Goal: Transaction & Acquisition: Purchase product/service

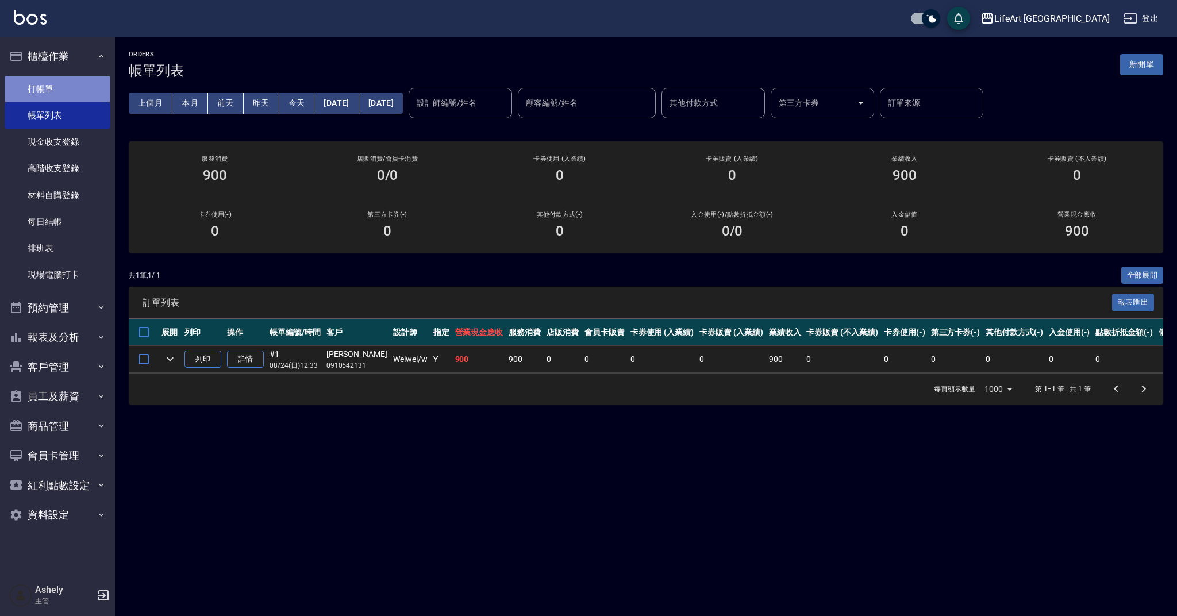
click at [93, 83] on link "打帳單" at bounding box center [58, 89] width 106 height 26
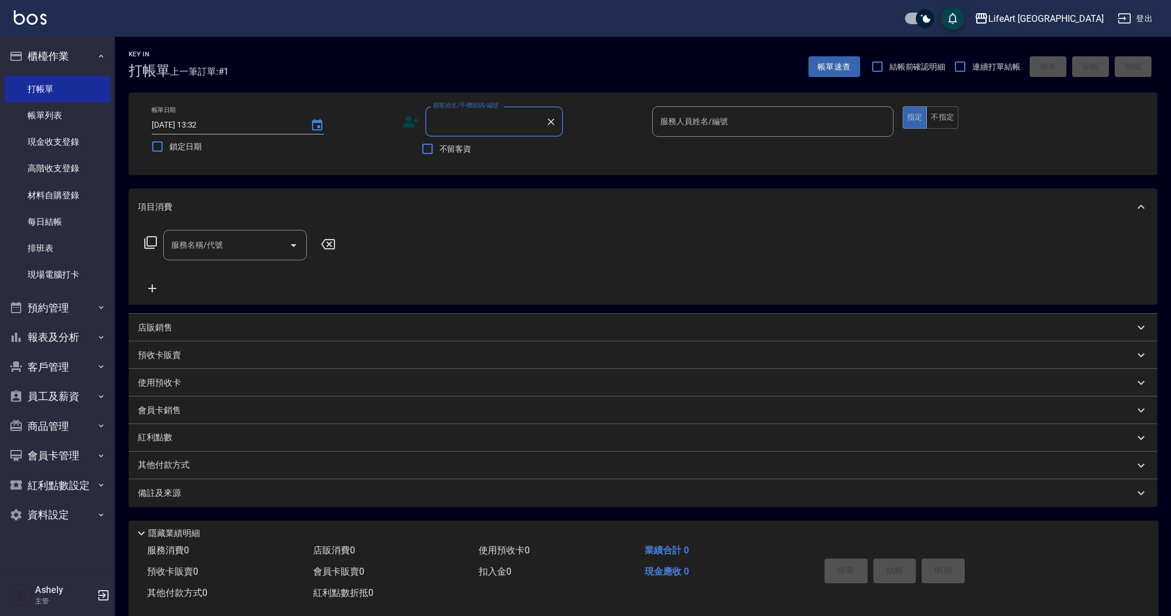
click at [491, 126] on input "顧客姓名/手機號碼/編號" at bounding box center [485, 121] width 110 height 20
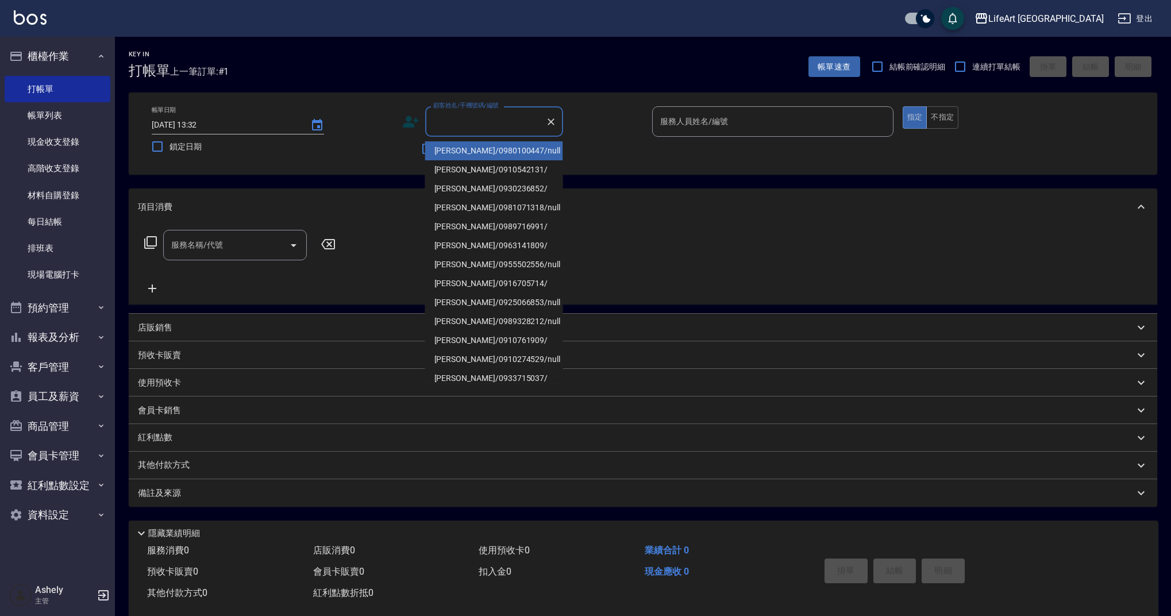
click at [482, 151] on li "[PERSON_NAME]/0980100447/null" at bounding box center [494, 150] width 138 height 19
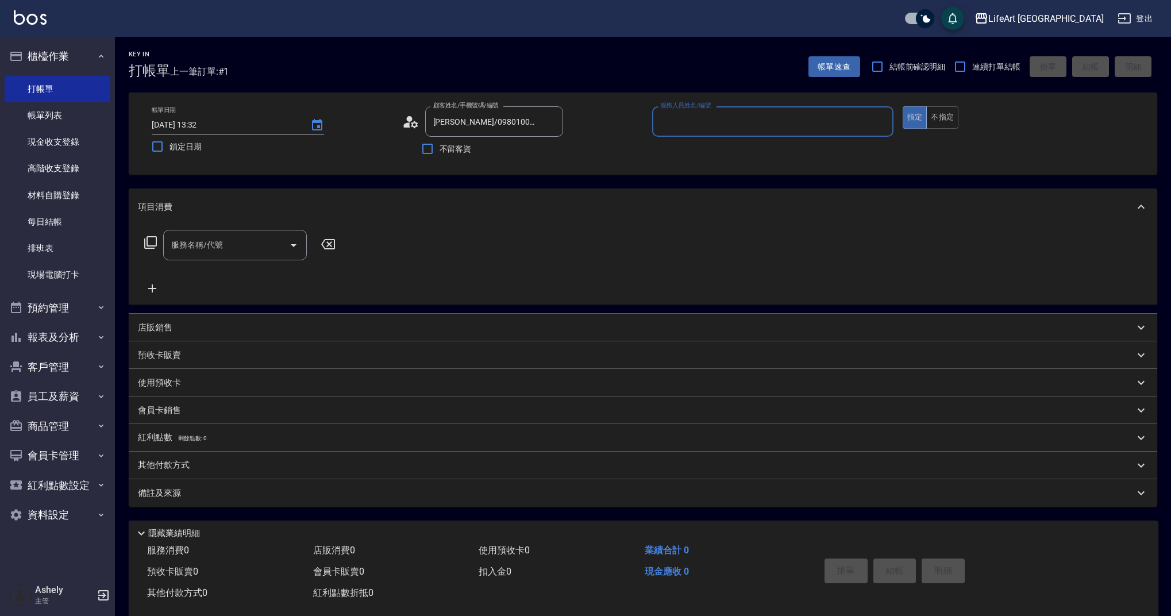
type input "[PERSON_NAME]/0980100447/null"
click at [952, 118] on button "不指定" at bounding box center [942, 117] width 32 height 22
click at [731, 128] on input "服務人員姓名/編號" at bounding box center [772, 121] width 231 height 20
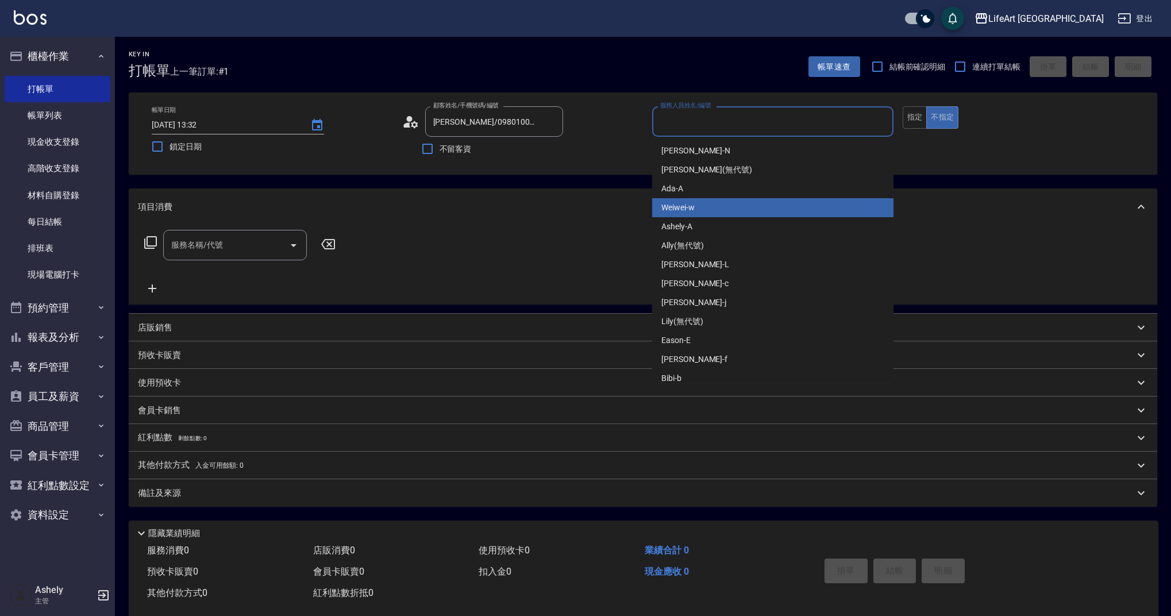
click at [688, 205] on span "Weiwei -w" at bounding box center [677, 208] width 33 height 12
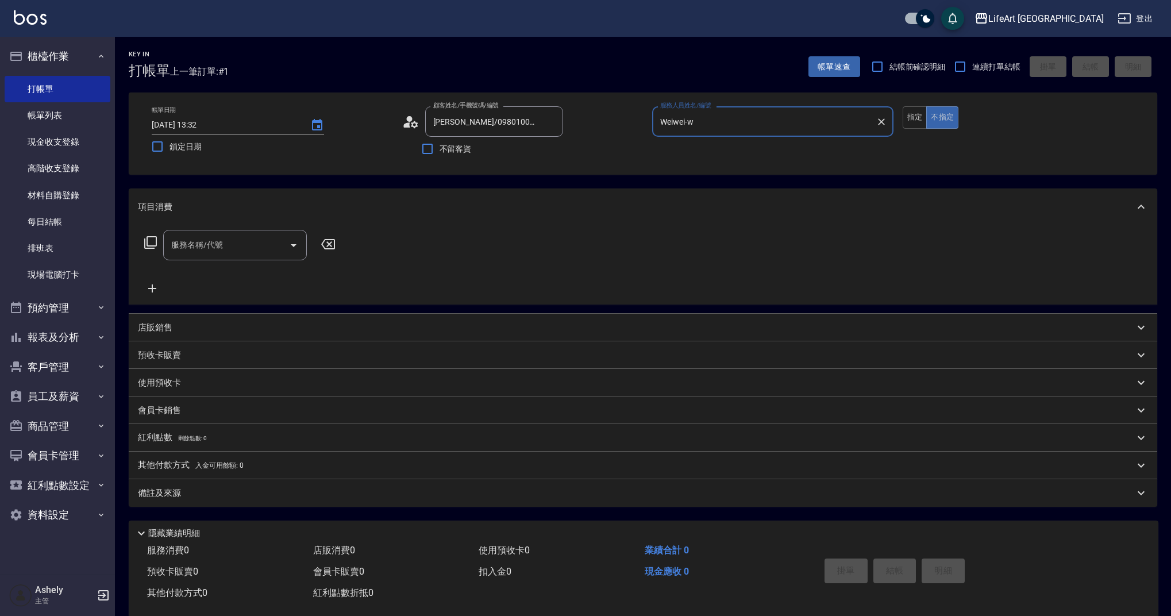
type input "Weiwei-w"
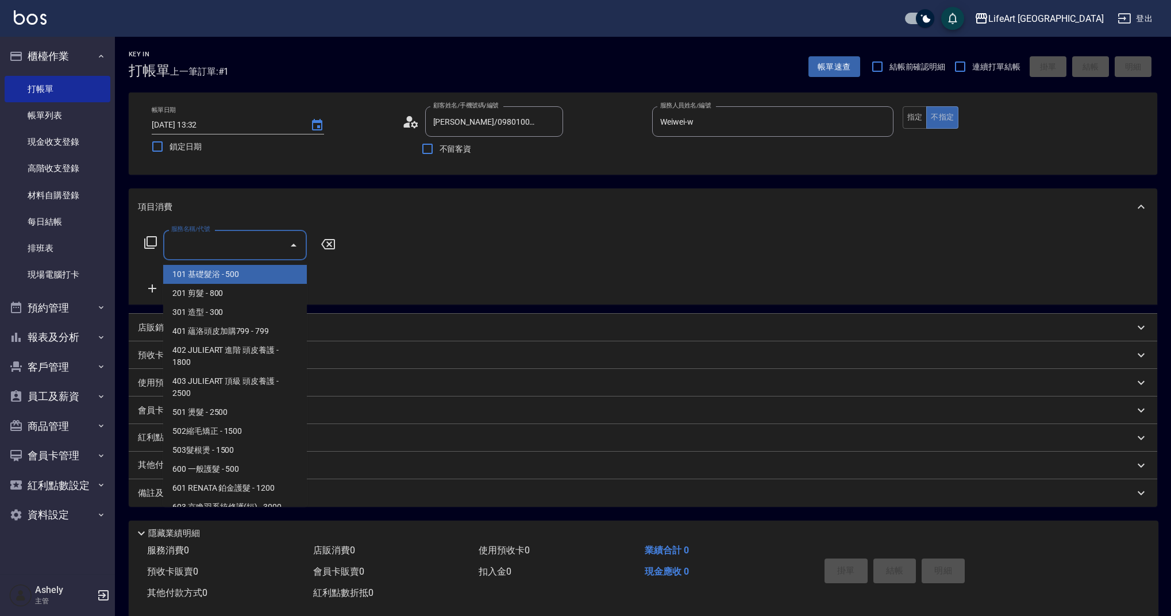
click at [209, 247] on input "服務名稱/代號" at bounding box center [226, 245] width 116 height 20
click at [226, 275] on span "101 基礎髮浴 - 500" at bounding box center [235, 274] width 144 height 19
type input "101 基礎髮浴 (101)"
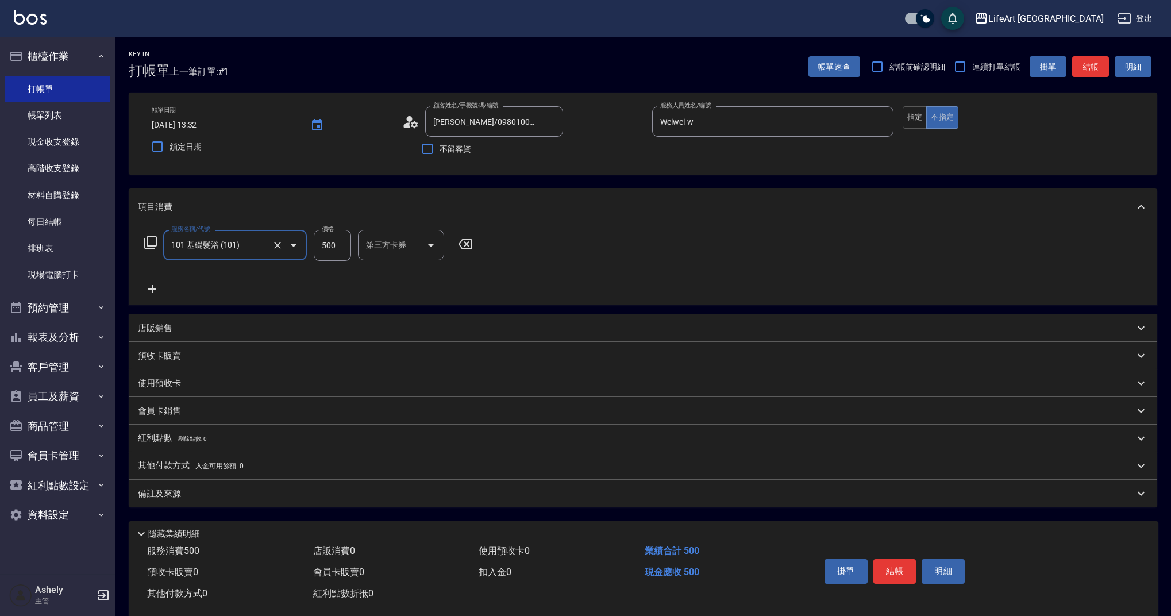
click at [318, 253] on input "500" at bounding box center [332, 245] width 37 height 31
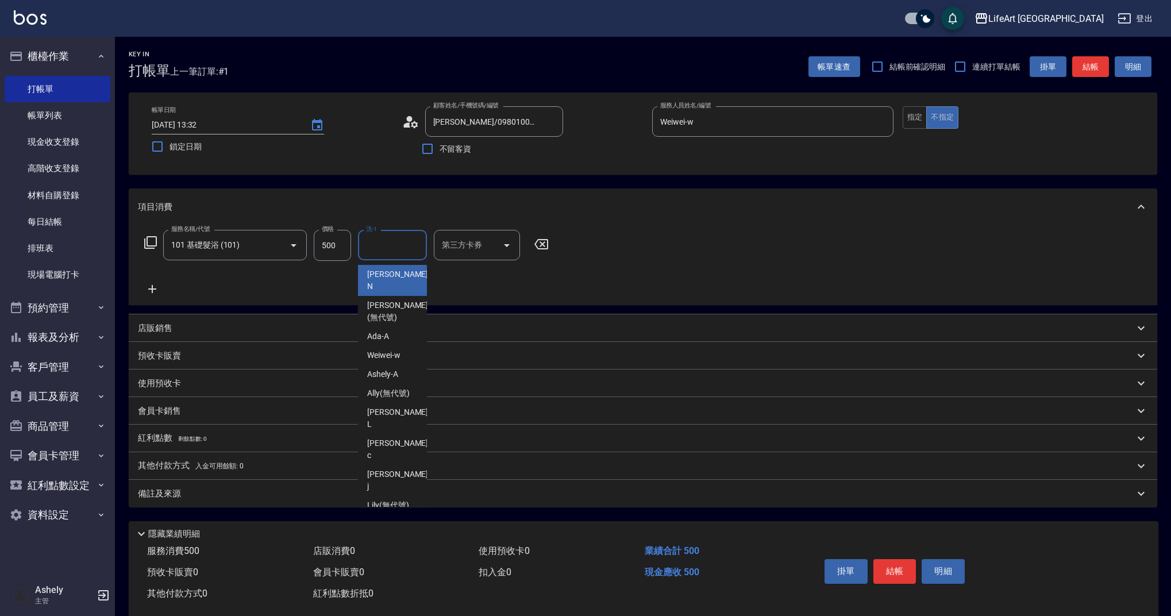
click at [384, 244] on input "洗-1" at bounding box center [392, 245] width 59 height 20
click at [380, 384] on div "Ally (無代號)" at bounding box center [392, 393] width 69 height 19
type input "Ally(無代號)"
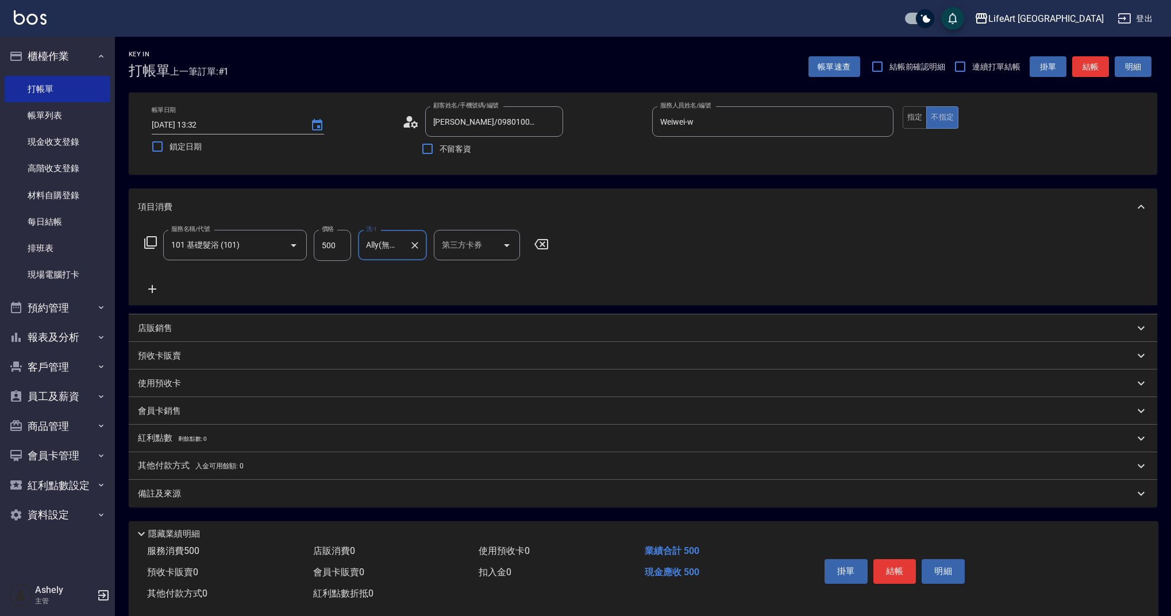
click at [349, 496] on div "備註及來源" at bounding box center [636, 494] width 996 height 12
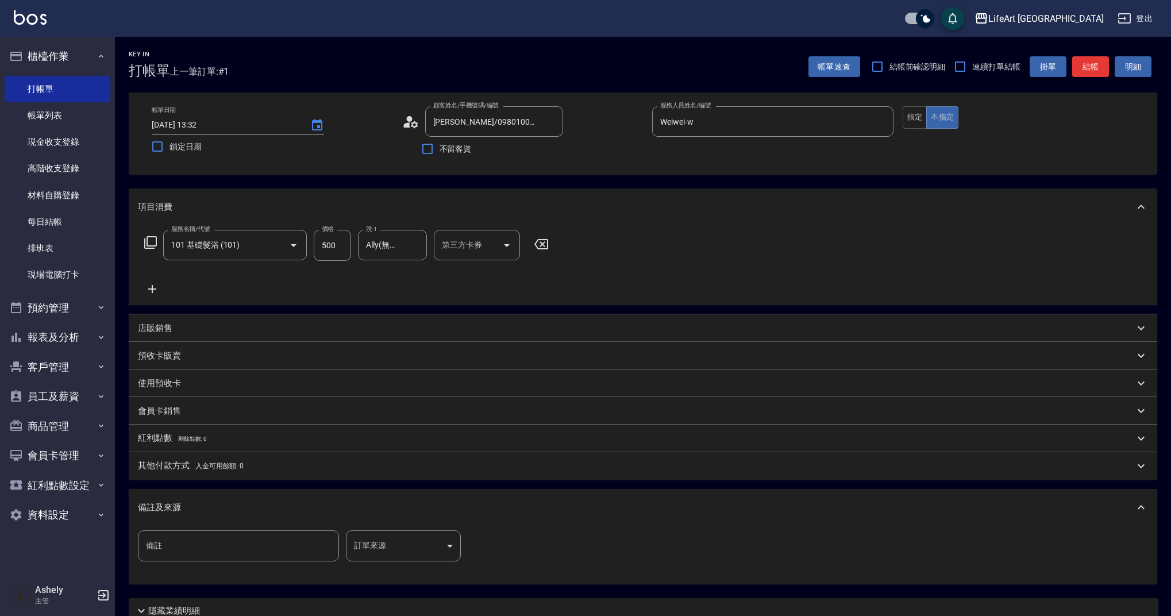
click at [386, 544] on body "LifeArt 蘆洲 登出 櫃檯作業 打帳單 帳單列表 現金收支登錄 高階收支登錄 材料自購登錄 每日結帳 排班表 現場電腦打卡 預約管理 預約管理 單日預約…" at bounding box center [585, 354] width 1171 height 709
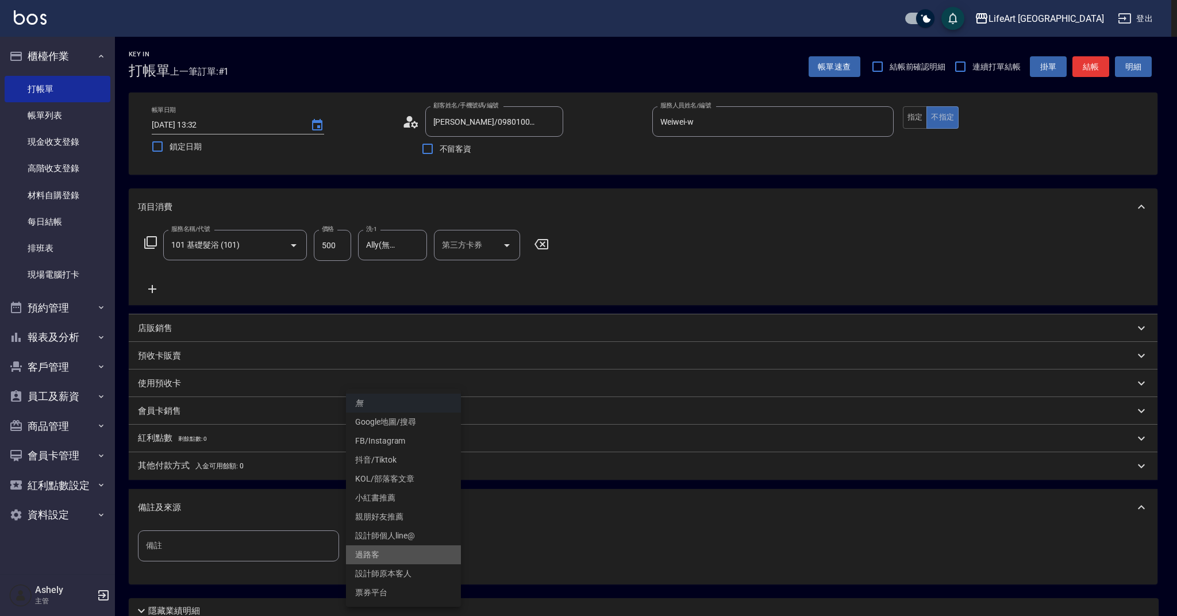
click at [379, 560] on li "過路客" at bounding box center [403, 554] width 115 height 19
type input "過路客"
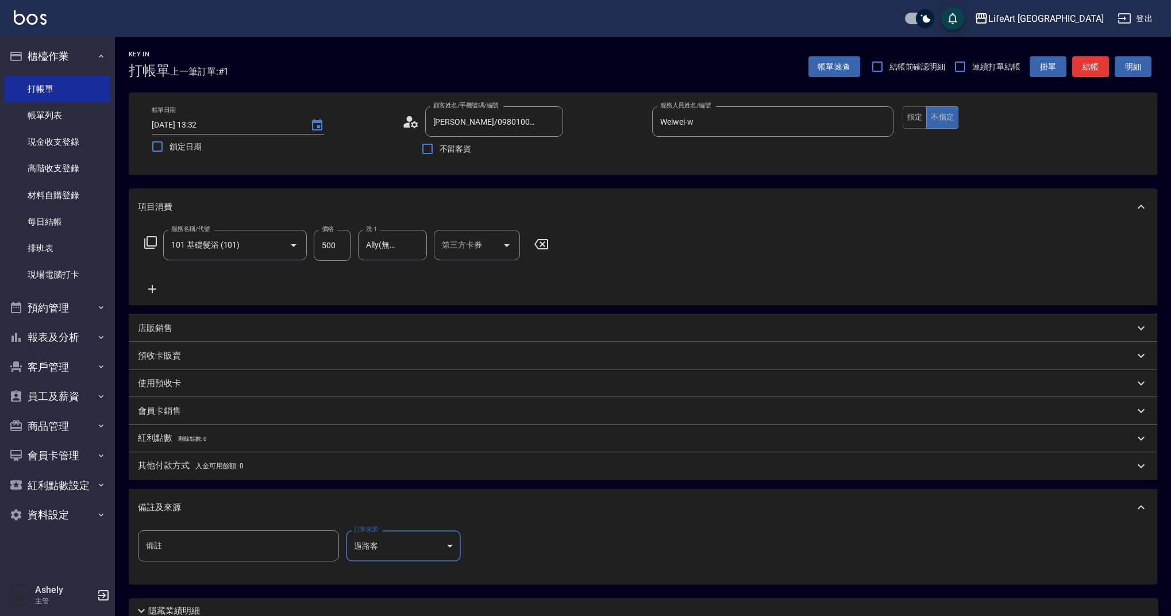
scroll to position [98, 0]
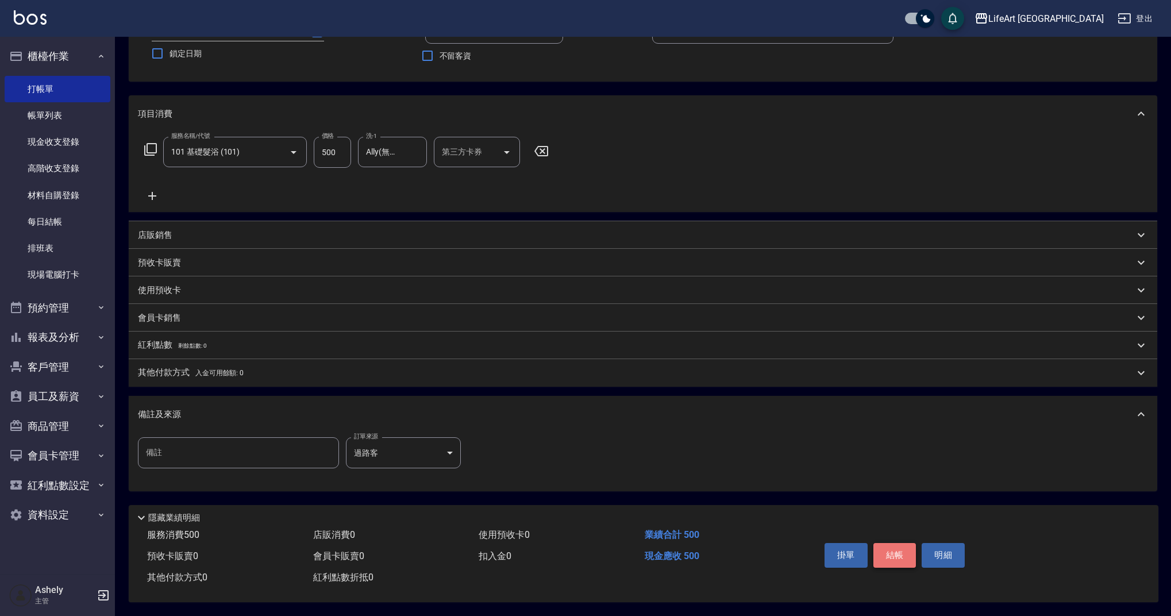
click at [899, 551] on button "結帳" at bounding box center [895, 555] width 43 height 24
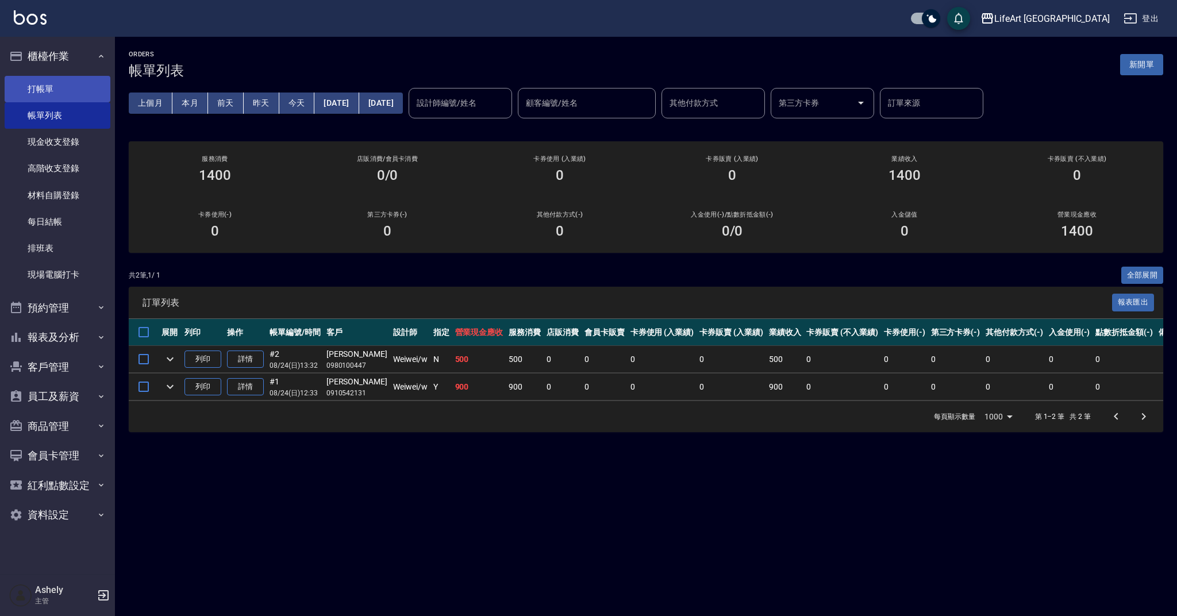
click at [69, 91] on link "打帳單" at bounding box center [58, 89] width 106 height 26
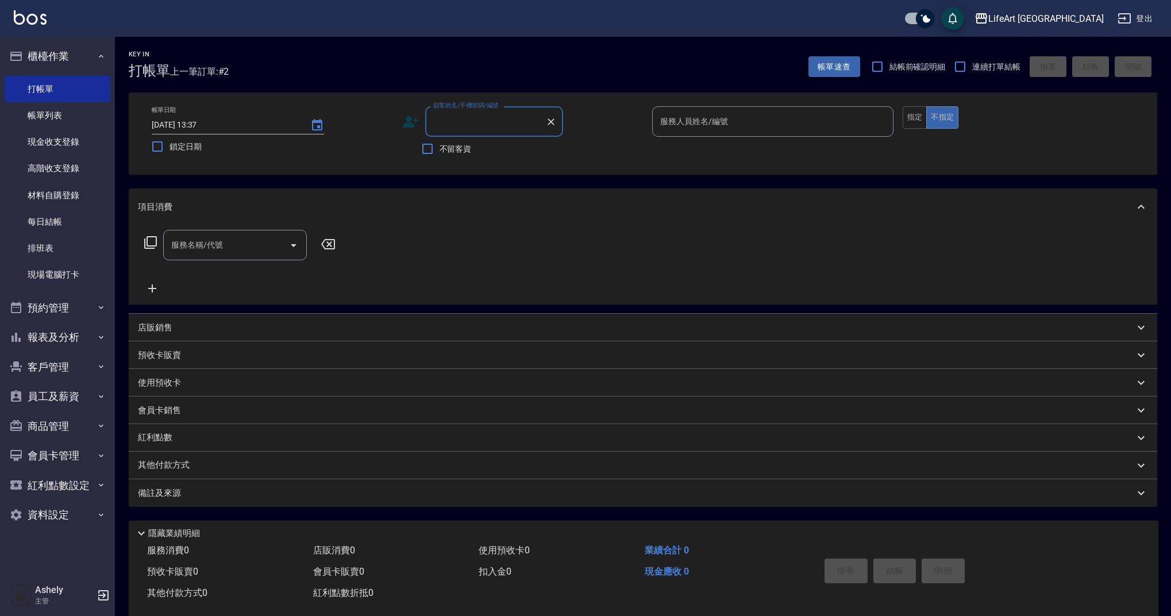
click at [448, 124] on input "顧客姓名/手機號碼/編號" at bounding box center [485, 121] width 110 height 20
type input "q"
click at [460, 158] on li "[PERSON_NAME]/0905851988/" at bounding box center [494, 150] width 138 height 19
type input "[PERSON_NAME]/0905851988/"
type input "Finney-f"
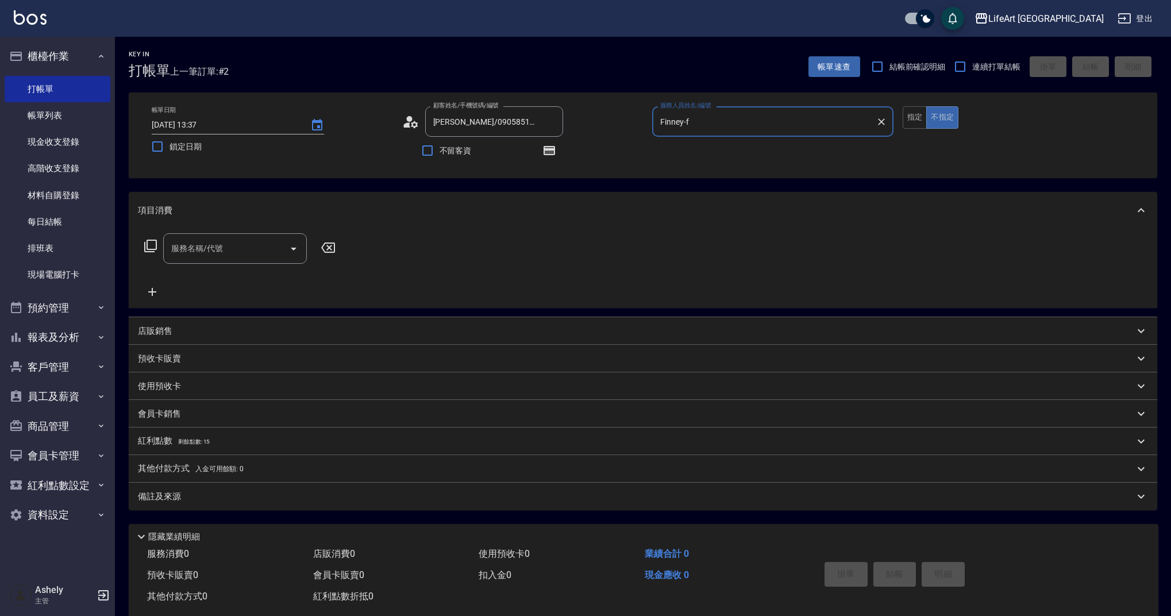
click at [206, 249] on input "服務名稱/代號" at bounding box center [226, 248] width 116 height 20
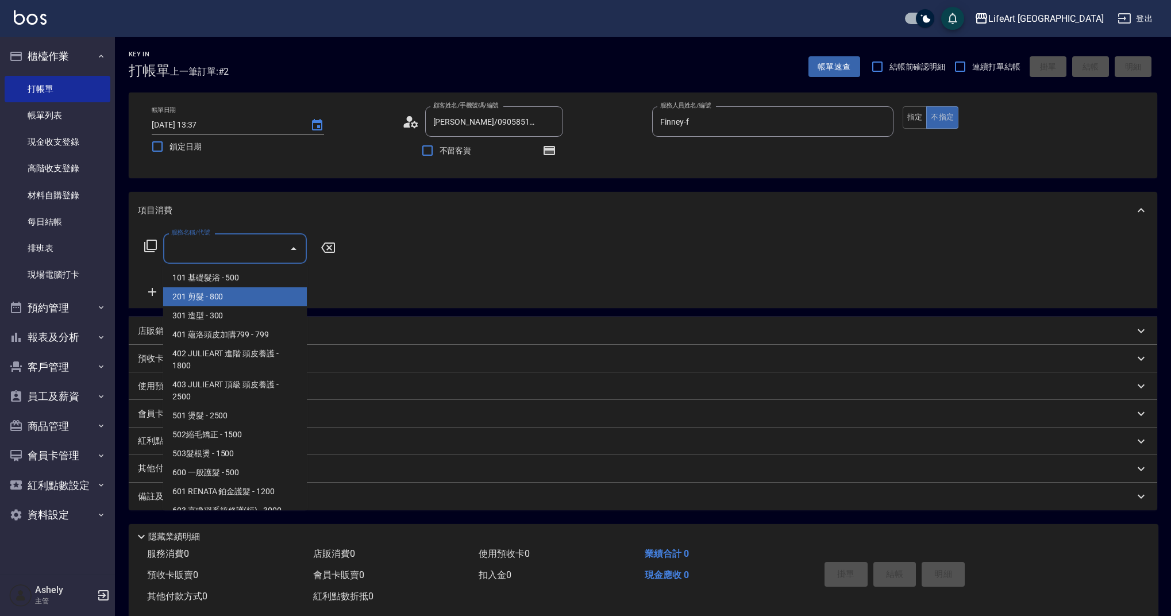
click at [190, 295] on span "201 剪髮 - 800" at bounding box center [235, 296] width 144 height 19
type input "201 剪髮(201)"
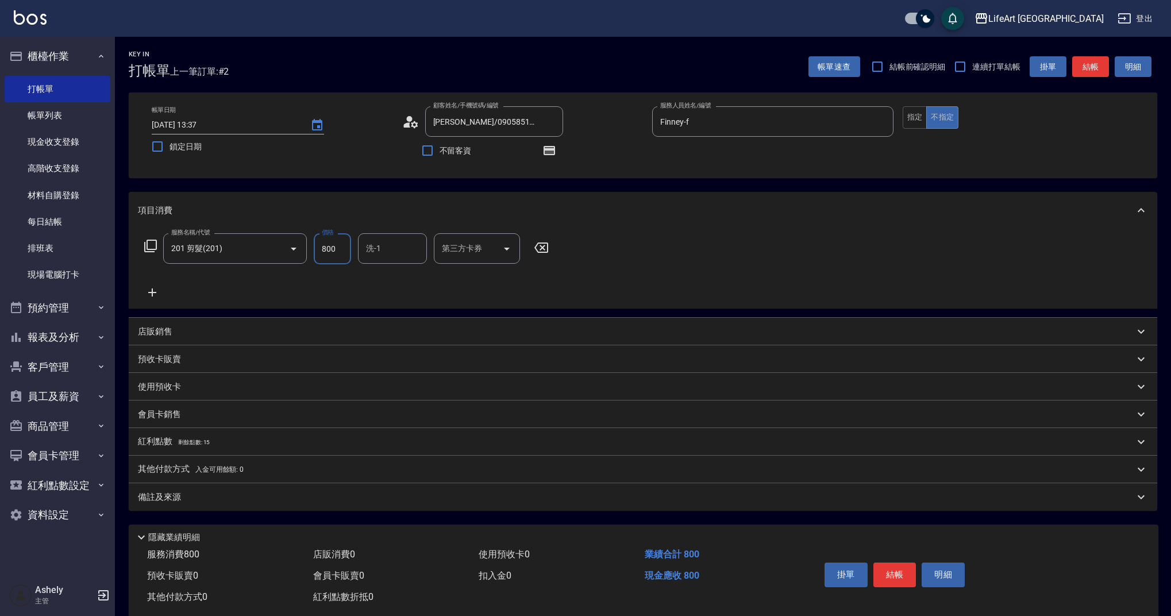
drag, startPoint x: 335, startPoint y: 251, endPoint x: 318, endPoint y: 253, distance: 17.4
click at [318, 253] on input "800" at bounding box center [332, 248] width 37 height 31
type input "945"
click at [378, 493] on div "備註及來源" at bounding box center [636, 497] width 996 height 12
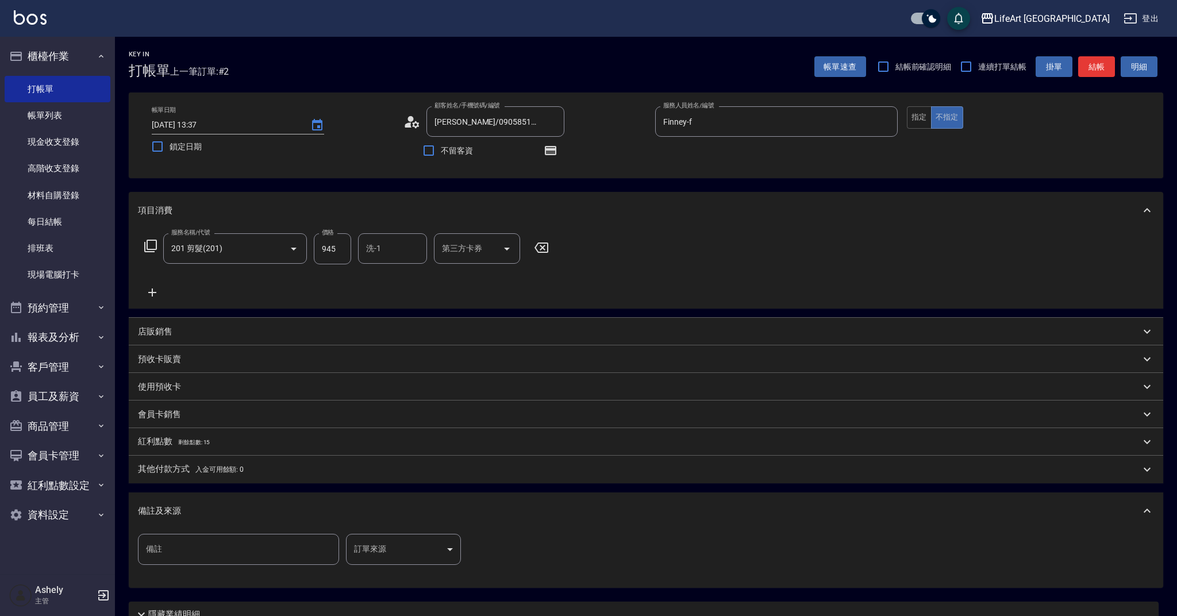
click at [430, 538] on body "LifeArt 蘆洲 登出 櫃檯作業 打帳單 帳單列表 現金收支登錄 高階收支登錄 材料自購登錄 每日結帳 排班表 現場電腦打卡 預約管理 預約管理 單日預約…" at bounding box center [588, 356] width 1177 height 713
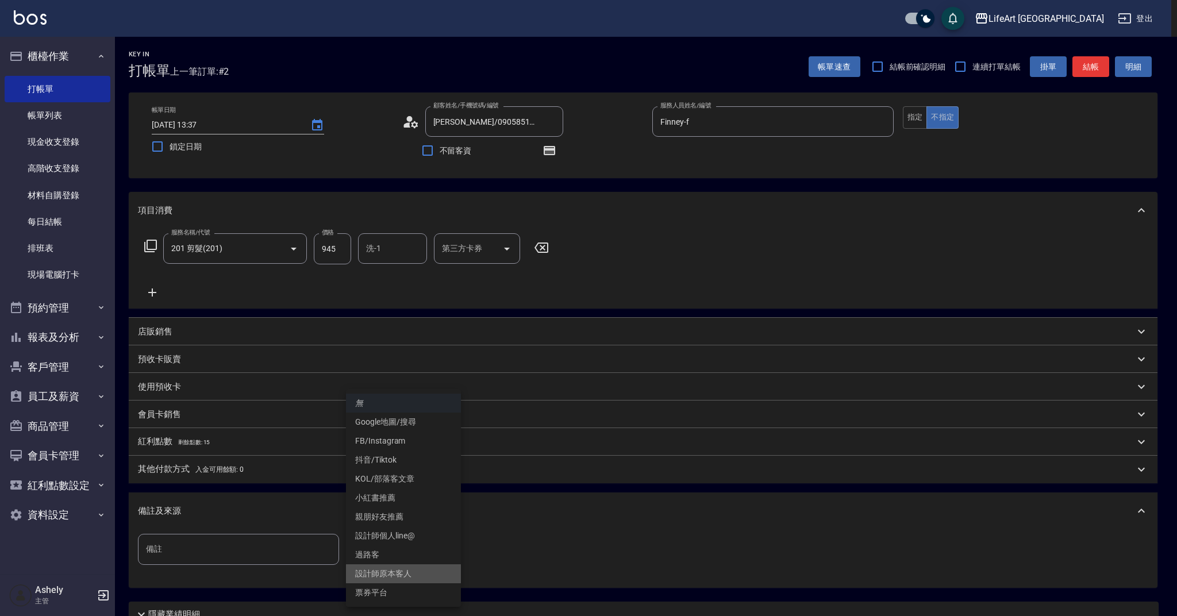
click at [395, 569] on li "設計師原本客人" at bounding box center [403, 573] width 115 height 19
type input "設計師原本客人"
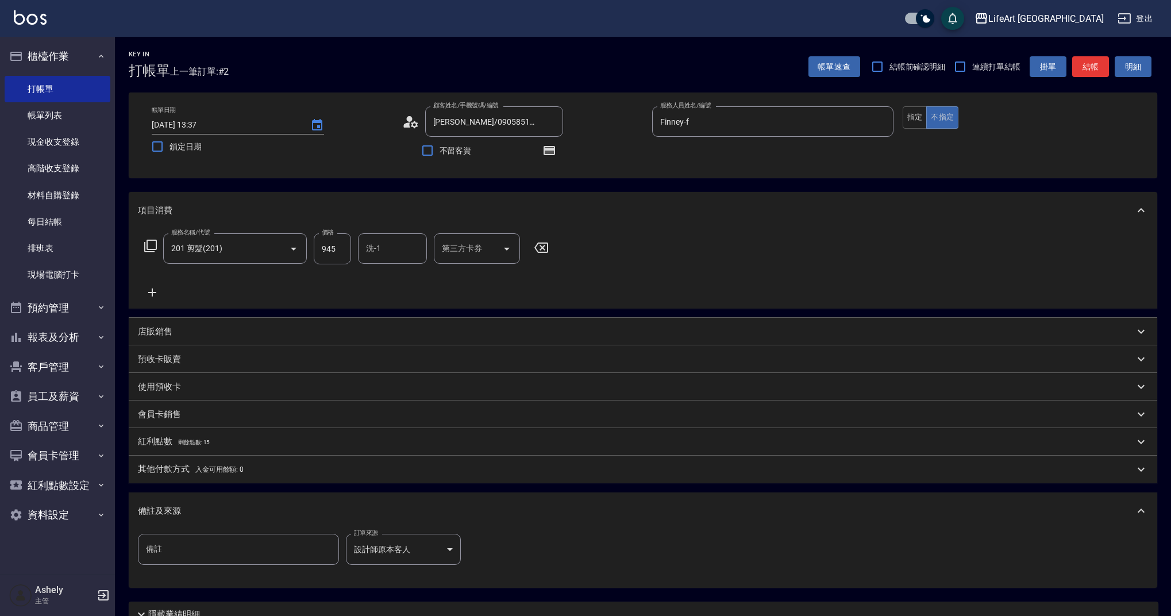
click at [326, 529] on div "備註及來源" at bounding box center [643, 510] width 1029 height 37
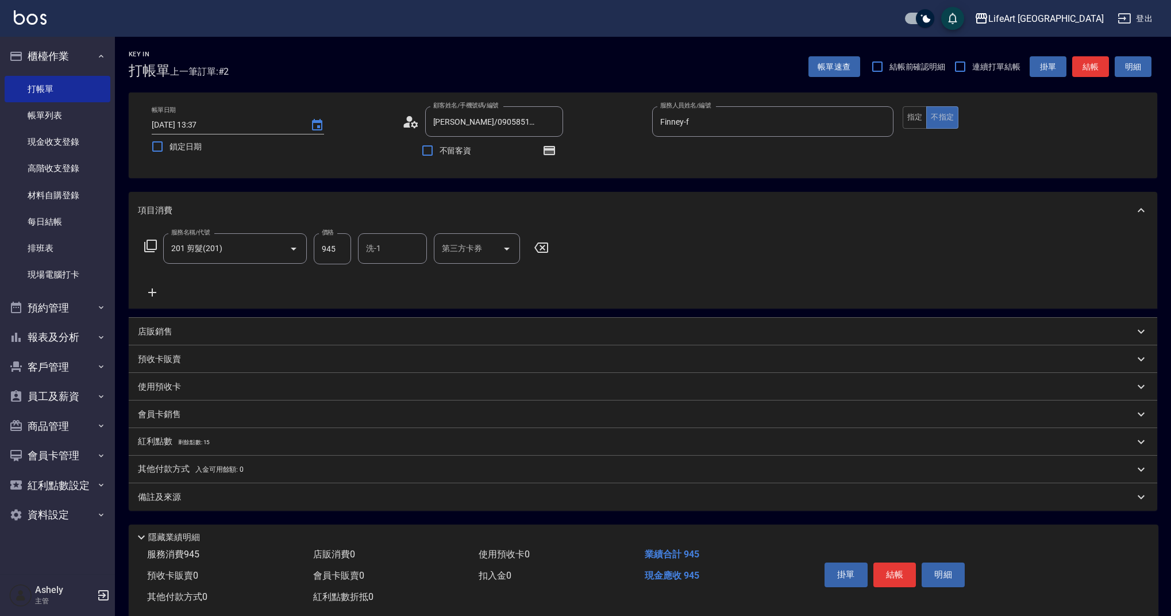
click at [908, 587] on div "掛單 結帳 明細" at bounding box center [895, 576] width 150 height 36
click at [909, 116] on button "指定" at bounding box center [915, 117] width 25 height 22
click at [902, 575] on button "結帳" at bounding box center [895, 575] width 43 height 24
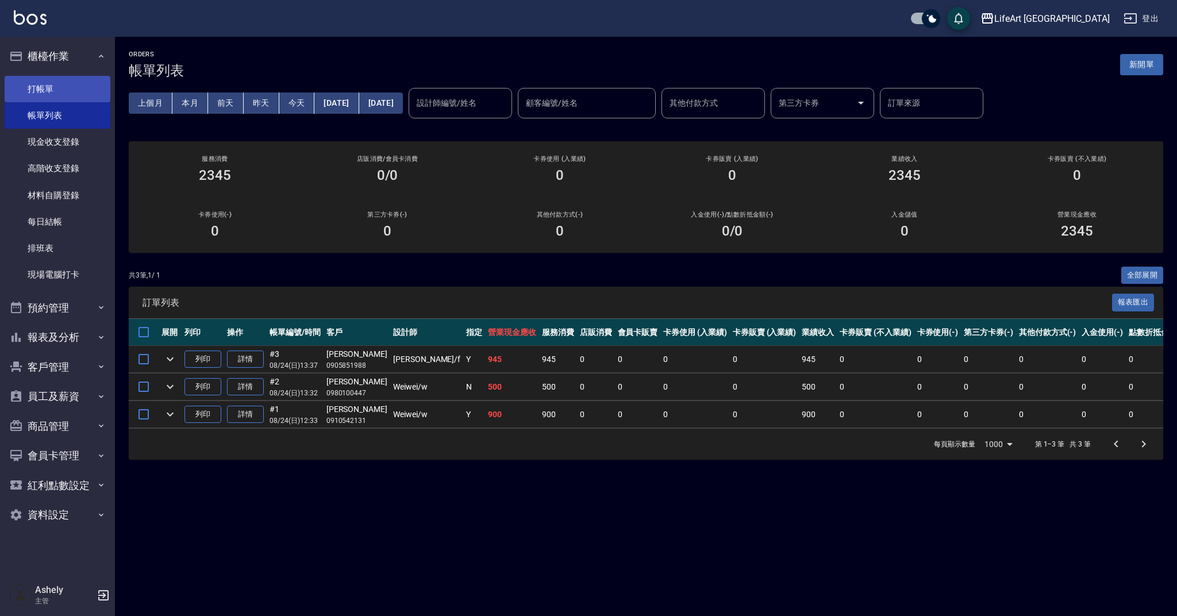
click at [75, 90] on link "打帳單" at bounding box center [58, 89] width 106 height 26
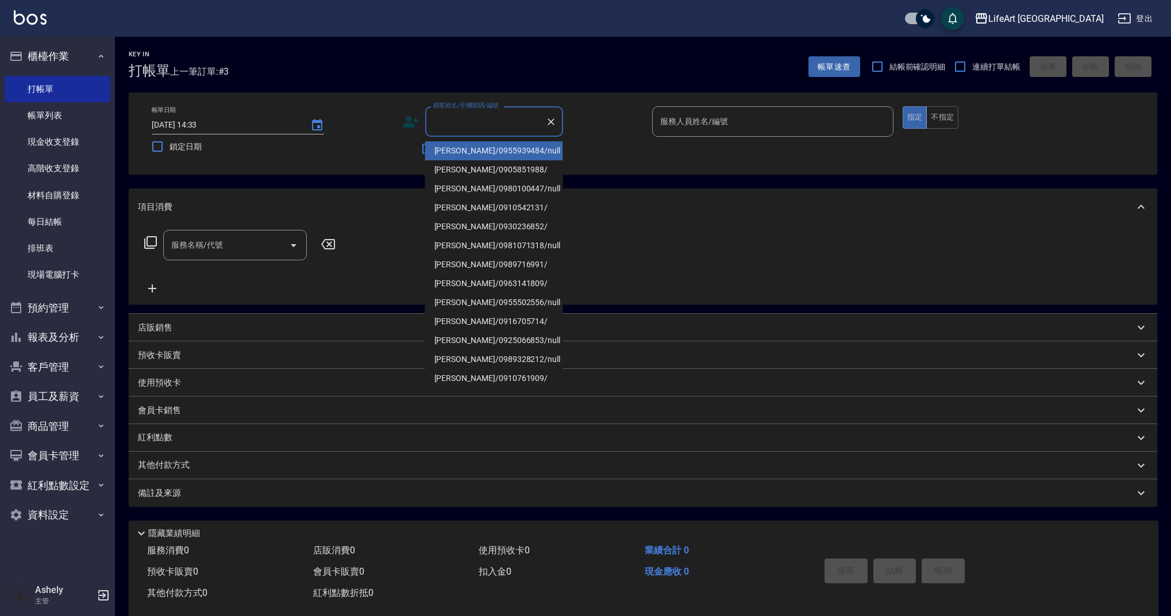
click at [472, 125] on input "顧客姓名/手機號碼/編號" at bounding box center [485, 121] width 110 height 20
type input "r"
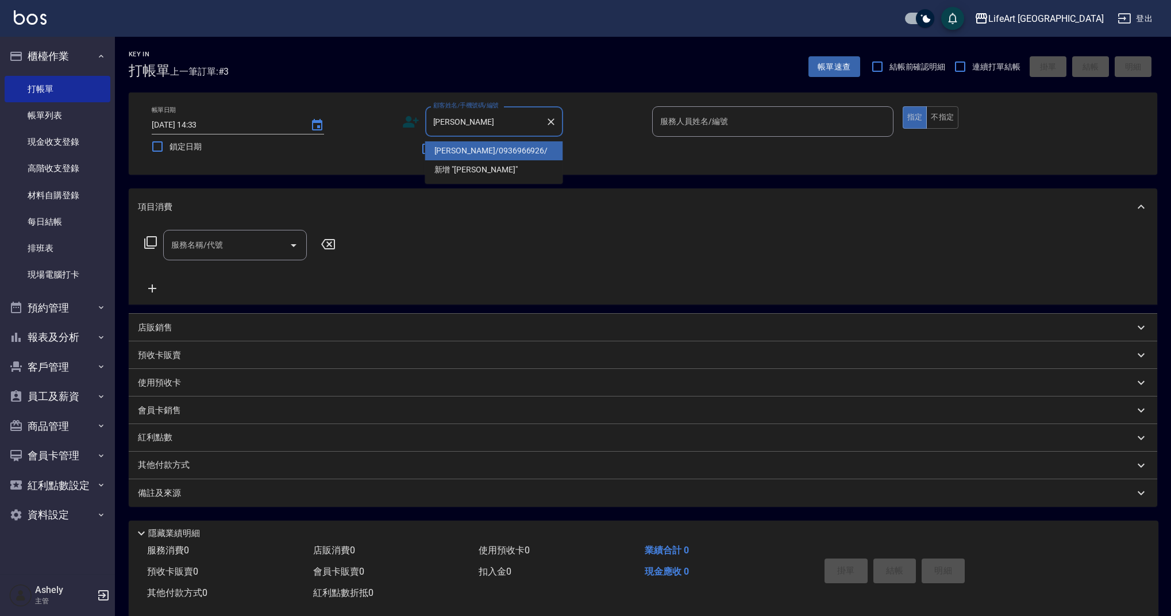
click at [480, 150] on li "[PERSON_NAME]/0936966926/" at bounding box center [494, 150] width 138 height 19
type input "[PERSON_NAME]/0936966926/"
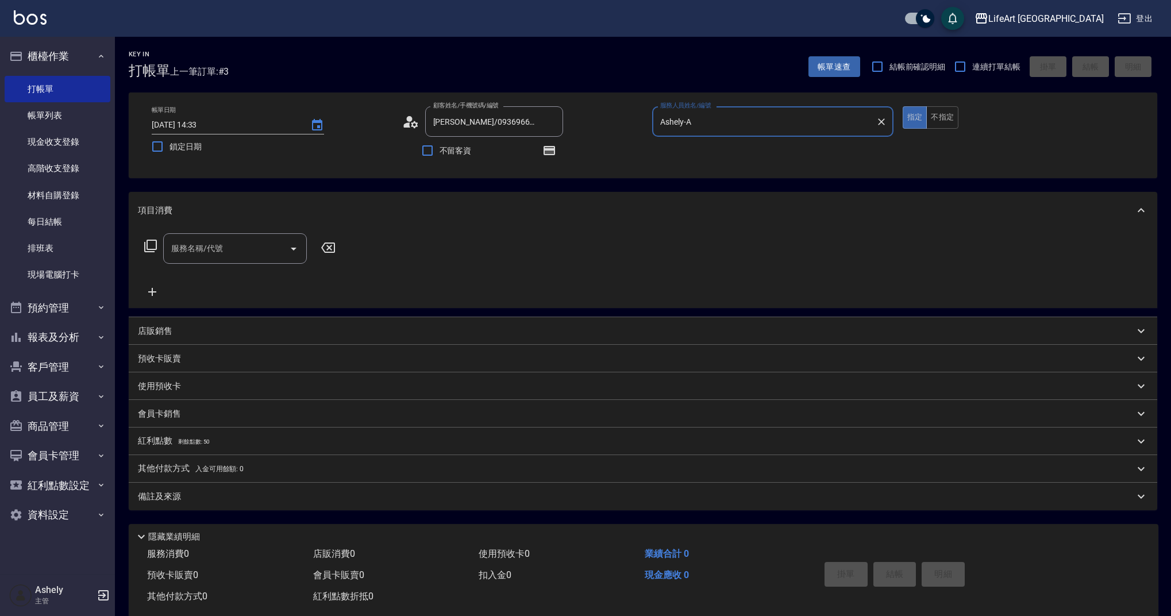
type input "Ashely-A"
click at [411, 116] on icon at bounding box center [410, 121] width 17 height 17
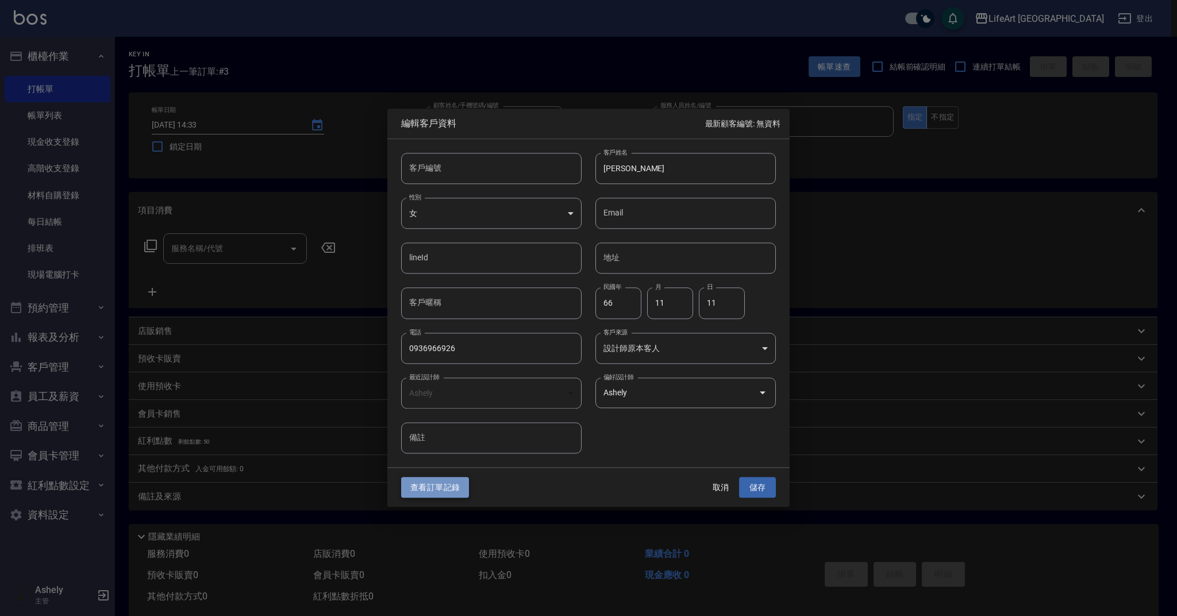
click at [436, 491] on button "查看訂單記錄" at bounding box center [435, 487] width 68 height 21
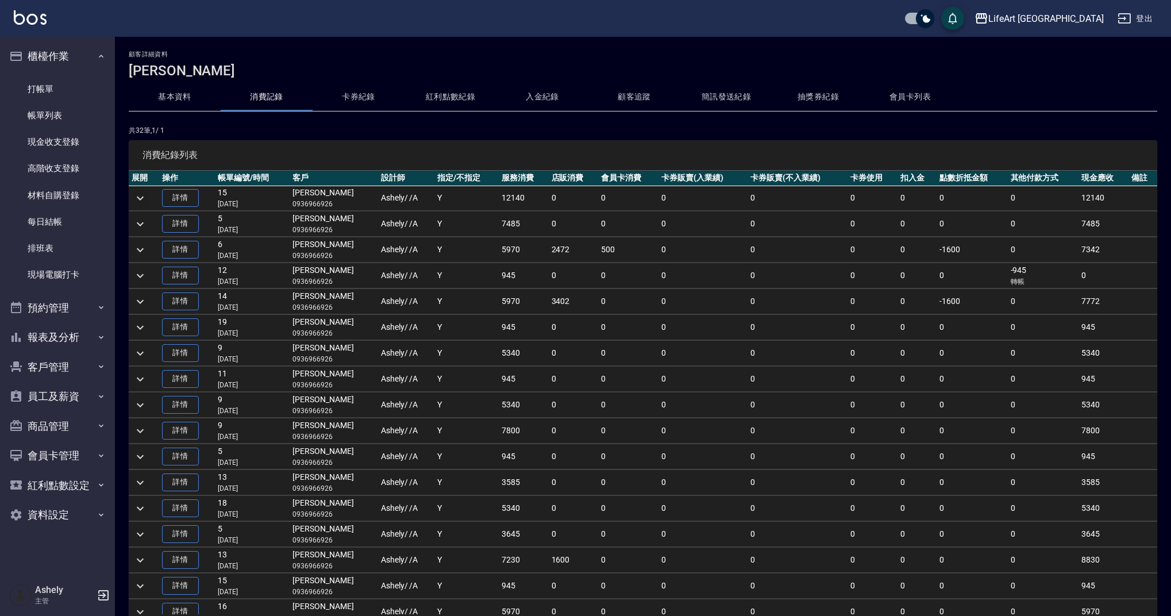
click at [144, 197] on icon "expand row" at bounding box center [140, 198] width 14 height 14
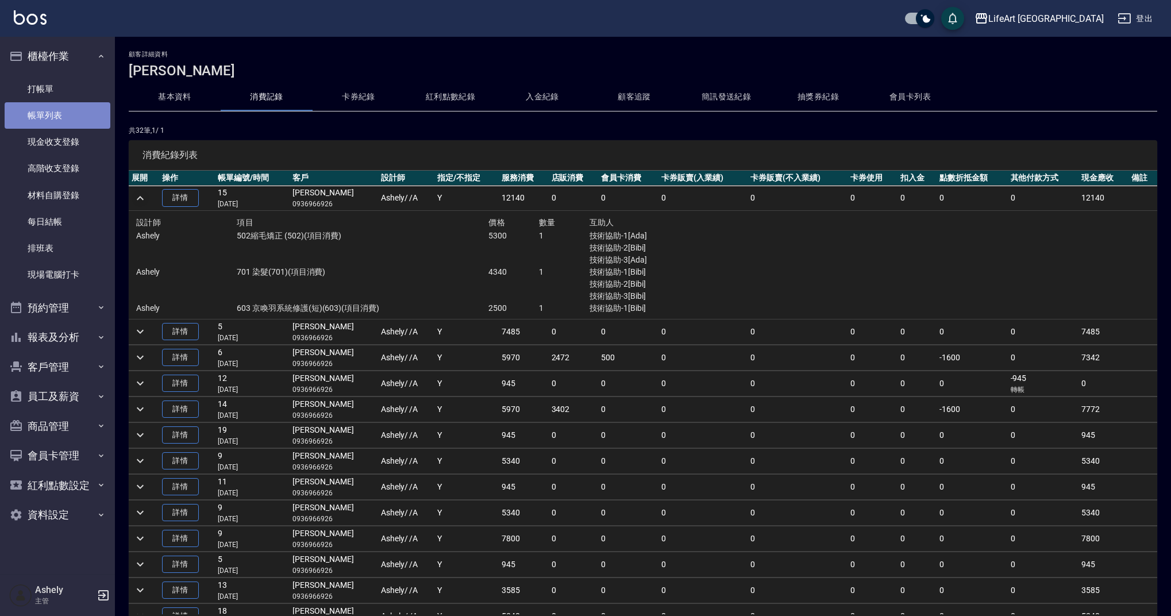
click at [71, 113] on link "帳單列表" at bounding box center [58, 115] width 106 height 26
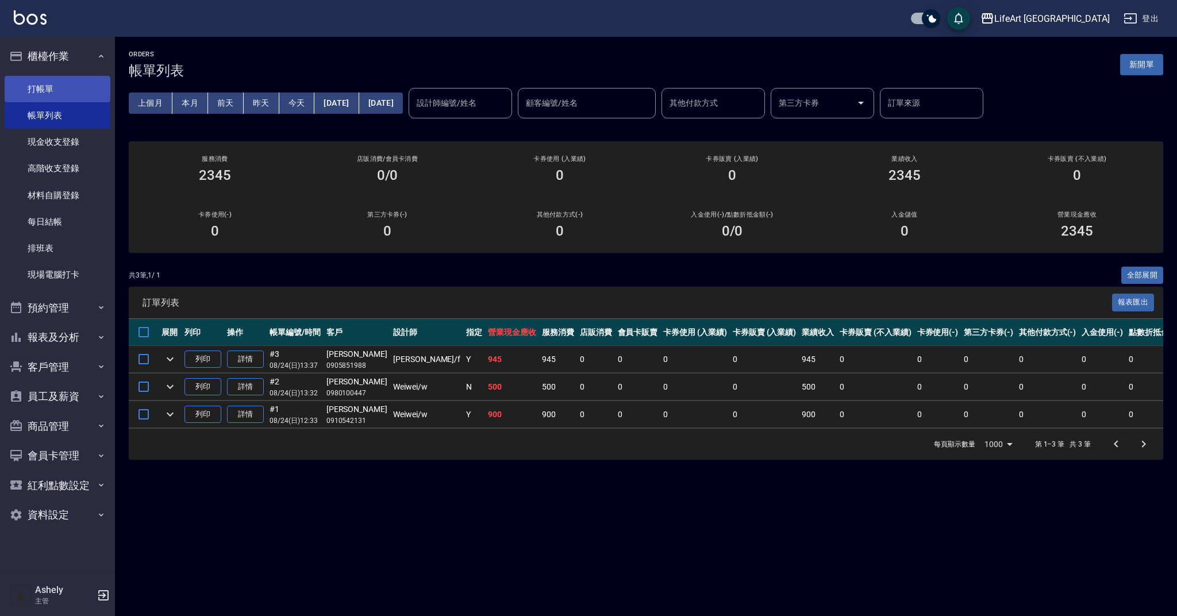
click at [70, 89] on link "打帳單" at bounding box center [58, 89] width 106 height 26
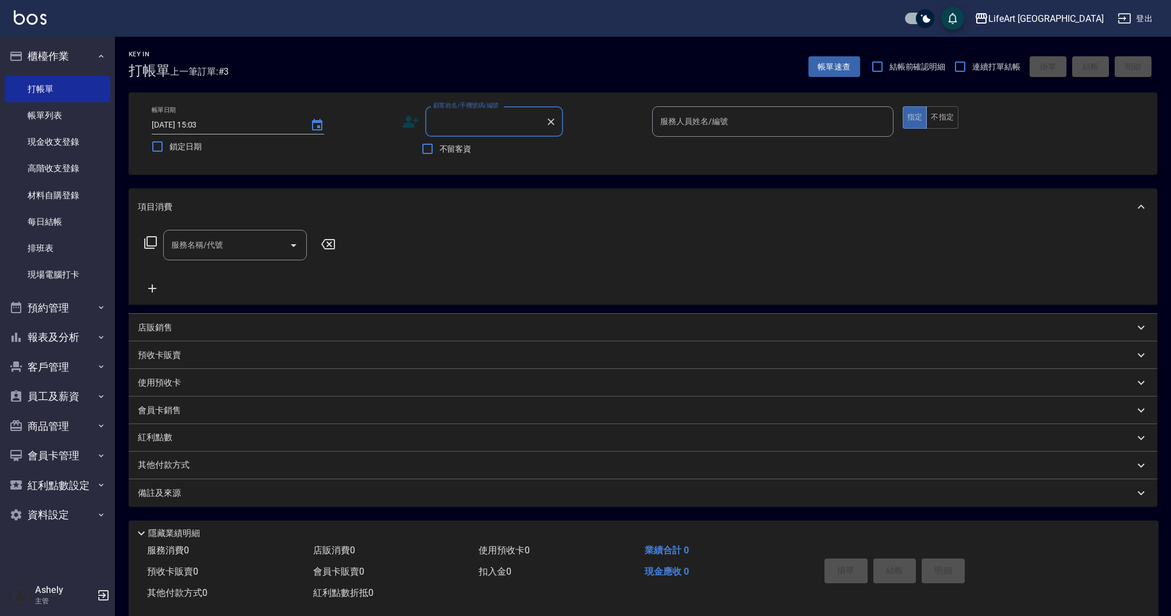
click at [510, 121] on input "顧客姓名/手機號碼/編號" at bounding box center [485, 121] width 110 height 20
type input "０"
type input "098952032"
drag, startPoint x: 550, startPoint y: 120, endPoint x: 483, endPoint y: 113, distance: 67.5
click at [550, 120] on icon "Clear" at bounding box center [550, 121] width 11 height 11
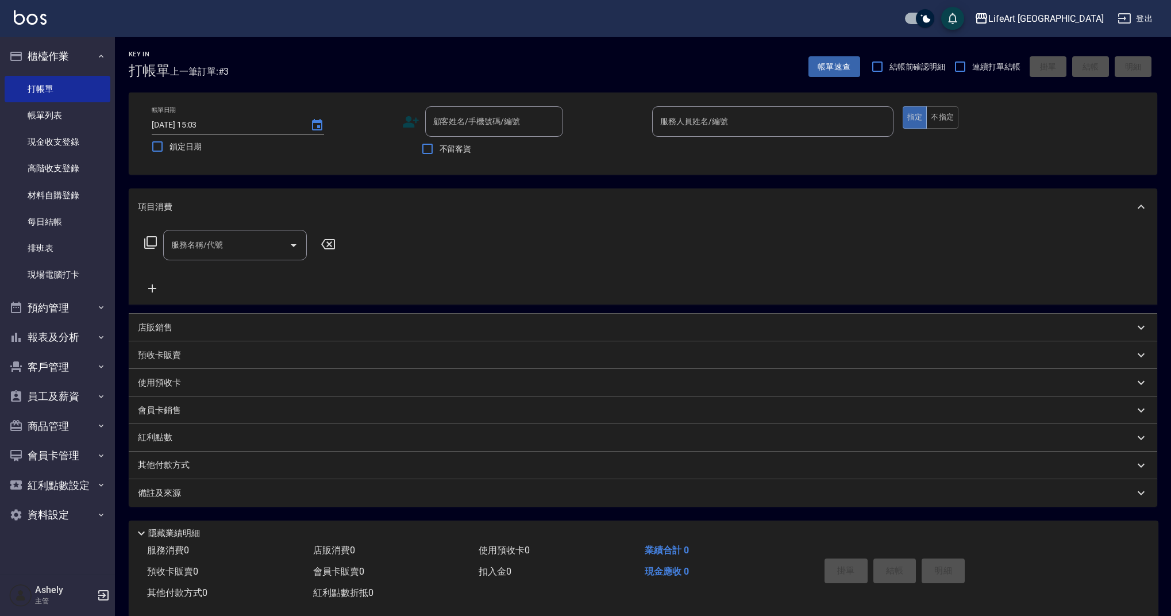
click at [413, 121] on icon at bounding box center [410, 121] width 17 height 17
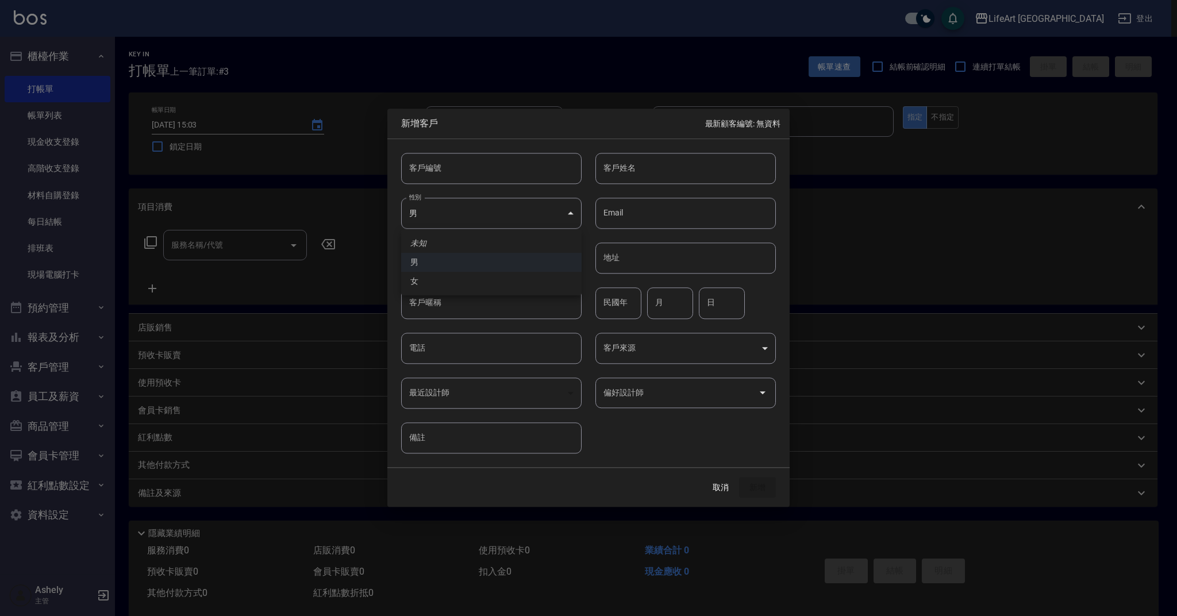
click at [515, 213] on body "LifeArt 蘆洲 登出 櫃檯作業 打帳單 帳單列表 現金收支登錄 高階收支登錄 材料自購登錄 每日結帳 排班表 現場電腦打卡 預約管理 預約管理 單日預約…" at bounding box center [588, 316] width 1177 height 632
click at [487, 275] on li "女" at bounding box center [491, 281] width 180 height 19
type input "[DEMOGRAPHIC_DATA]"
click at [470, 356] on input "電話" at bounding box center [491, 348] width 180 height 31
type input "0989520322"
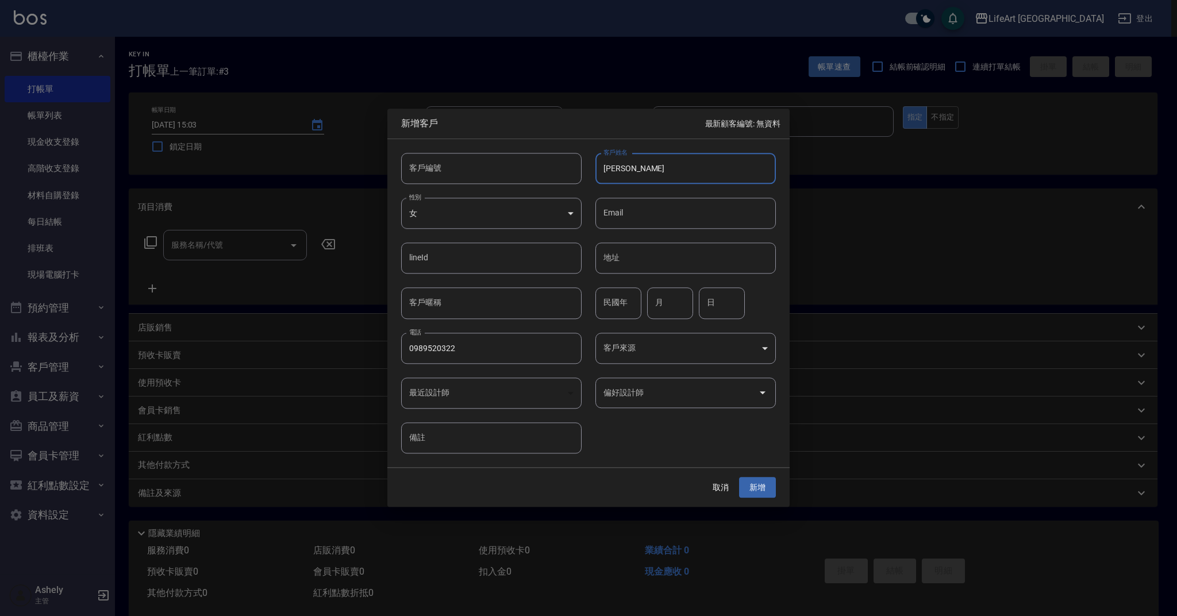
type input "[PERSON_NAME]"
click at [715, 356] on body "LifeArt 蘆洲 登出 櫃檯作業 打帳單 帳單列表 現金收支登錄 高階收支登錄 材料自購登錄 每日結帳 排班表 現場電腦打卡 預約管理 預約管理 單日預約…" at bounding box center [588, 316] width 1177 height 632
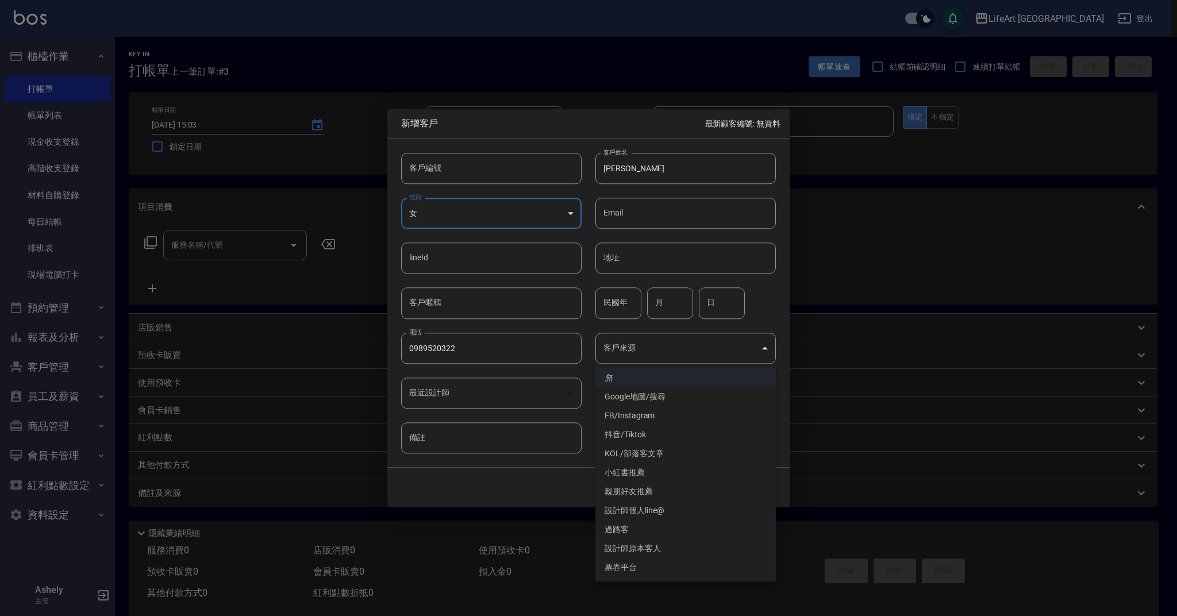
click at [683, 393] on li "Google地圖/搜尋" at bounding box center [685, 396] width 180 height 19
type input "Google地圖/搜尋"
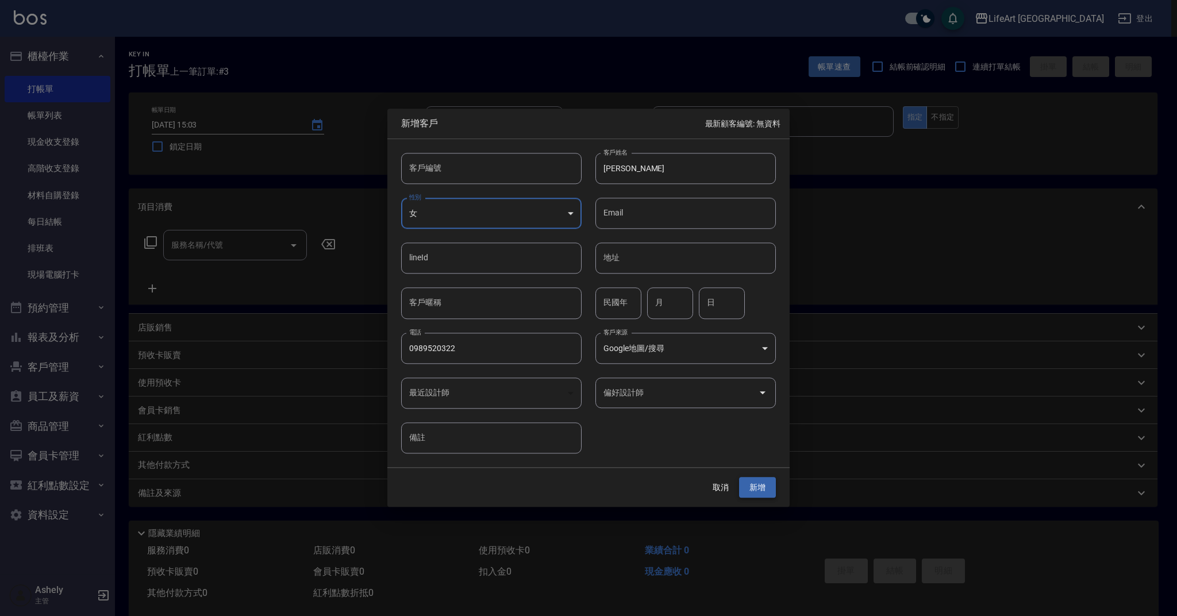
click at [772, 486] on button "新增" at bounding box center [757, 487] width 37 height 21
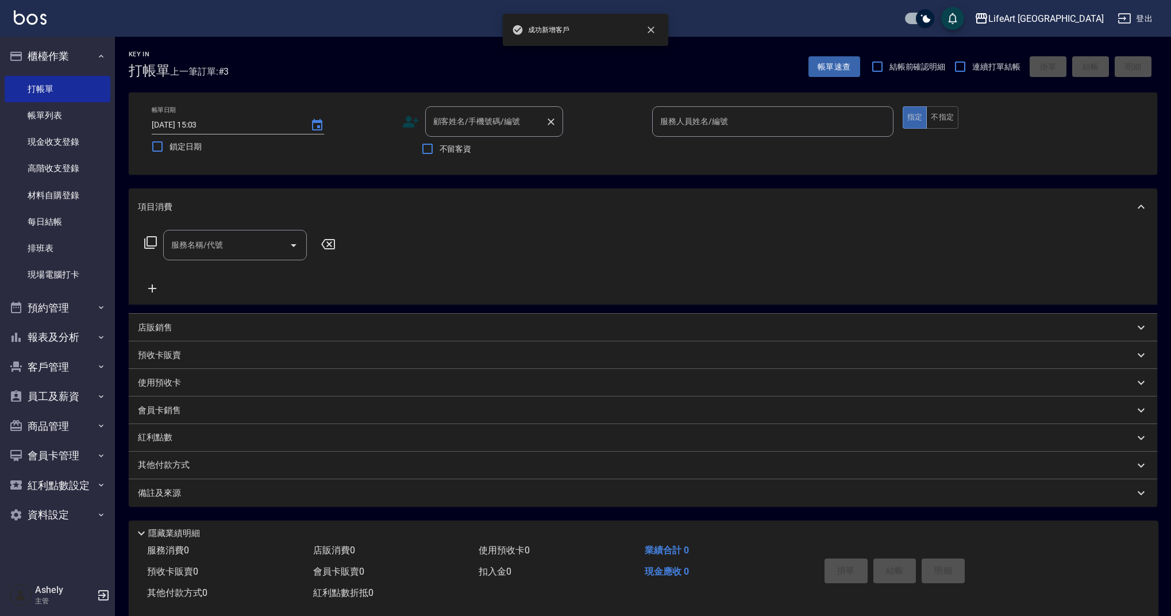
click at [504, 132] on div "顧客姓名/手機號碼/編號" at bounding box center [494, 121] width 138 height 30
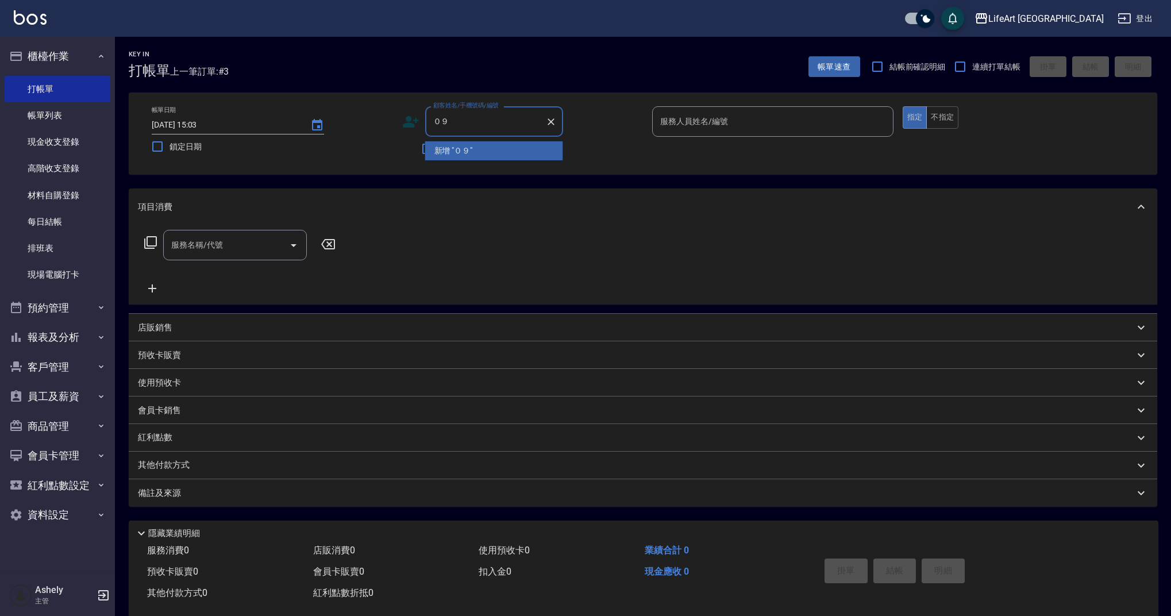
type input "０"
click at [526, 163] on li "新增 "0989520"" at bounding box center [494, 169] width 138 height 19
click at [483, 118] on input "0989520" at bounding box center [485, 121] width 110 height 20
click at [496, 153] on li "[PERSON_NAME]/0989520322/" at bounding box center [494, 150] width 138 height 19
type input "[PERSON_NAME]/0989520322/"
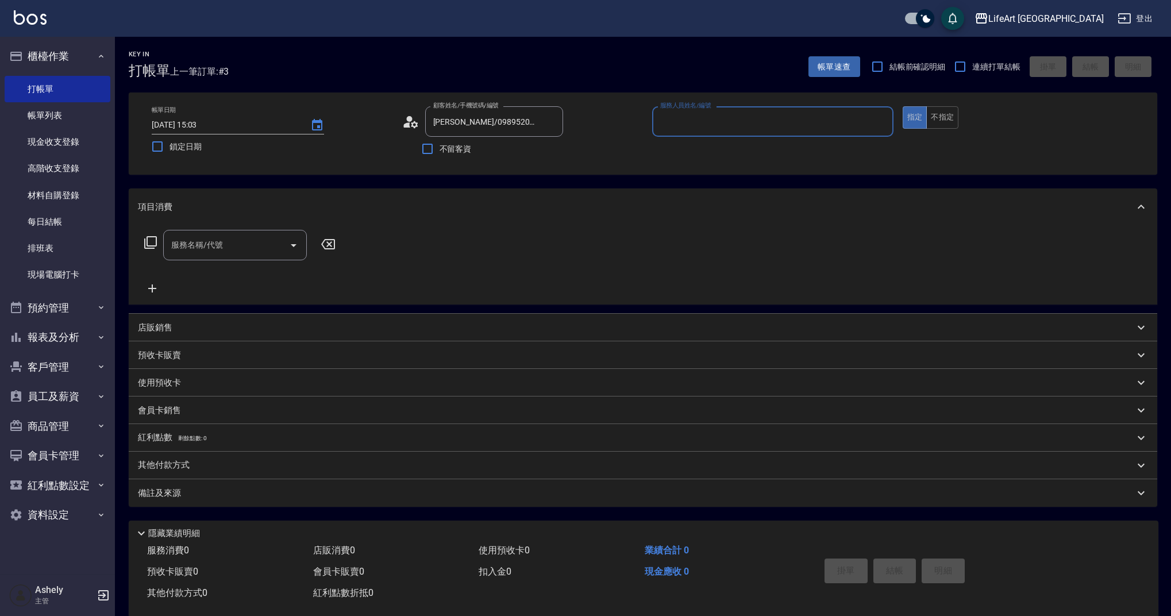
click at [708, 125] on input "服務人員姓名/編號" at bounding box center [772, 121] width 231 height 20
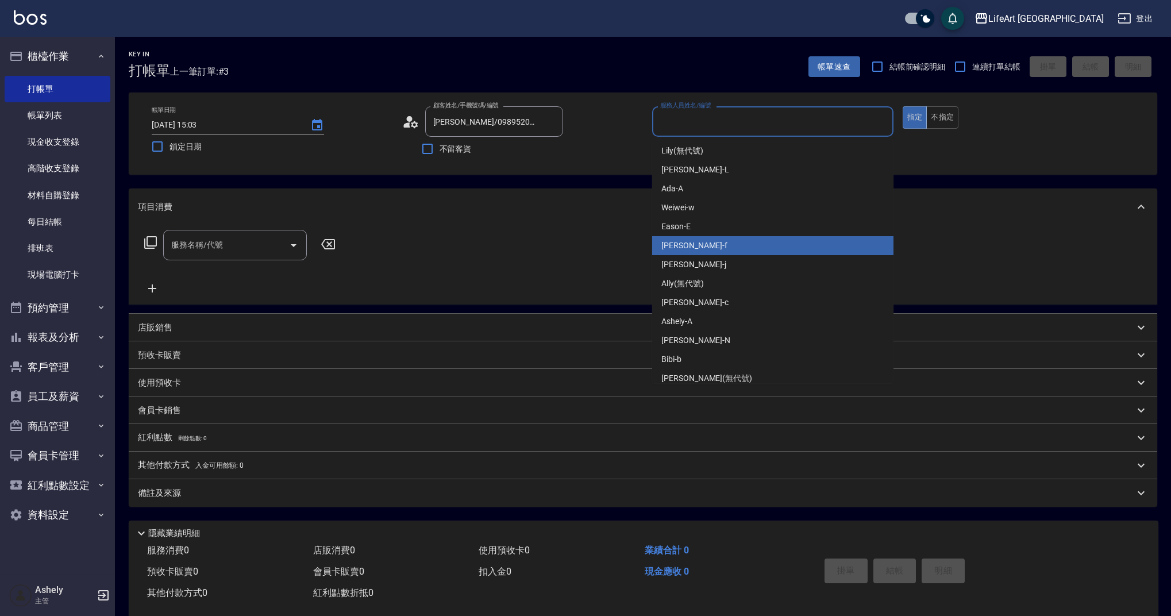
click at [699, 244] on div "Finney -f" at bounding box center [772, 245] width 241 height 19
type input "Finney-f"
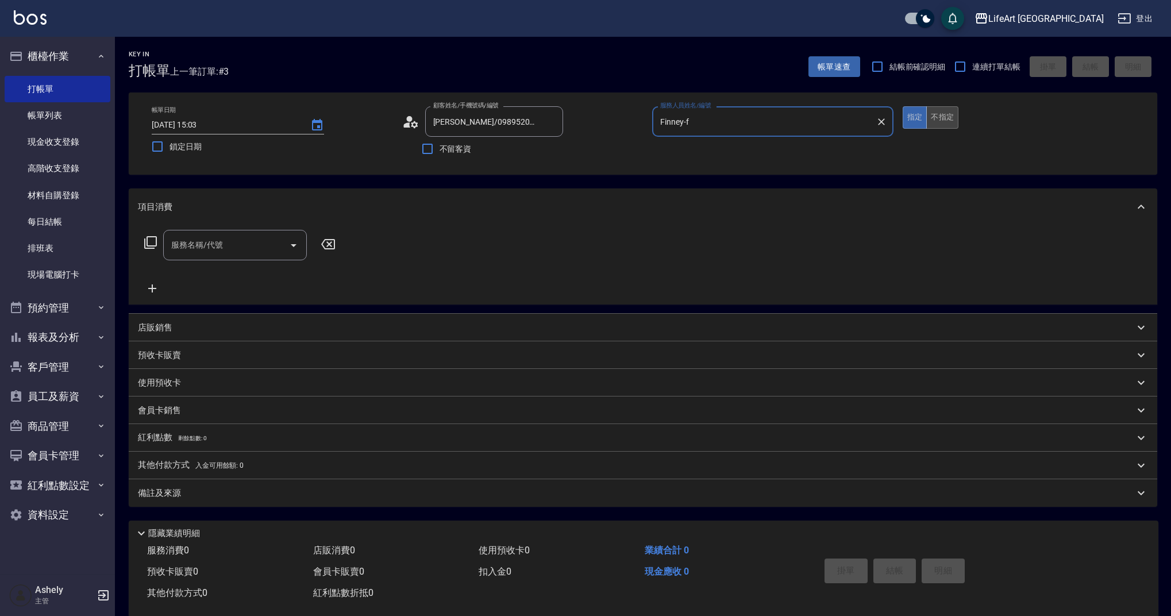
click at [943, 126] on button "不指定" at bounding box center [942, 117] width 32 height 22
click at [270, 249] on input "服務名稱/代號" at bounding box center [226, 245] width 116 height 20
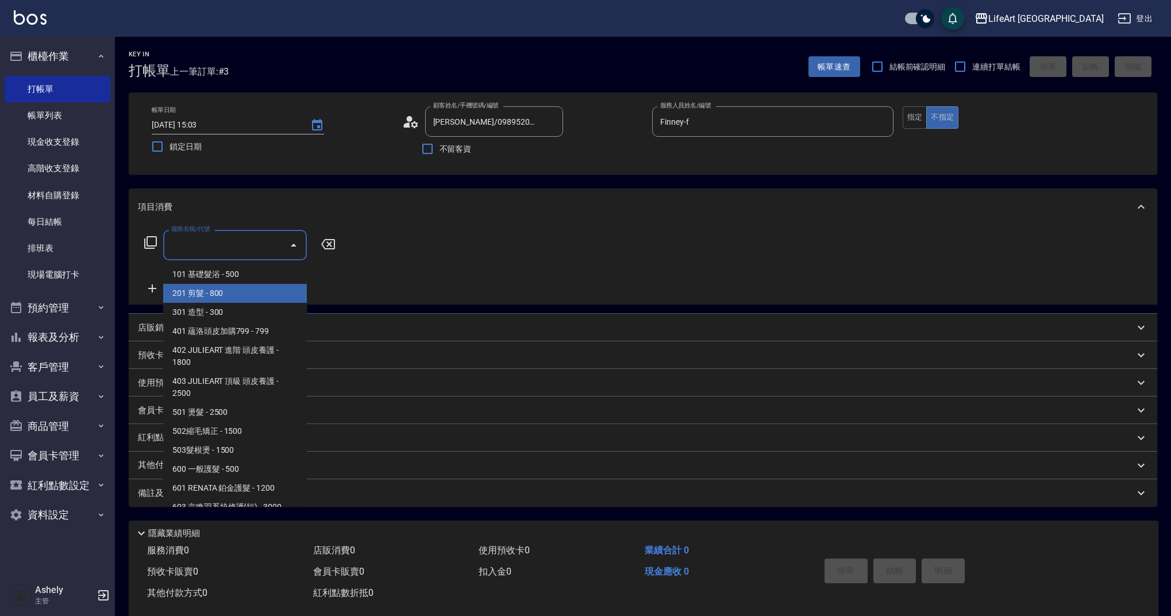
click at [261, 297] on span "201 剪髮 - 800" at bounding box center [235, 293] width 144 height 19
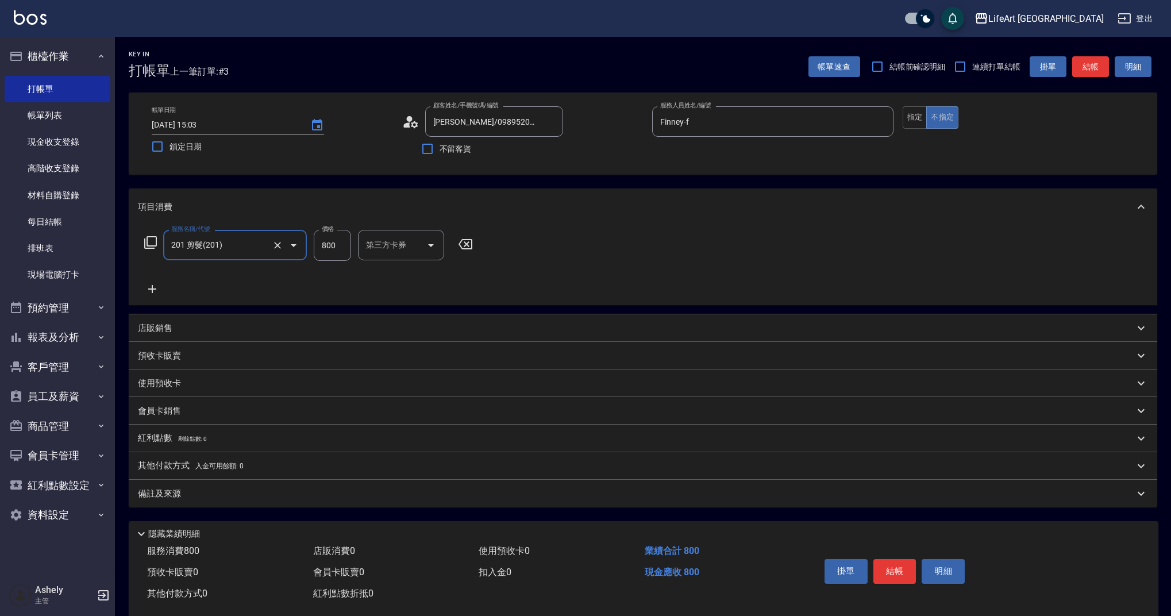
type input "201 剪髮(201)"
click at [345, 247] on input "800" at bounding box center [332, 245] width 37 height 31
click at [321, 484] on div "備註及來源" at bounding box center [643, 494] width 1029 height 28
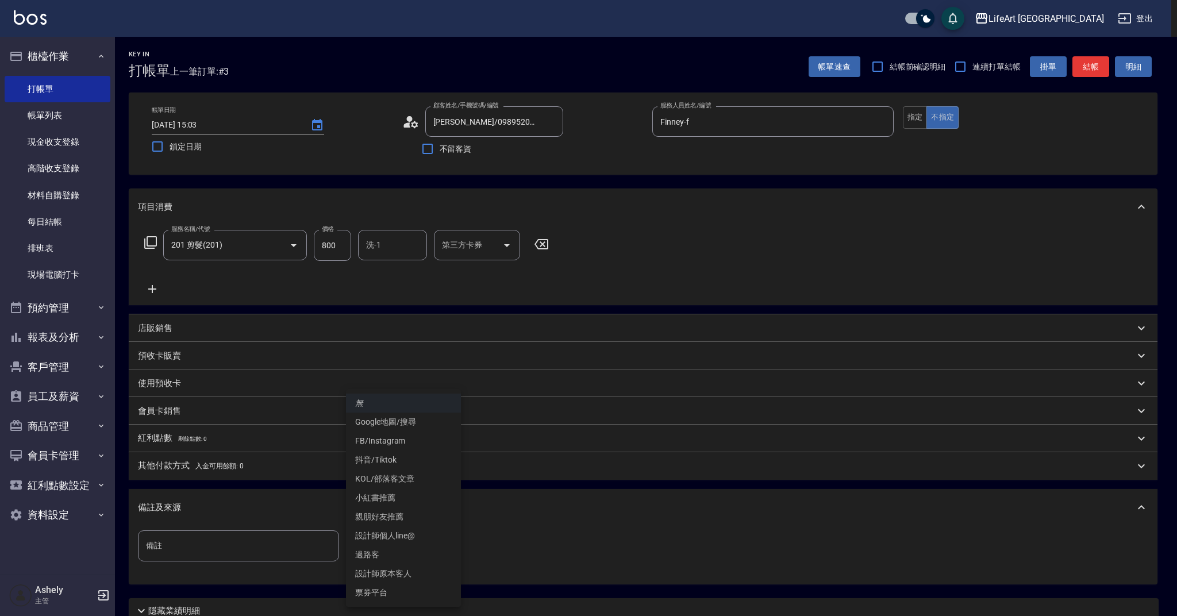
click at [399, 553] on body "LifeArt 蘆洲 登出 櫃檯作業 打帳單 帳單列表 現金收支登錄 高階收支登錄 材料自購登錄 每日結帳 排班表 現場電腦打卡 預約管理 預約管理 單日預約…" at bounding box center [588, 354] width 1177 height 709
click at [407, 420] on li "Google地圖/搜尋" at bounding box center [403, 422] width 115 height 19
type input "Google地圖/搜尋"
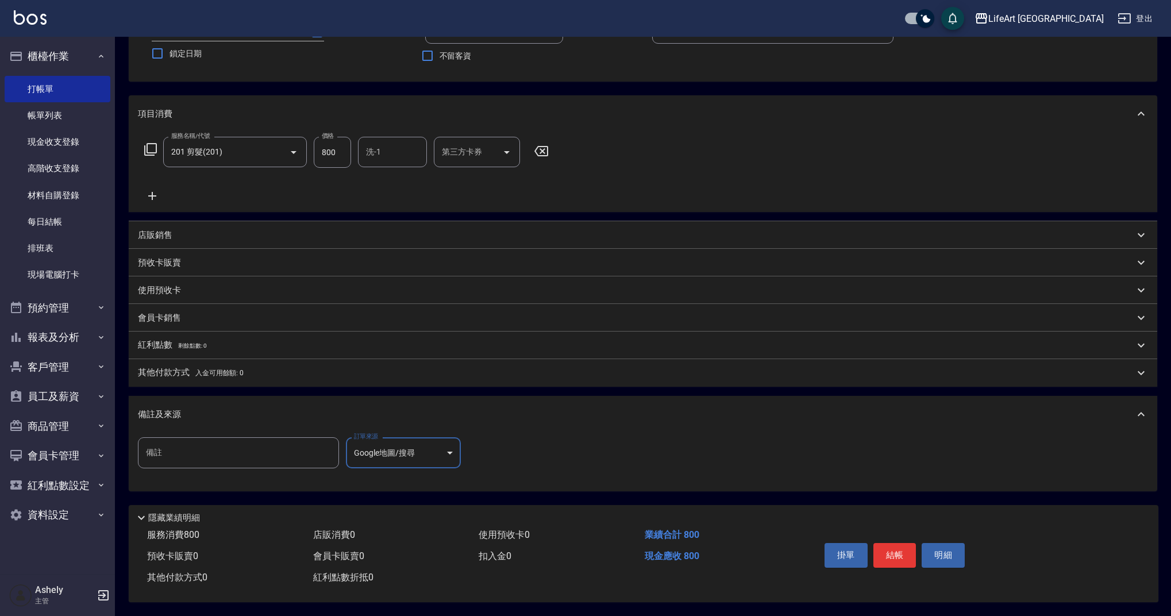
scroll to position [98, 0]
click at [907, 546] on button "結帳" at bounding box center [895, 555] width 43 height 24
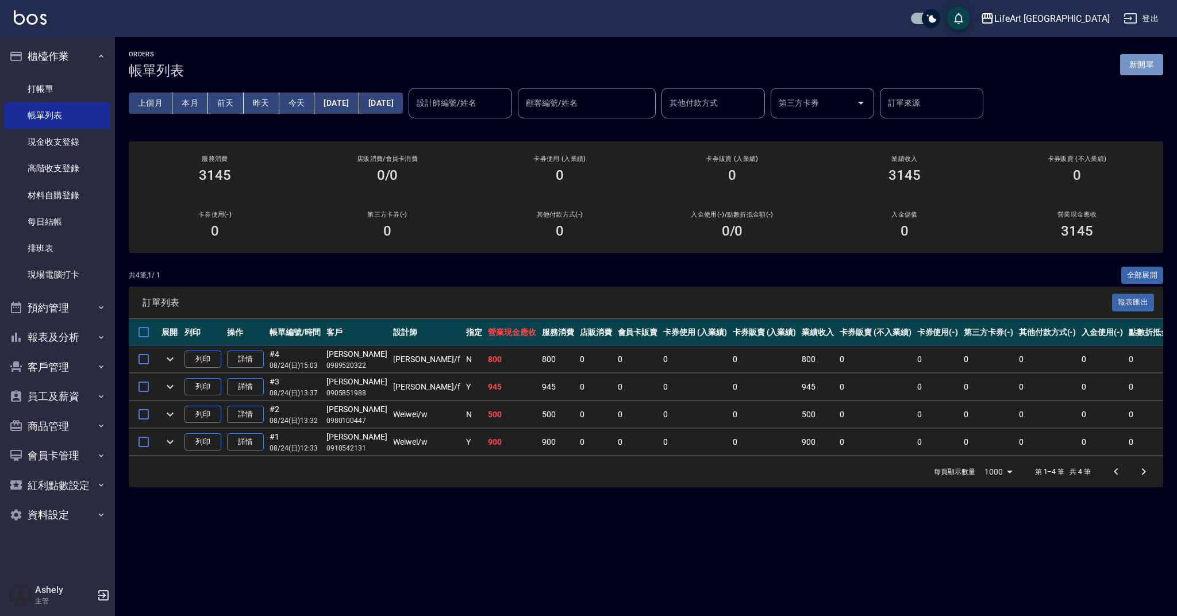
click at [1135, 59] on button "新開單" at bounding box center [1141, 64] width 43 height 21
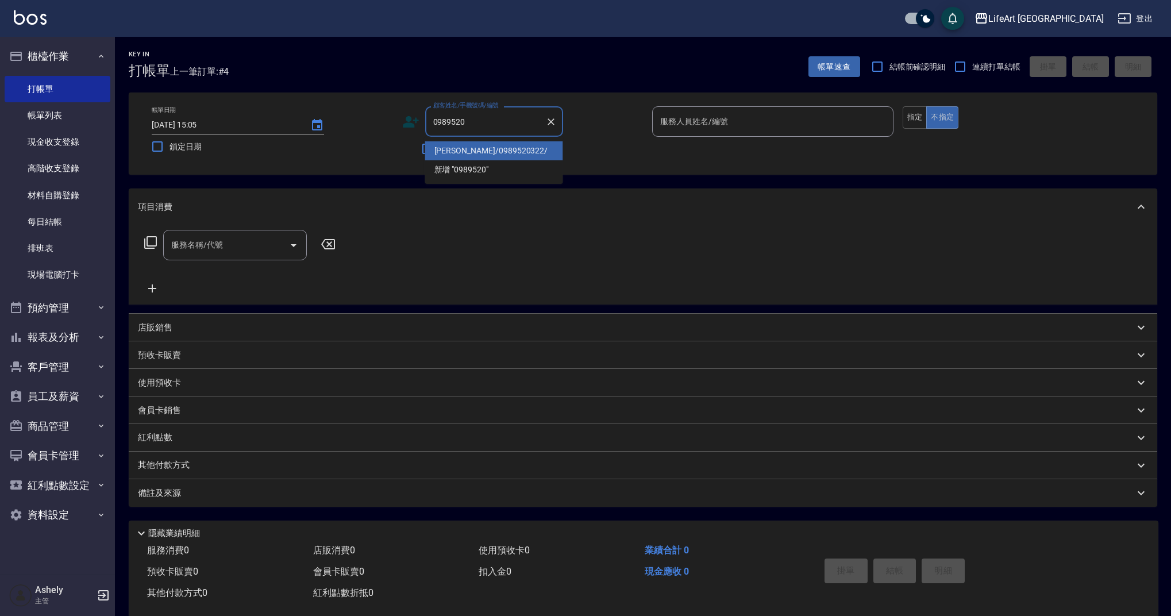
click at [511, 153] on li "[PERSON_NAME]/0989520322/" at bounding box center [494, 150] width 138 height 19
type input "[PERSON_NAME]/0989520322/"
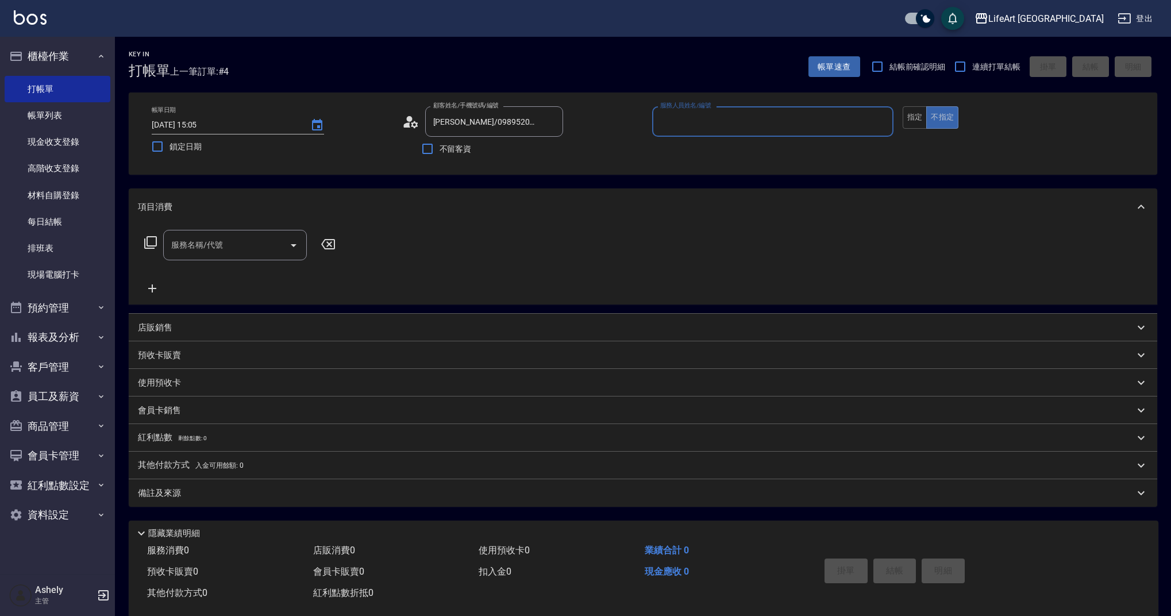
click at [687, 117] on input "服務人員姓名/編號" at bounding box center [772, 121] width 231 height 20
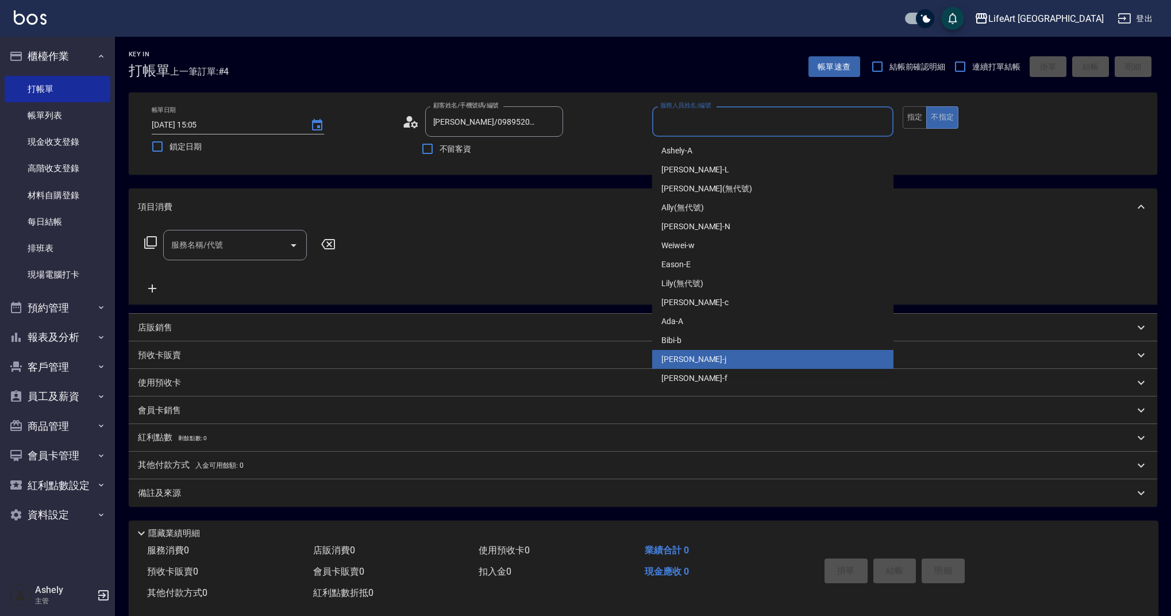
click at [694, 364] on div "[PERSON_NAME]" at bounding box center [772, 359] width 241 height 19
type input "[PERSON_NAME]"
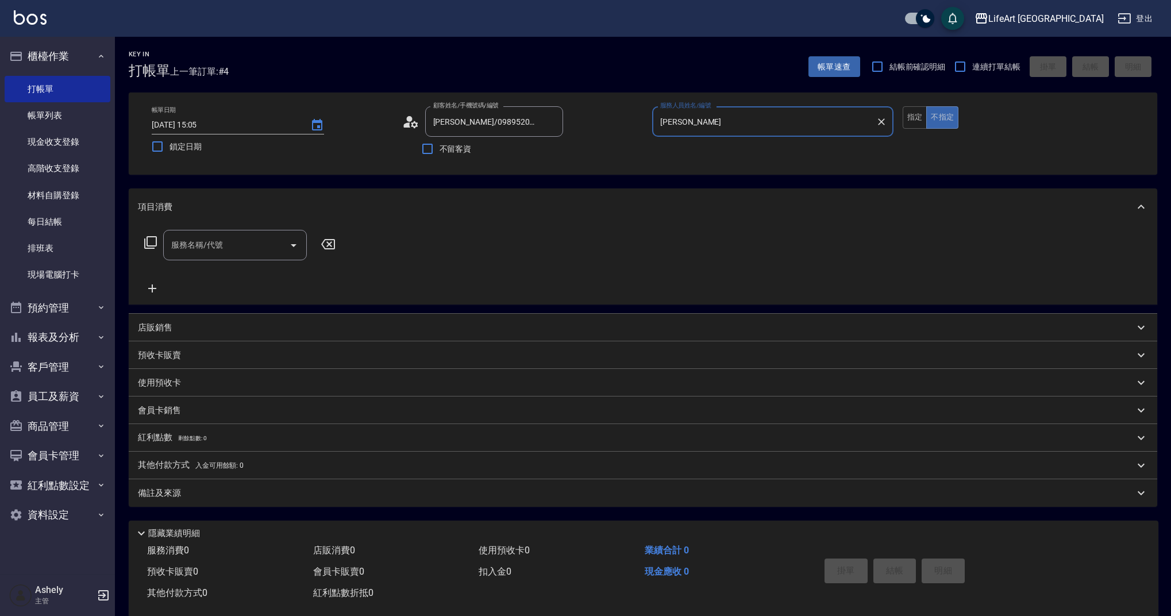
click at [243, 234] on div "服務名稱/代號" at bounding box center [235, 245] width 144 height 30
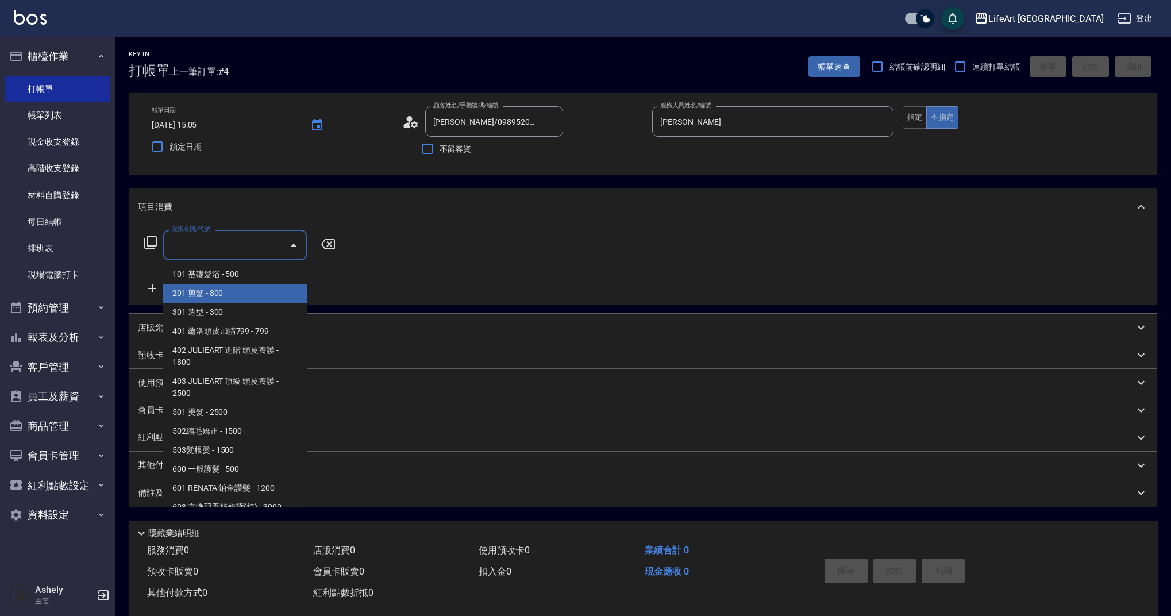
click at [240, 300] on span "201 剪髮 - 800" at bounding box center [235, 293] width 144 height 19
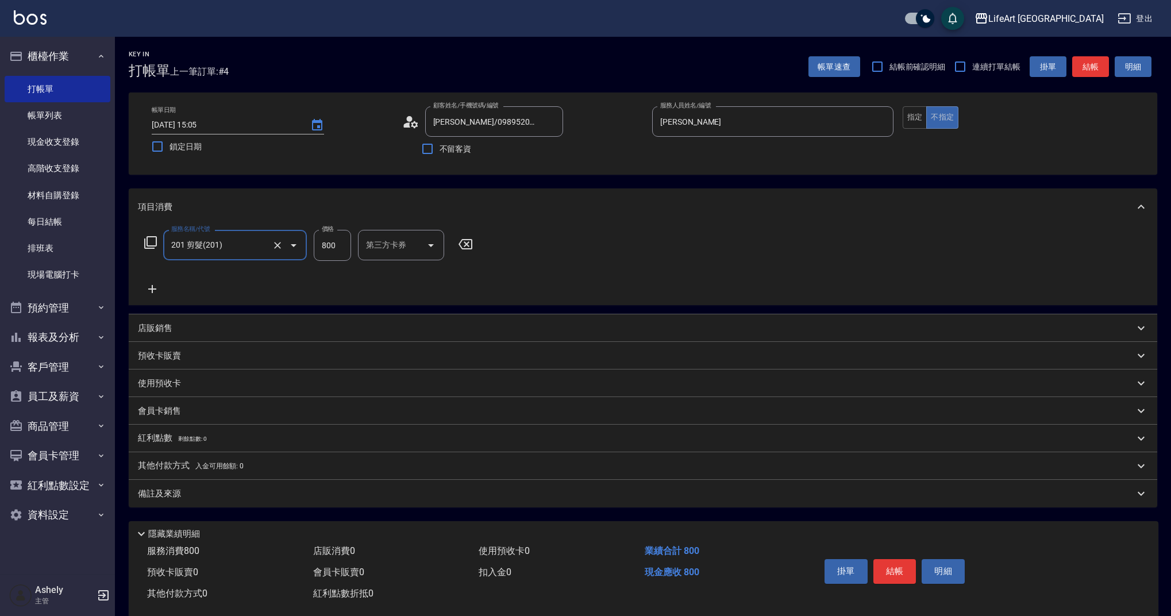
type input "201 剪髮(201)"
click at [245, 484] on div "備註及來源" at bounding box center [643, 494] width 1029 height 28
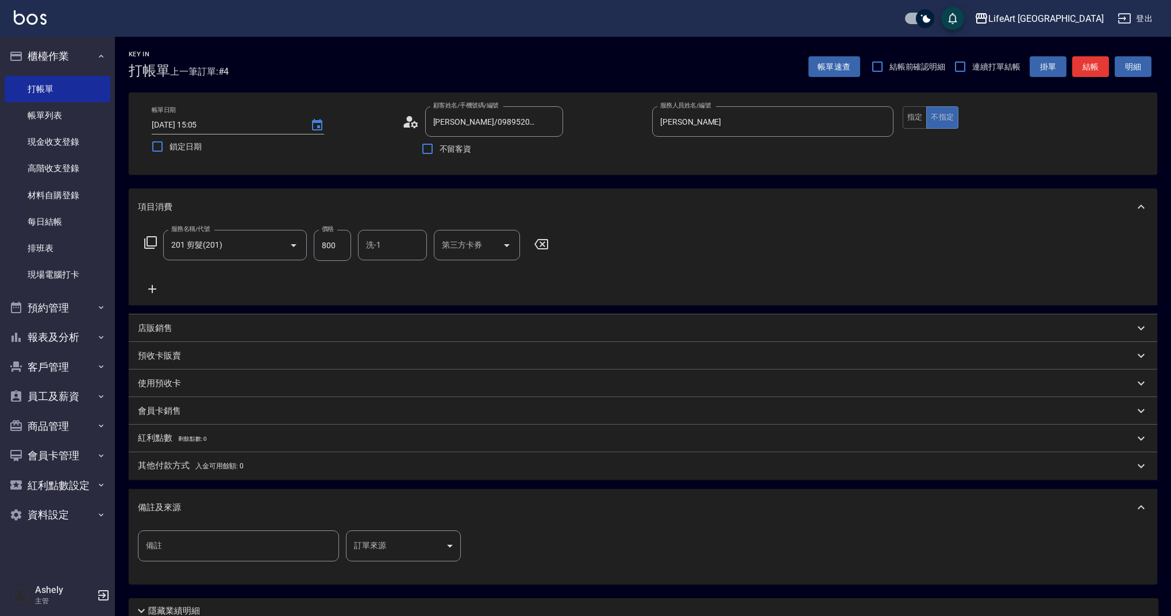
click at [414, 548] on body "LifeArt 蘆洲 登出 櫃檯作業 打帳單 帳單列表 現金收支登錄 高階收支登錄 材料自購登錄 每日結帳 排班表 現場電腦打卡 預約管理 預約管理 單日預約…" at bounding box center [585, 354] width 1171 height 709
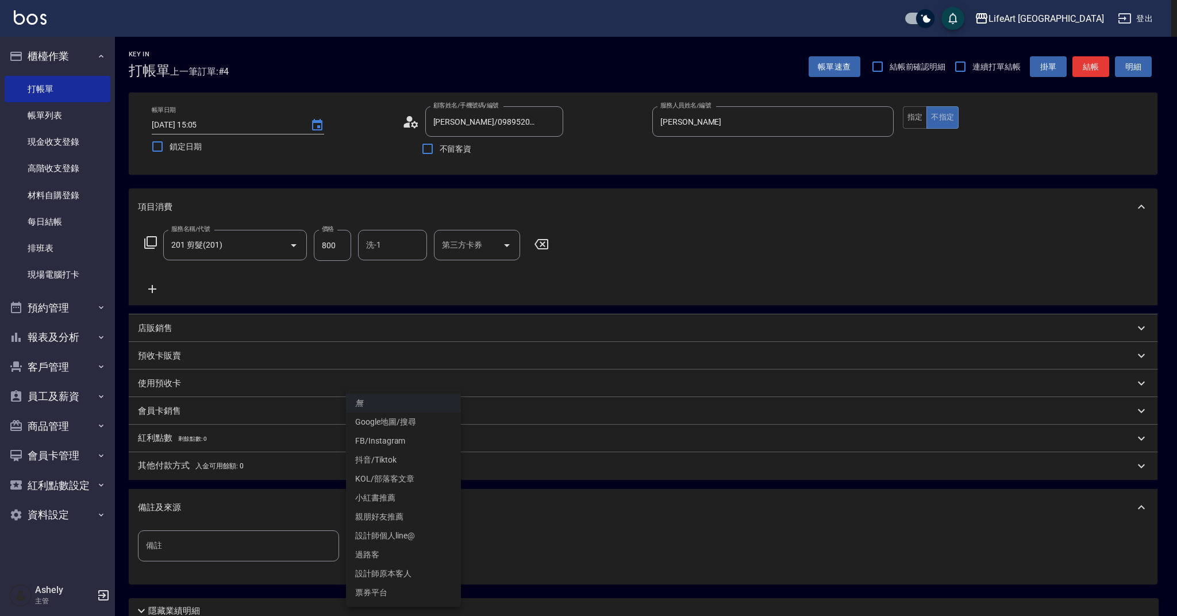
click at [403, 424] on li "Google地圖/搜尋" at bounding box center [403, 422] width 115 height 19
type input "Google地圖/搜尋"
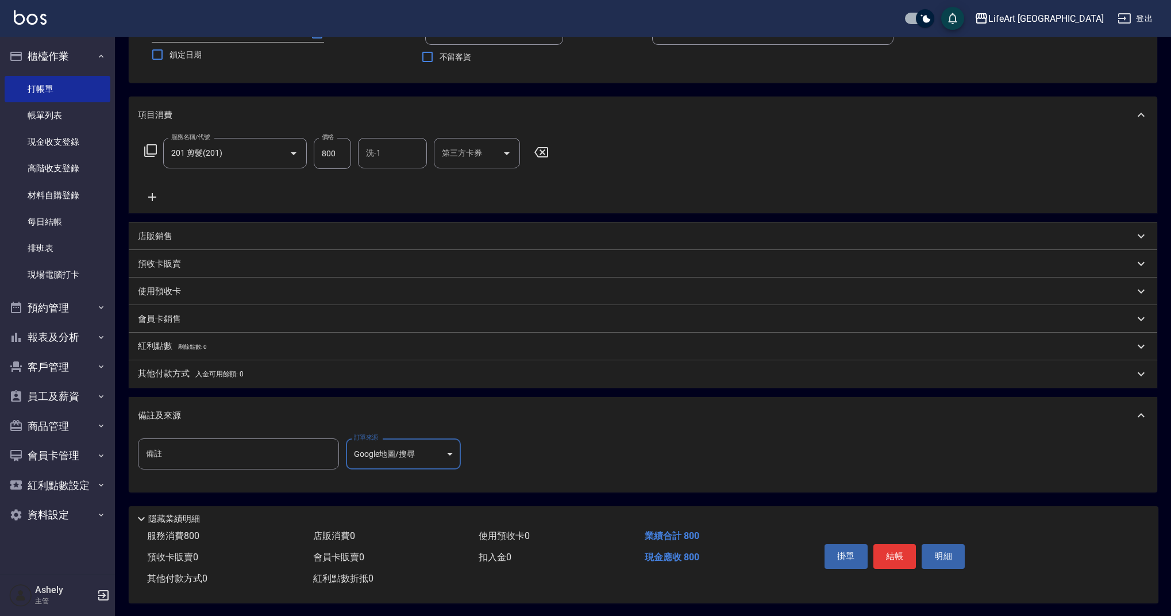
scroll to position [98, 0]
click at [903, 547] on button "結帳" at bounding box center [895, 555] width 43 height 24
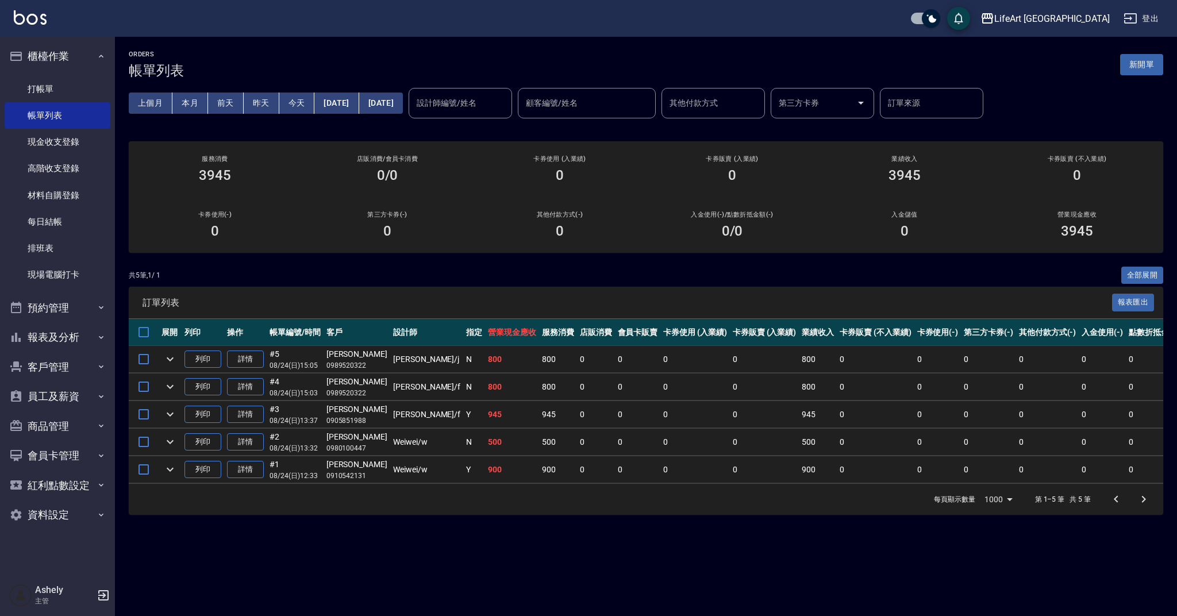
click at [1137, 69] on button "新開單" at bounding box center [1141, 64] width 43 height 21
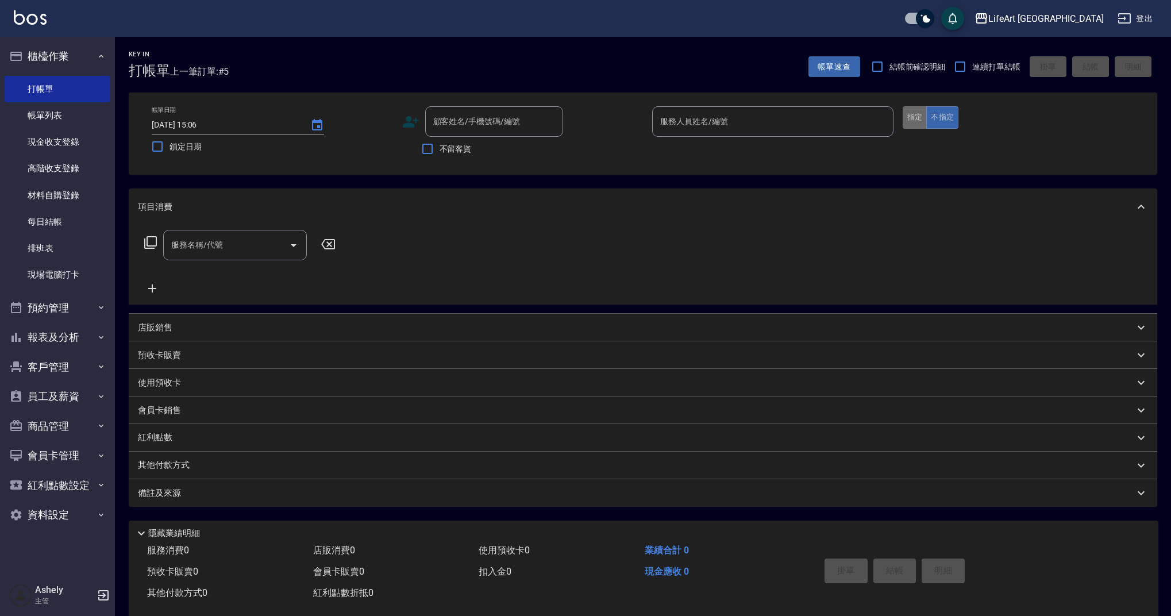
click at [917, 113] on button "指定" at bounding box center [915, 117] width 25 height 22
click at [455, 130] on input "顧客姓名/手機號碼/編號" at bounding box center [485, 121] width 110 height 20
click at [458, 146] on li "[PERSON_NAME]/0936966926/" at bounding box center [494, 150] width 138 height 19
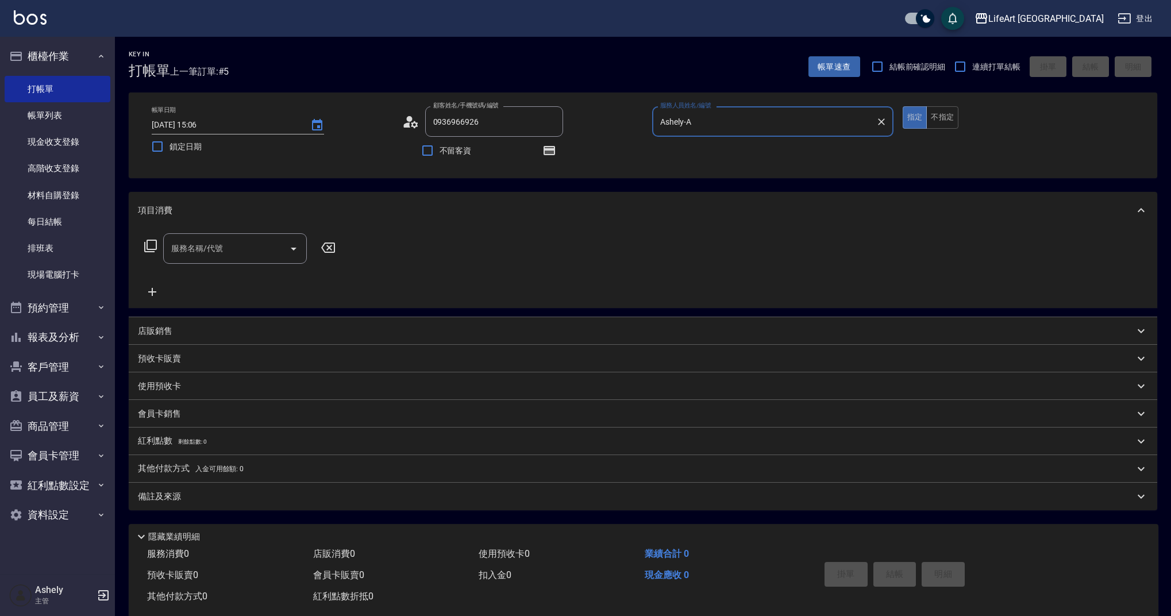
type input "[PERSON_NAME]/0936966926/"
type input "Ashely-A"
click at [201, 245] on div "服務名稱/代號 服務名稱/代號" at bounding box center [235, 248] width 144 height 30
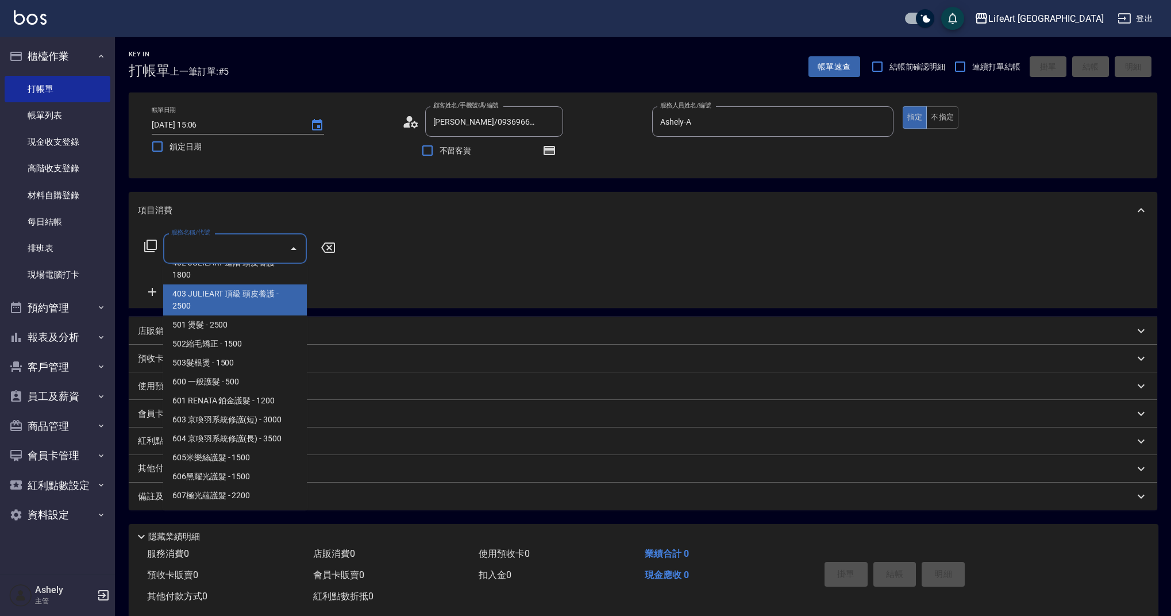
scroll to position [147, 0]
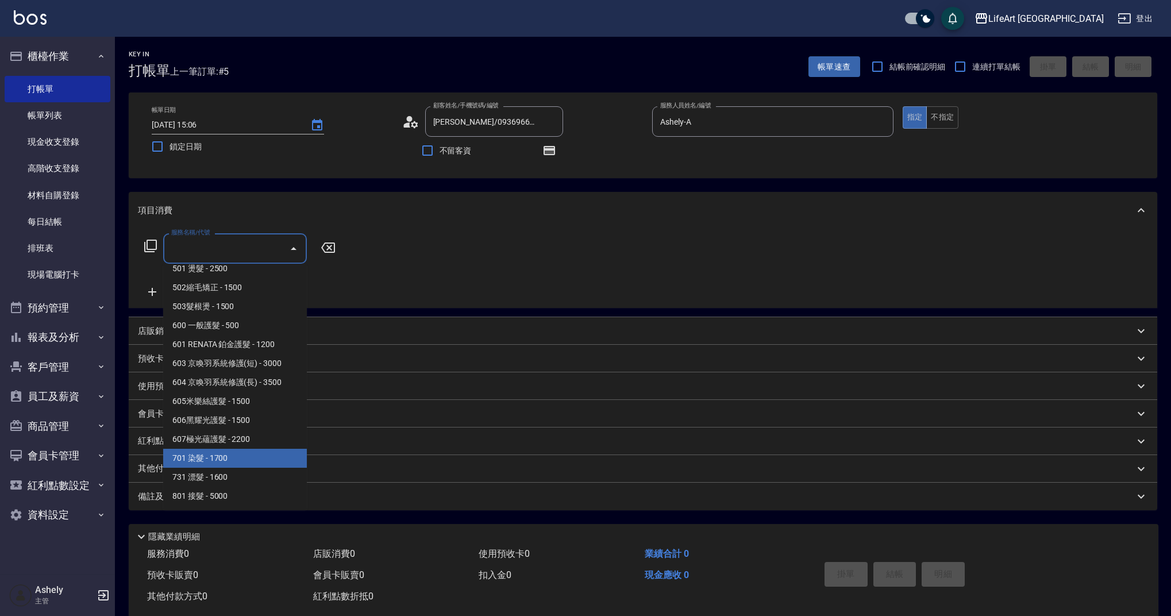
click at [255, 457] on span "701 染髮 - 1700" at bounding box center [235, 458] width 144 height 19
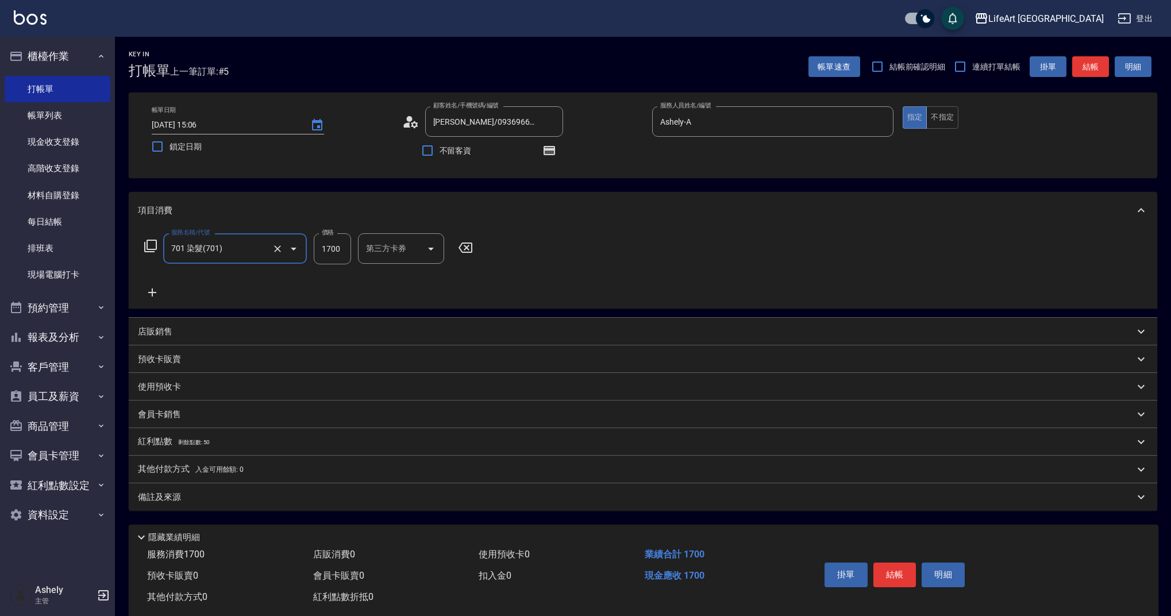
type input "701 染髮(701)"
click at [153, 293] on icon at bounding box center [152, 292] width 8 height 8
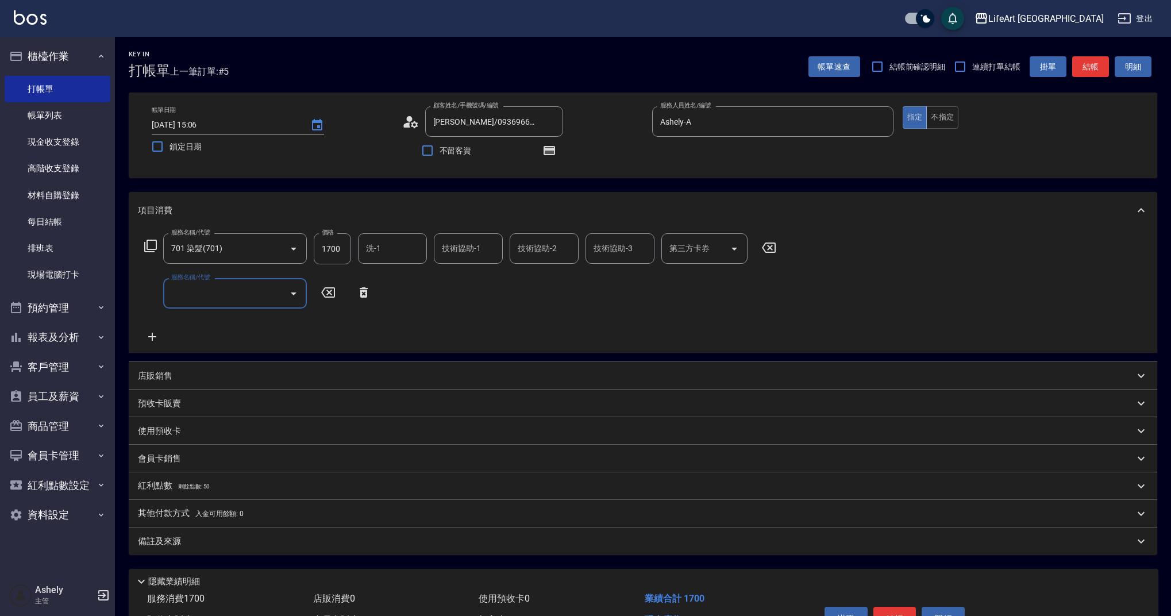
click at [214, 288] on input "服務名稱/代號" at bounding box center [226, 293] width 116 height 20
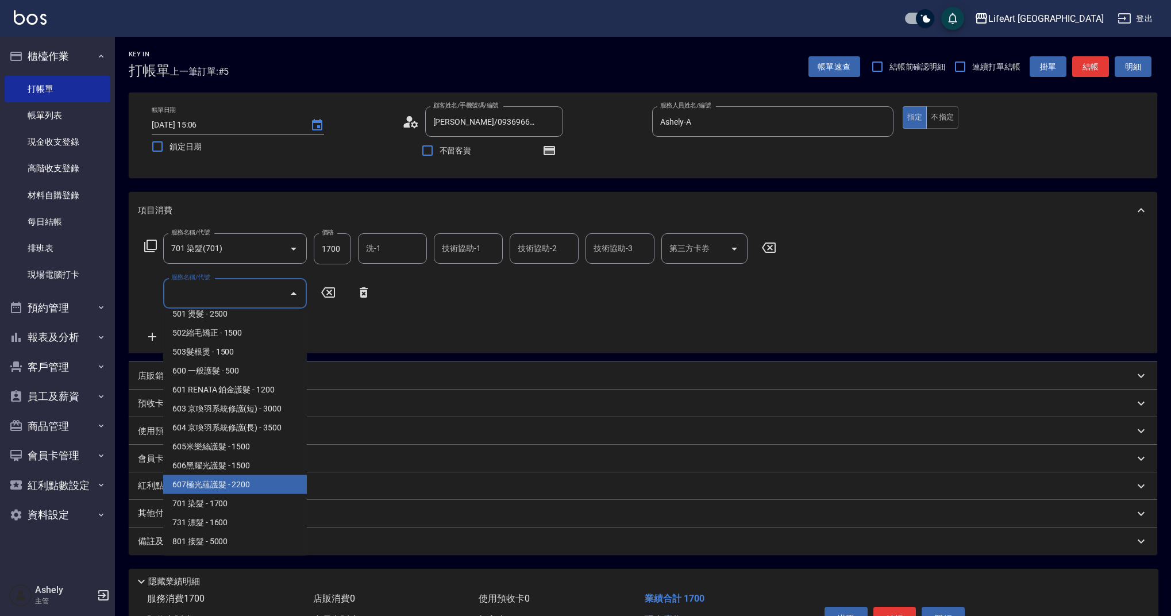
click at [251, 489] on span "607極光蘊護髮 - 2200" at bounding box center [235, 484] width 144 height 19
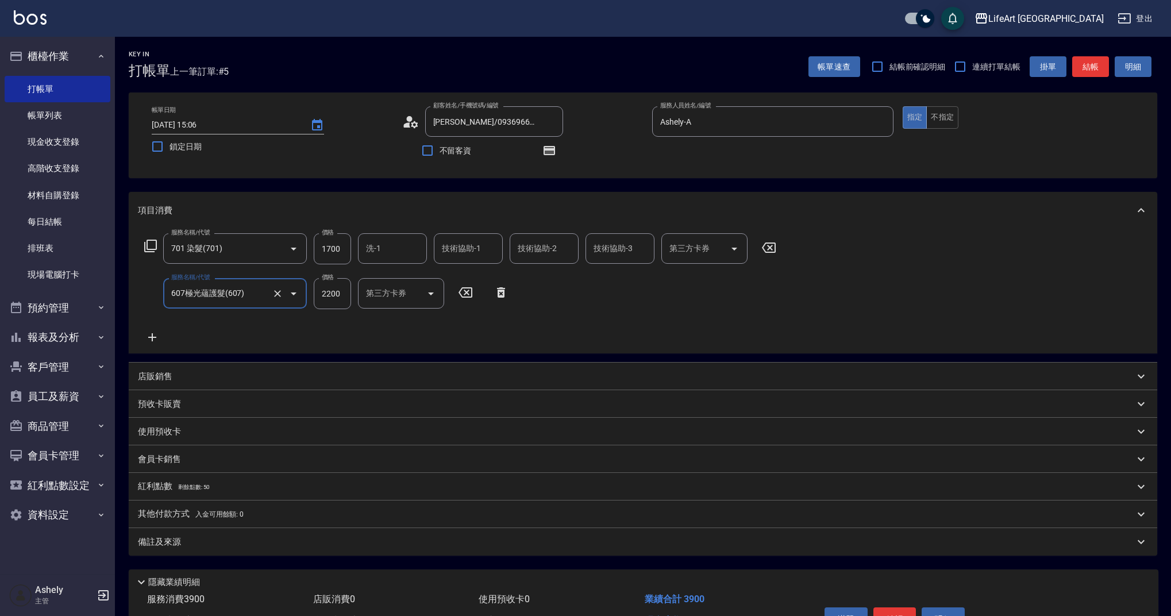
type input "607極光蘊護髮(607)"
drag, startPoint x: 334, startPoint y: 249, endPoint x: 305, endPoint y: 249, distance: 29.9
click at [305, 249] on div "服務名稱/代號 701 染髮(701) 服務名稱/代號 價格 1700 價格 洗-1 洗-1 技術協助-1 技術協助-1 技術協助-2 技術協助-2 技術協助…" at bounding box center [460, 248] width 645 height 31
drag, startPoint x: 323, startPoint y: 252, endPoint x: 359, endPoint y: 247, distance: 36.0
click at [359, 247] on div "服務名稱/代號 701 染髮(701) 服務名稱/代號 價格 1700 價格 洗-1 洗-1 技術協助-1 技術協助-1 技術協助-2 技術協助-2 技術協助…" at bounding box center [460, 248] width 645 height 31
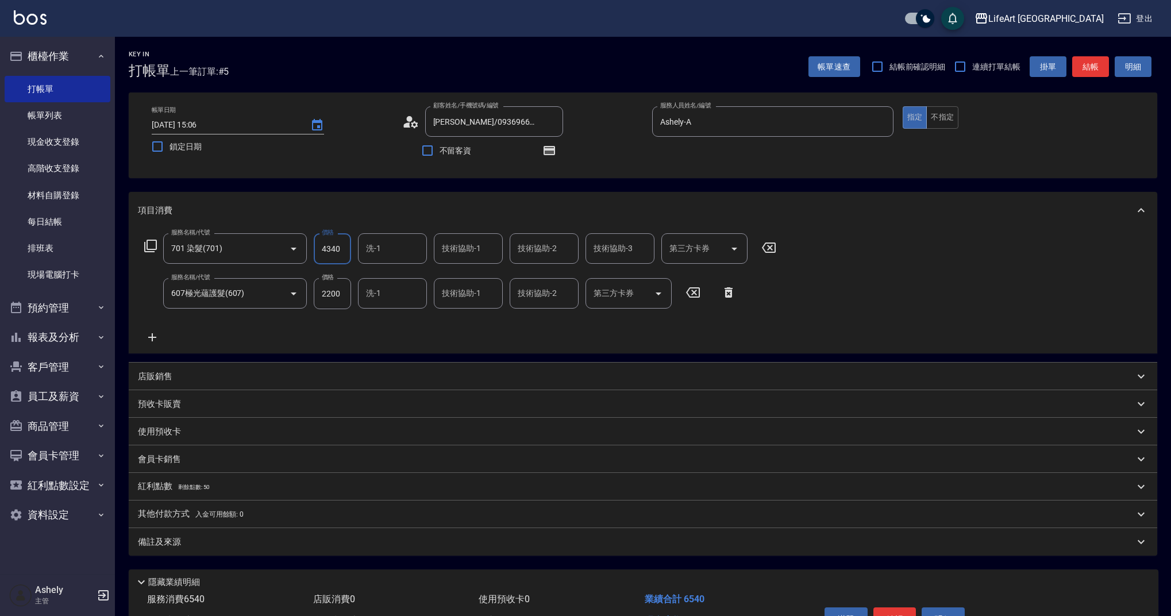
type input "4340"
click at [394, 251] on input "洗-1" at bounding box center [392, 248] width 59 height 20
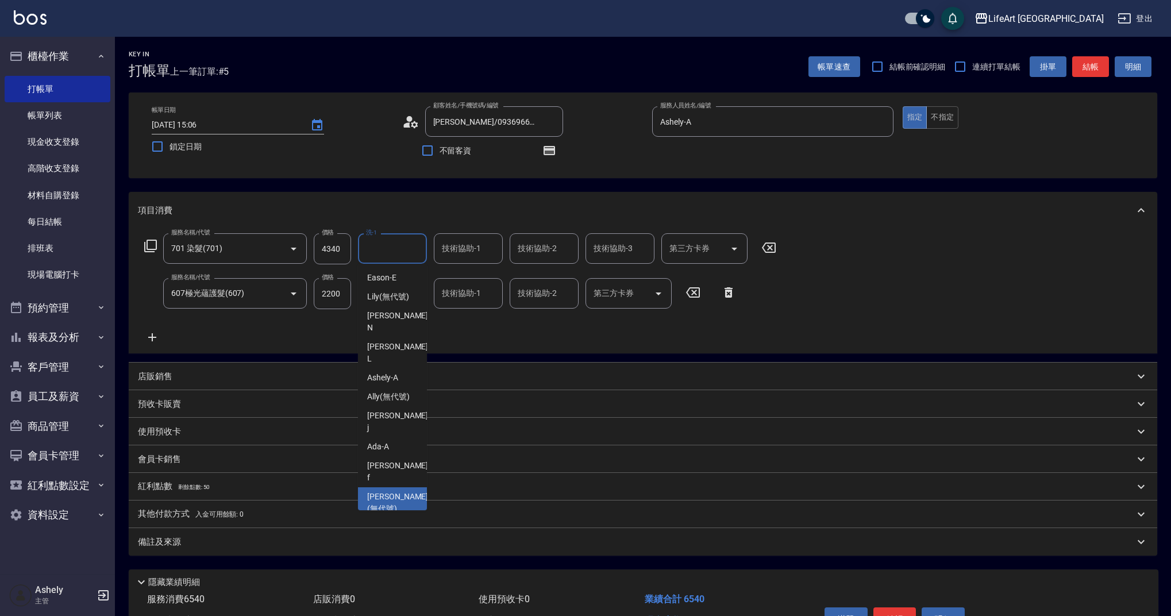
click at [388, 491] on span "[PERSON_NAME] (無代號)" at bounding box center [397, 503] width 61 height 24
type input "[PERSON_NAME](無代號)"
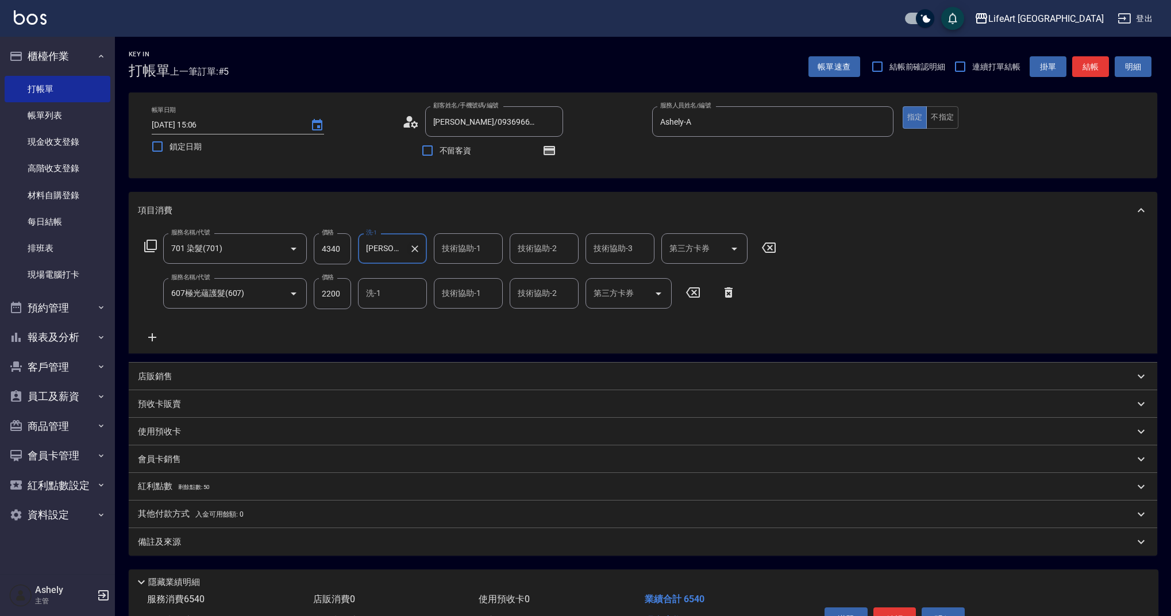
click at [407, 251] on button "Clear" at bounding box center [415, 249] width 16 height 16
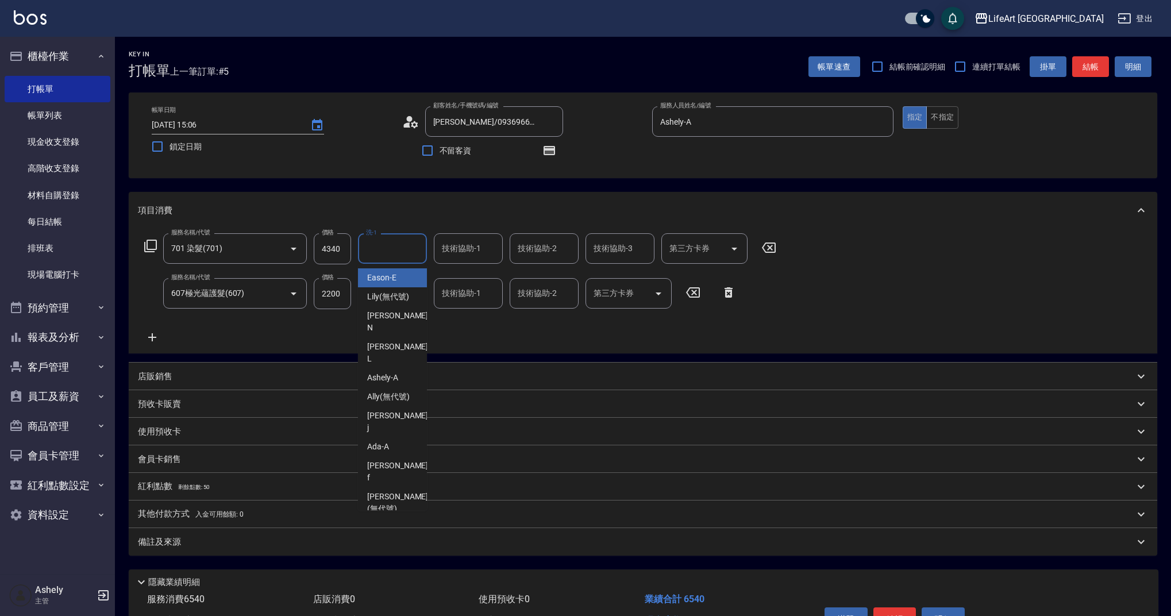
click at [407, 241] on input "洗-1" at bounding box center [392, 248] width 59 height 20
click at [410, 537] on div "Casey -c" at bounding box center [392, 552] width 69 height 31
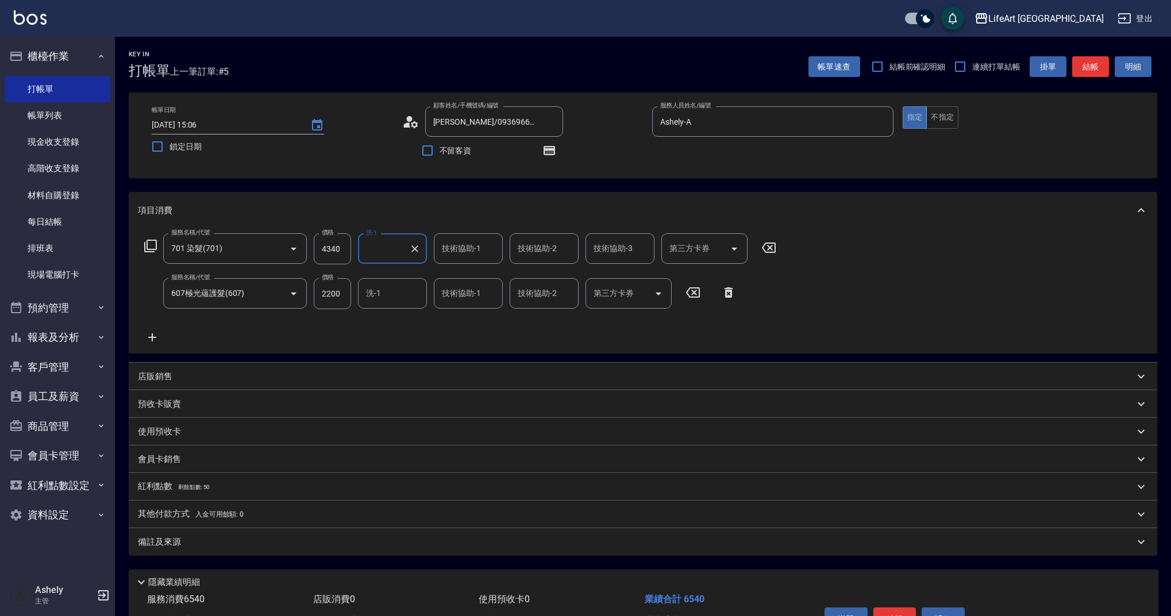
type input "Casey-c"
click at [470, 255] on input "技術協助-1" at bounding box center [468, 248] width 59 height 20
click at [476, 537] on div "Casey -c" at bounding box center [468, 552] width 69 height 31
type input "Casey-c"
drag, startPoint x: 541, startPoint y: 255, endPoint x: 542, endPoint y: 263, distance: 8.8
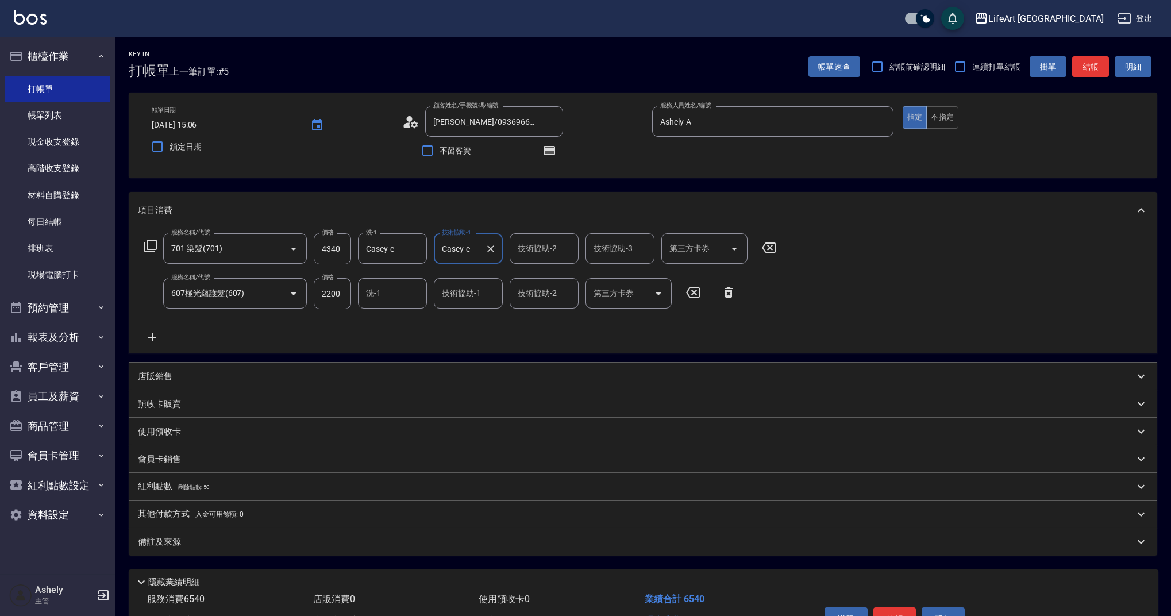
click at [541, 254] on input "技術協助-2" at bounding box center [544, 248] width 59 height 20
click at [549, 537] on div "Casey -c" at bounding box center [544, 552] width 69 height 31
type input "Casey-c"
click at [403, 293] on input "洗-1" at bounding box center [392, 293] width 59 height 20
click at [390, 586] on span "Casey -c" at bounding box center [398, 598] width 63 height 24
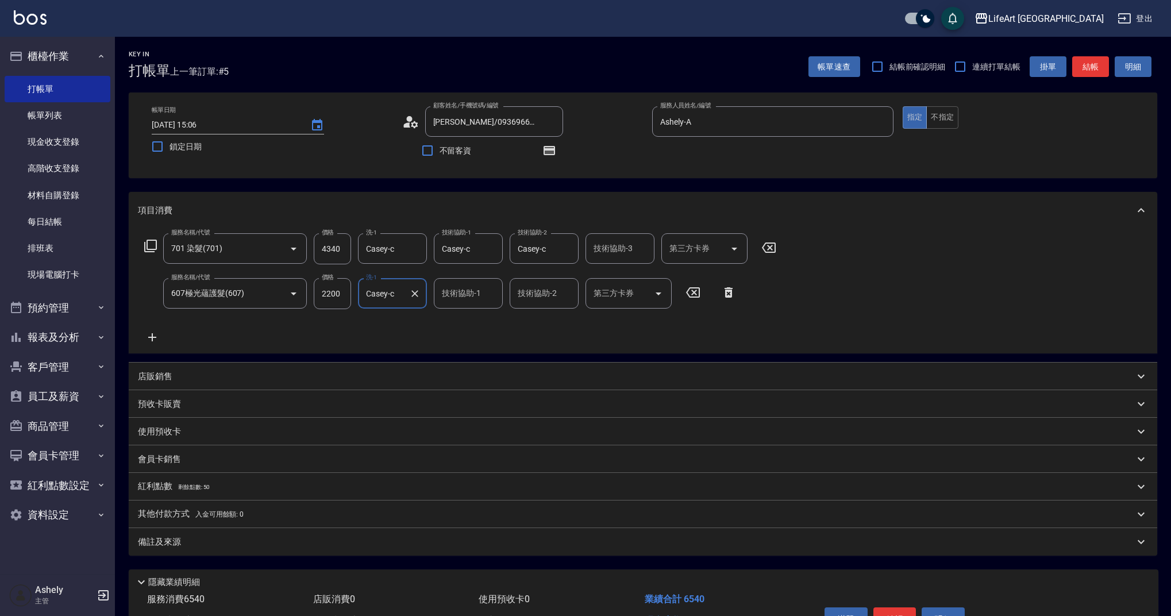
type input "Casey-c"
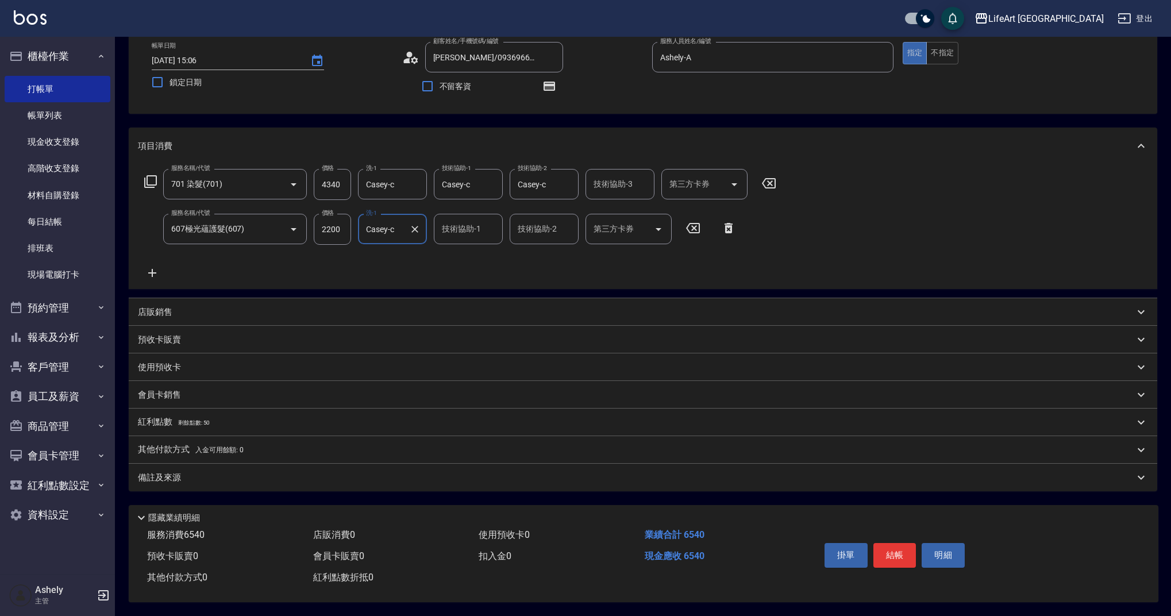
click at [221, 472] on div "備註及來源" at bounding box center [636, 478] width 996 height 12
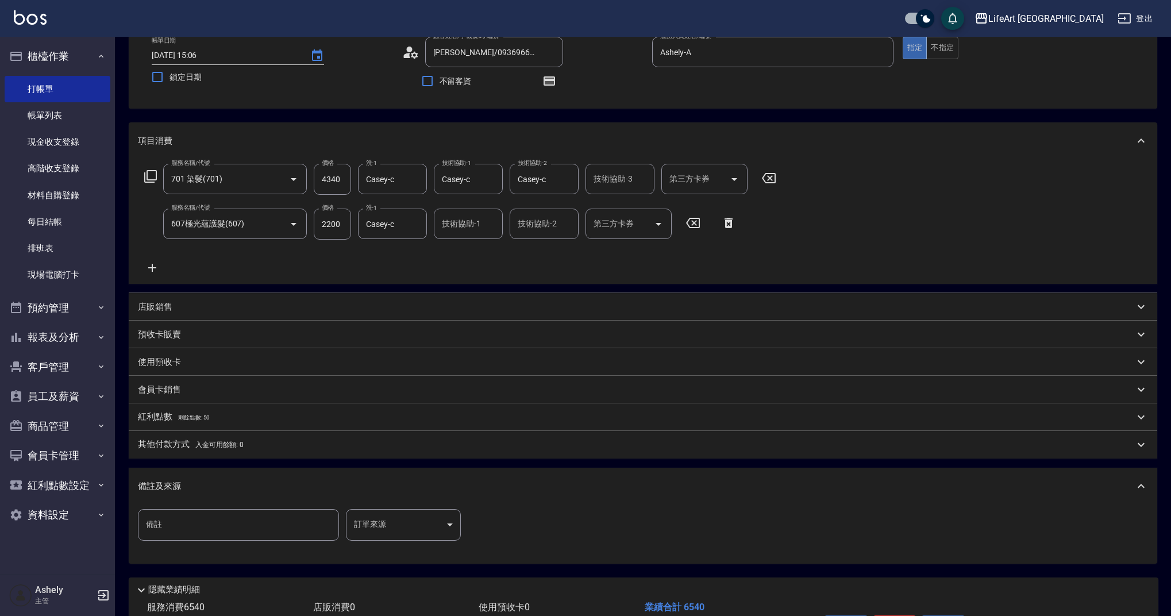
click at [192, 421] on span "剩餘點數: 50" at bounding box center [194, 417] width 32 height 6
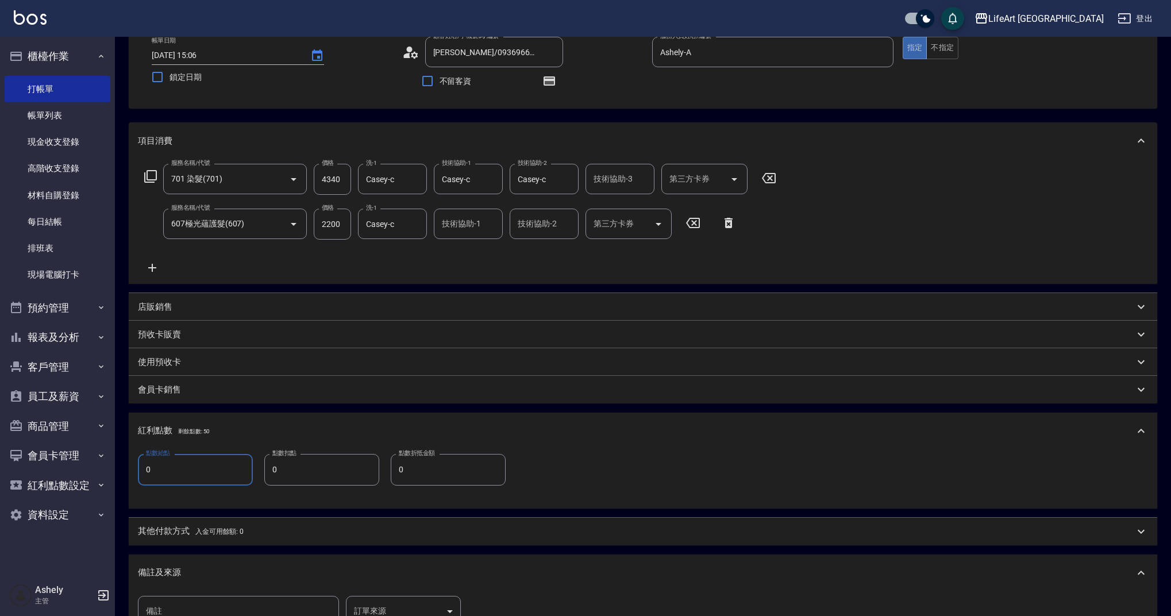
drag, startPoint x: 177, startPoint y: 472, endPoint x: 118, endPoint y: 473, distance: 59.2
click at [118, 473] on div "Key In 打帳單 上一筆訂單:#5 帳單速查 結帳前確認明細 連續打單結帳 掛單 結帳 明細 帳單日期 [DATE] 15:06 鎖定日期 顧客姓名/手機…" at bounding box center [643, 370] width 1056 height 807
type input "13"
click at [203, 532] on span "入金可用餘額: 0" at bounding box center [219, 532] width 49 height 8
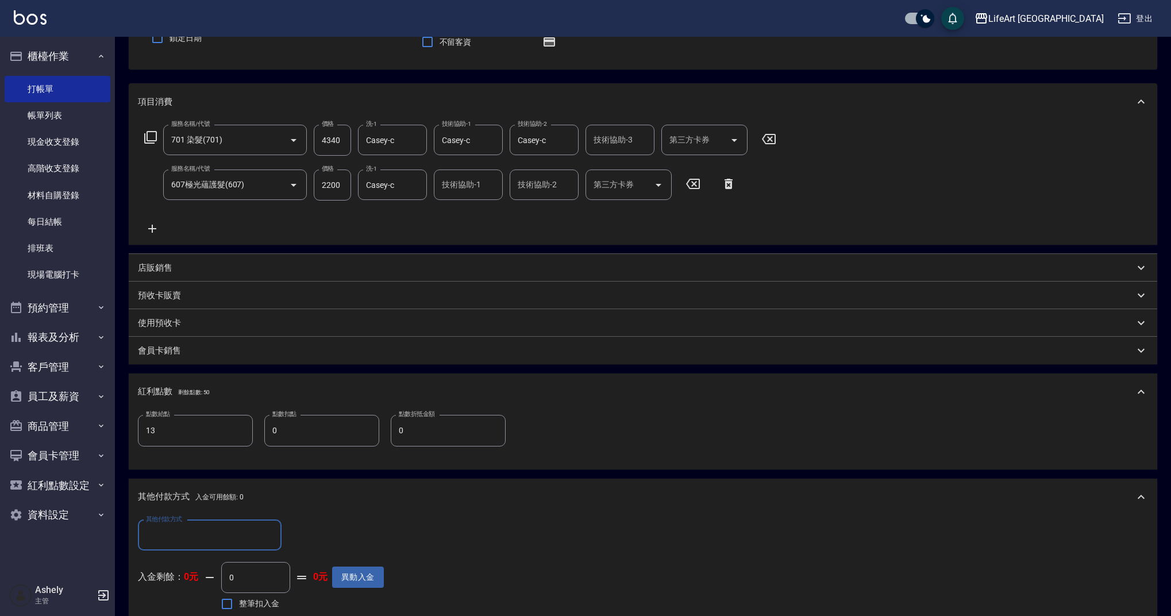
scroll to position [46, 0]
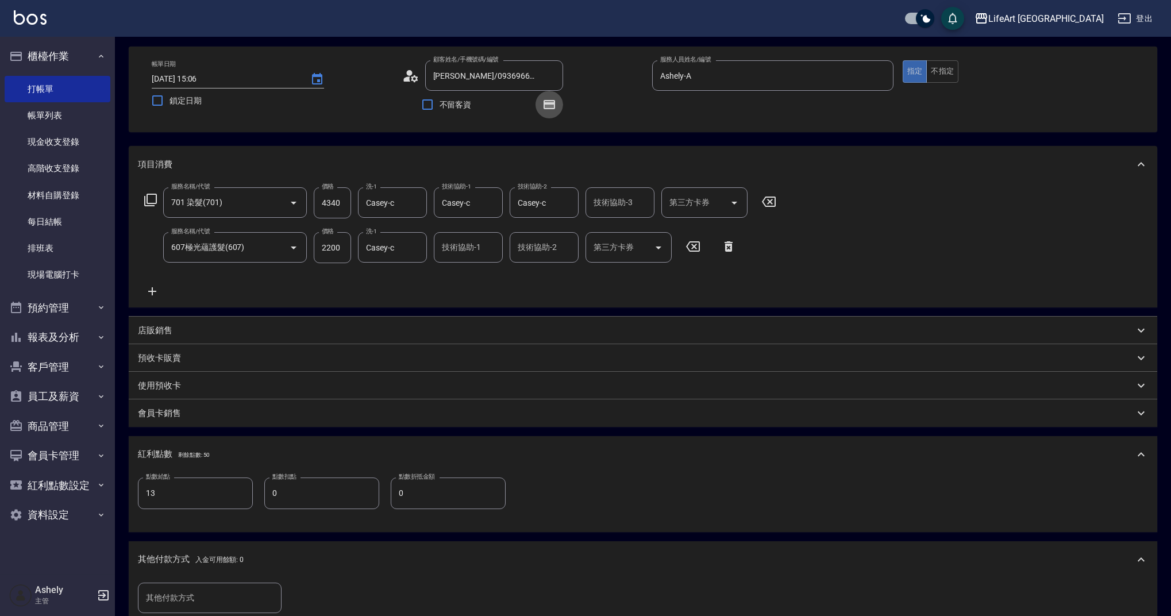
click at [557, 102] on button "button" at bounding box center [550, 105] width 28 height 28
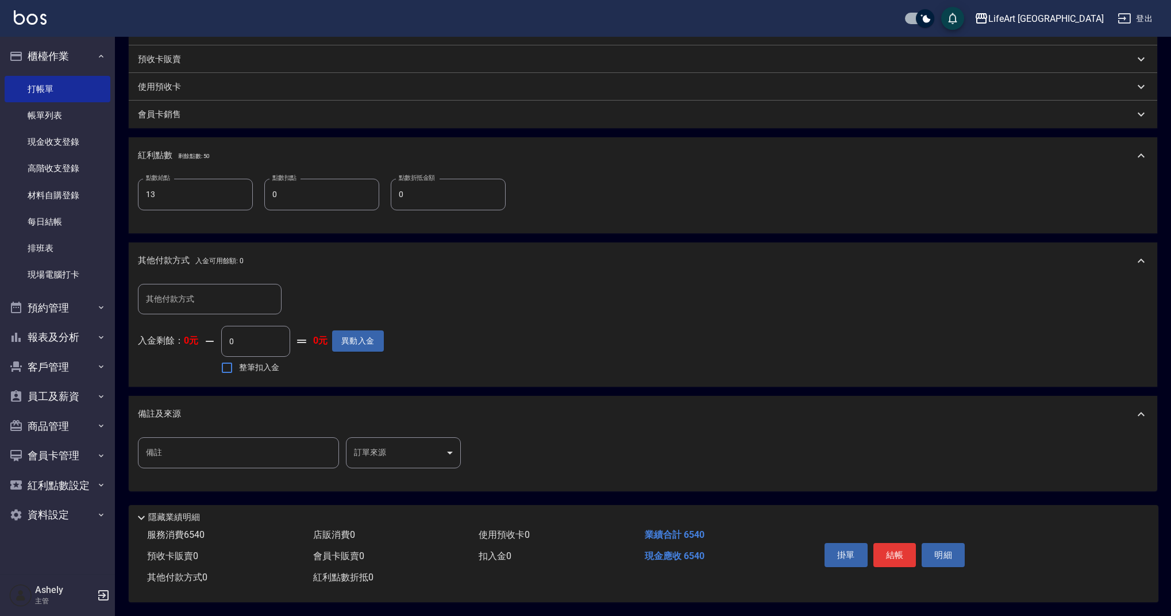
click at [410, 456] on body "LifeArt 蘆洲 登出 櫃檯作業 打帳單 帳單列表 現金收支登錄 高階收支登錄 材料自購登錄 每日結帳 排班表 現場電腦打卡 預約管理 預約管理 單日預約…" at bounding box center [585, 135] width 1171 height 961
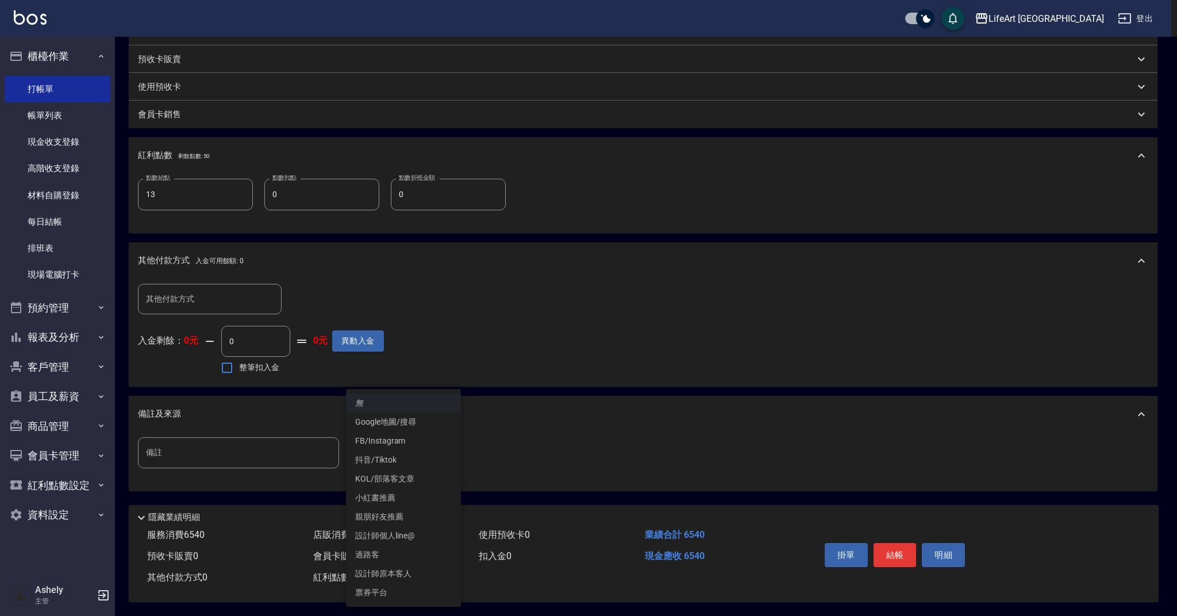
click at [407, 574] on li "設計師原本客人" at bounding box center [403, 573] width 115 height 19
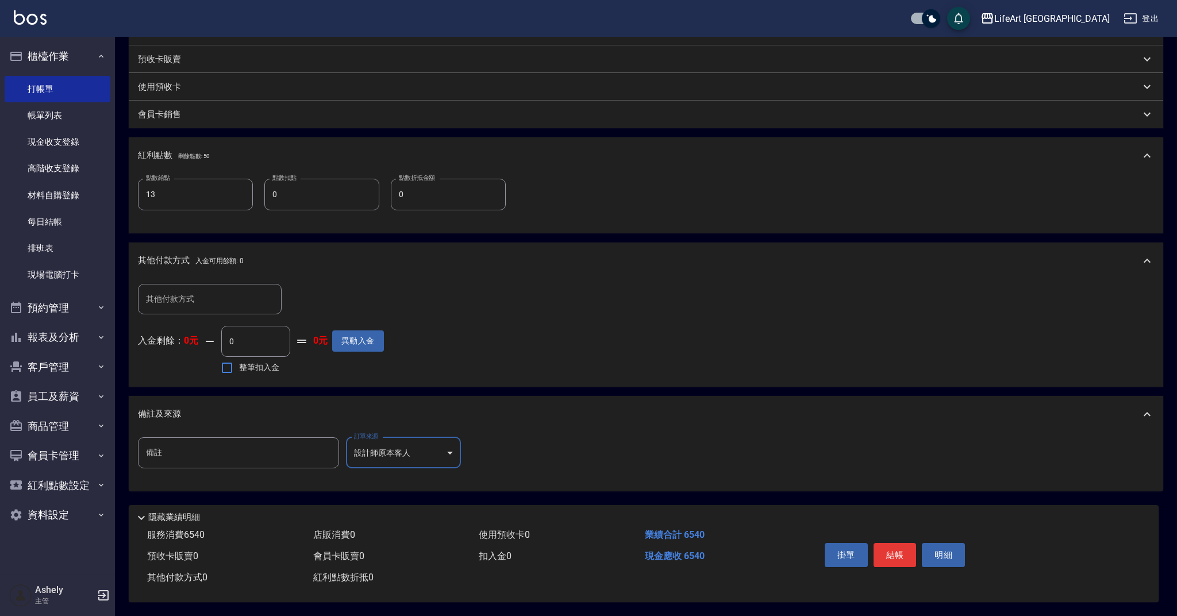
type input "設計師原本客人"
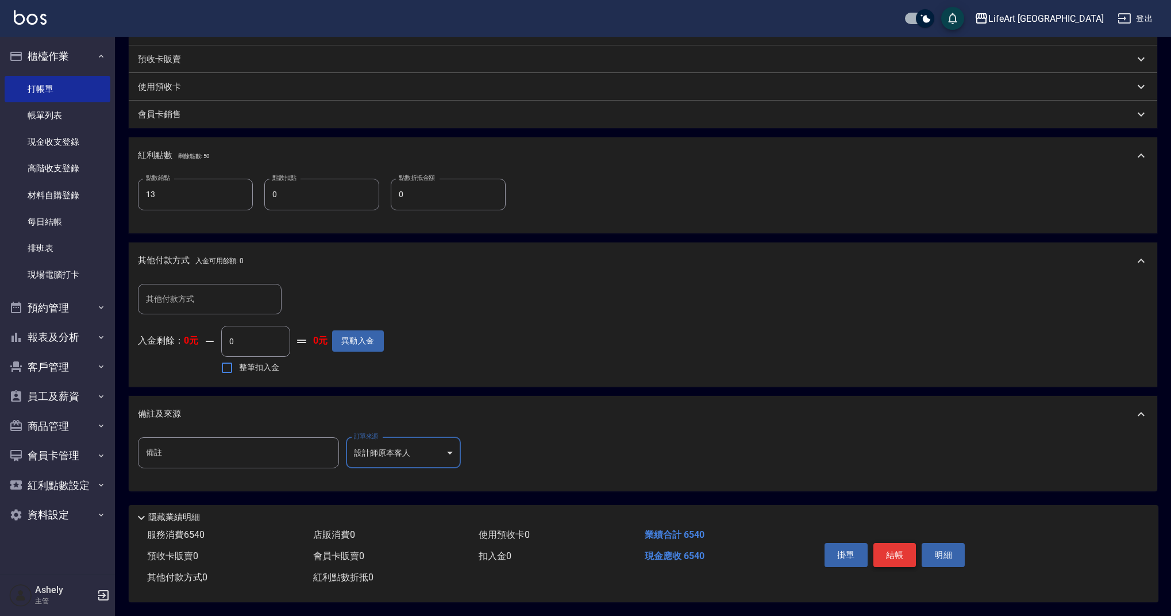
click at [883, 548] on button "結帳" at bounding box center [895, 555] width 43 height 24
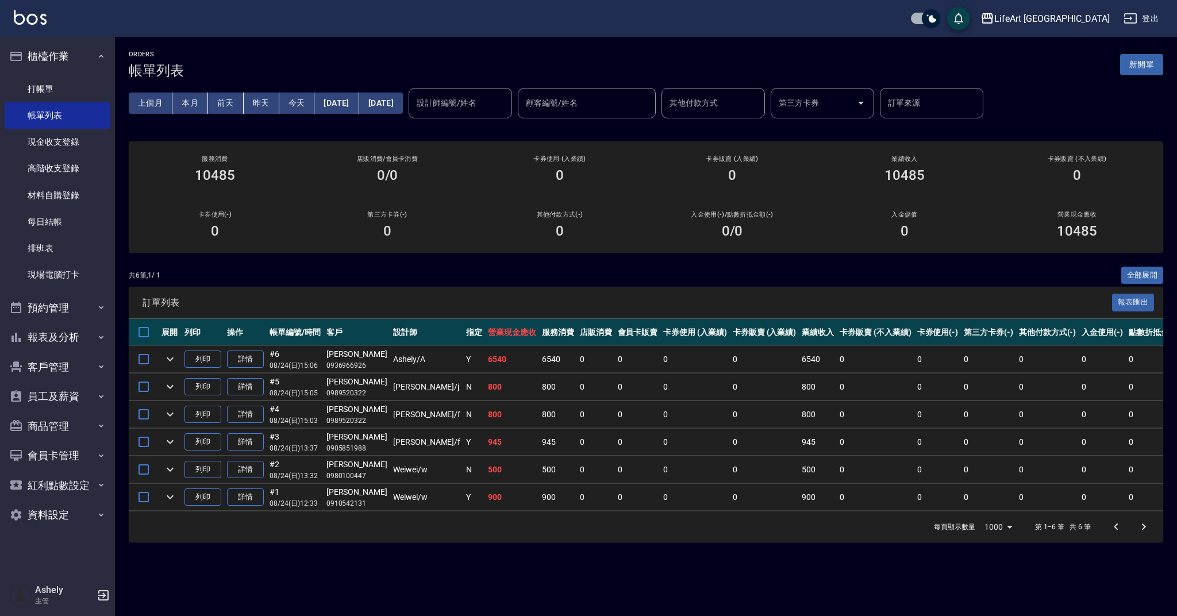
click at [1148, 60] on button "新開單" at bounding box center [1141, 64] width 43 height 21
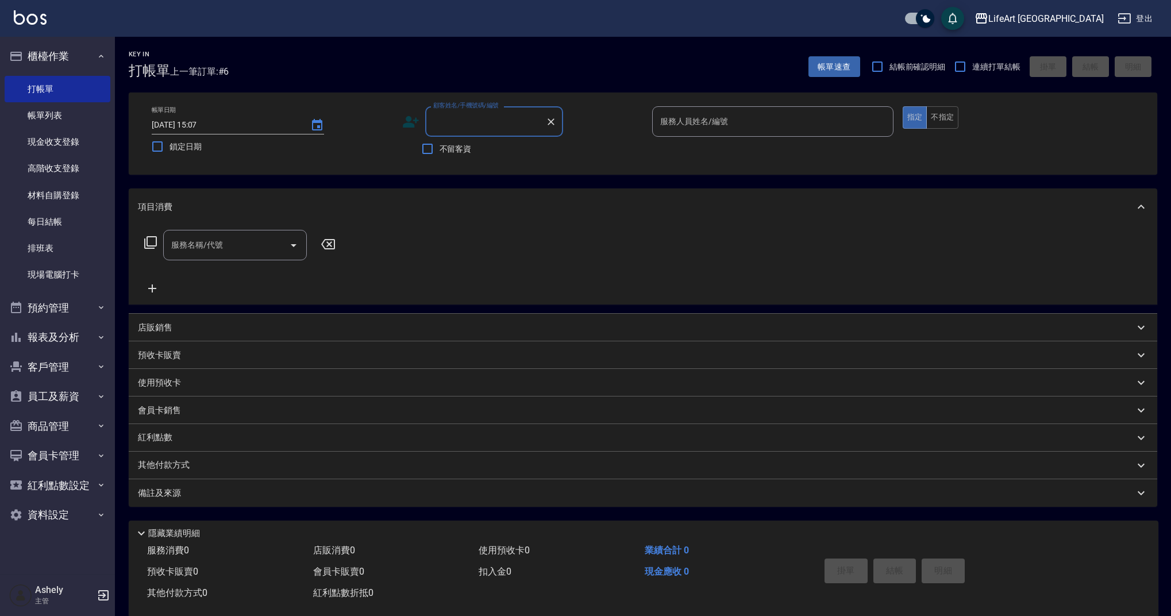
type input "z"
click at [494, 149] on li "[PERSON_NAME]/0918281933/null" at bounding box center [494, 150] width 138 height 19
type input "[PERSON_NAME]/0918281933/null"
type input "Weiwei-w"
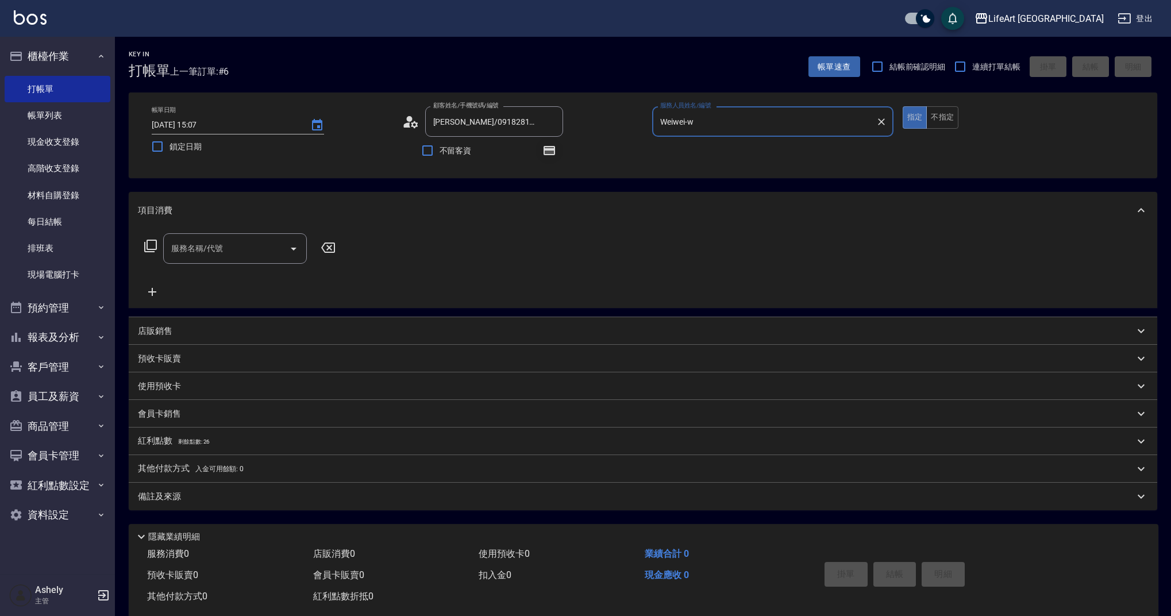
click at [545, 150] on icon "button" at bounding box center [549, 150] width 11 height 9
click at [622, 133] on div "顧客姓名/手機號碼/編號 [PERSON_NAME]/0918281933/null 顧客姓名/手機號碼/編號" at bounding box center [522, 121] width 241 height 30
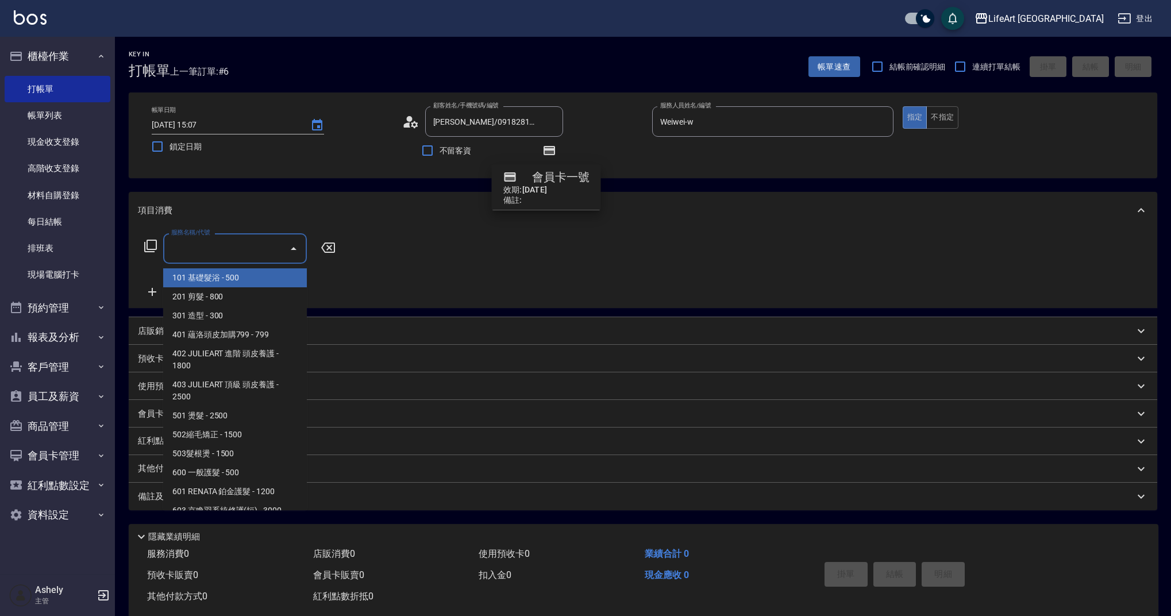
click at [214, 255] on input "服務名稱/代號" at bounding box center [226, 248] width 116 height 20
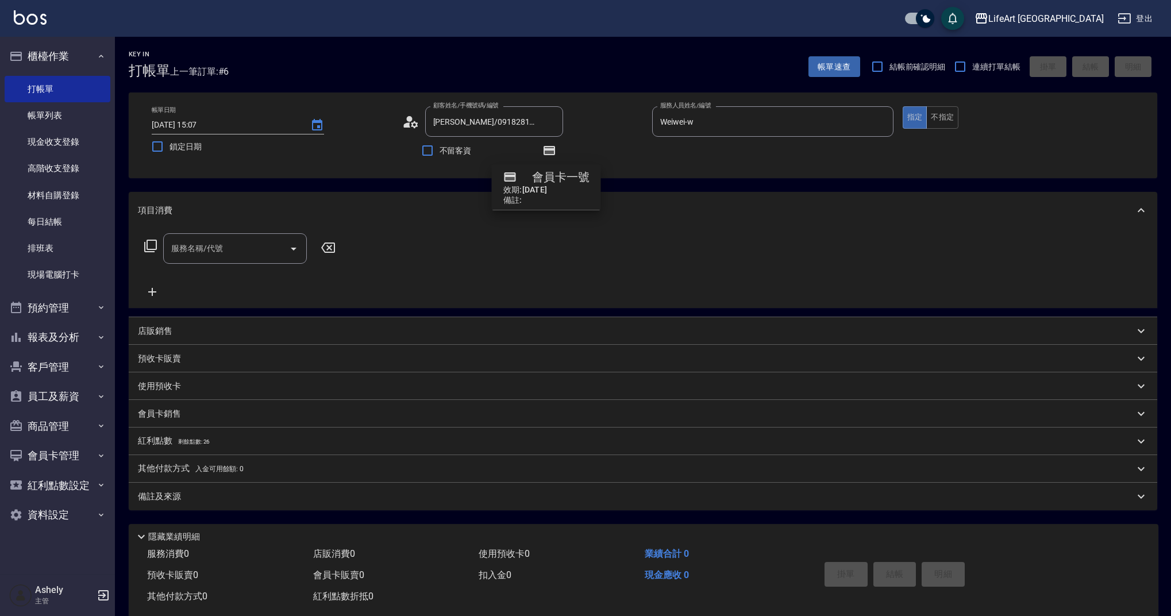
drag, startPoint x: 308, startPoint y: 346, endPoint x: 297, endPoint y: 424, distance: 78.4
click at [297, 424] on div "項目消費 服務名稱/代號 服務名稱/代號 店販銷售 服務人員姓名/編號 服務人員姓名/編號 商品代號/名稱 商品代號/名稱 預收卡販賣 卡券名稱/代號 卡券名…" at bounding box center [643, 351] width 1029 height 318
click at [274, 257] on input "服務名稱/代號" at bounding box center [226, 248] width 116 height 20
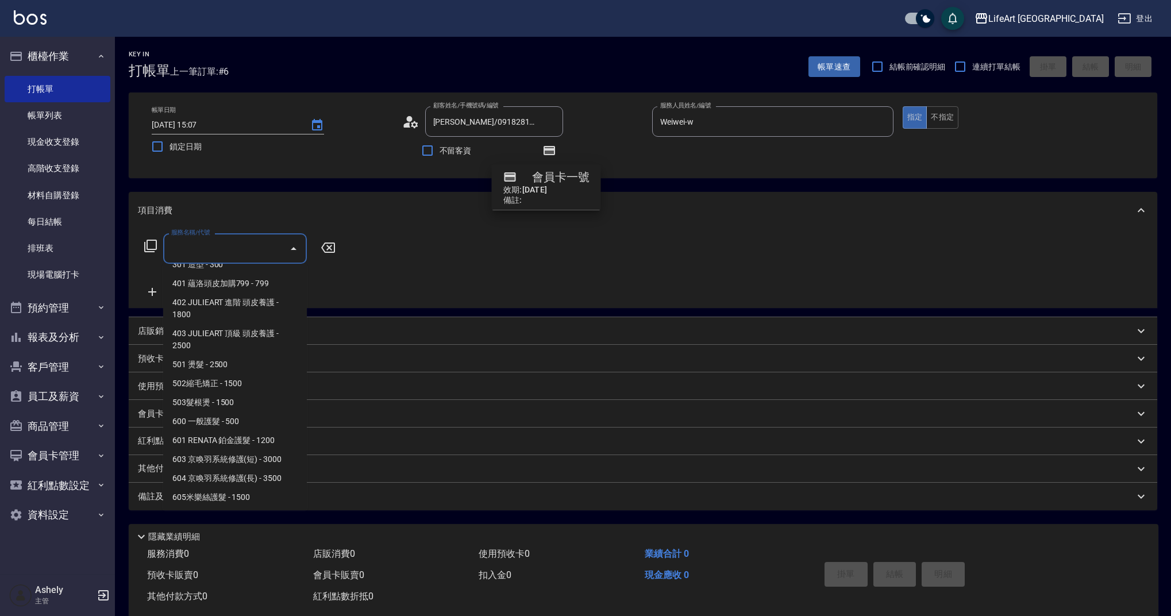
scroll to position [147, 0]
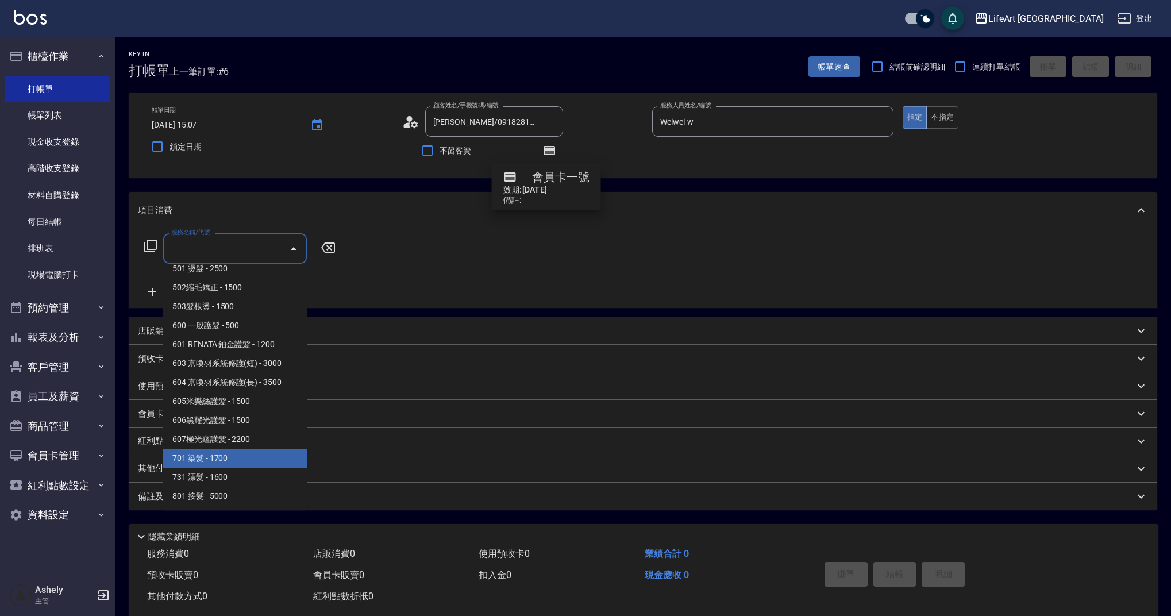
click at [234, 464] on span "701 染髮 - 1700" at bounding box center [235, 458] width 144 height 19
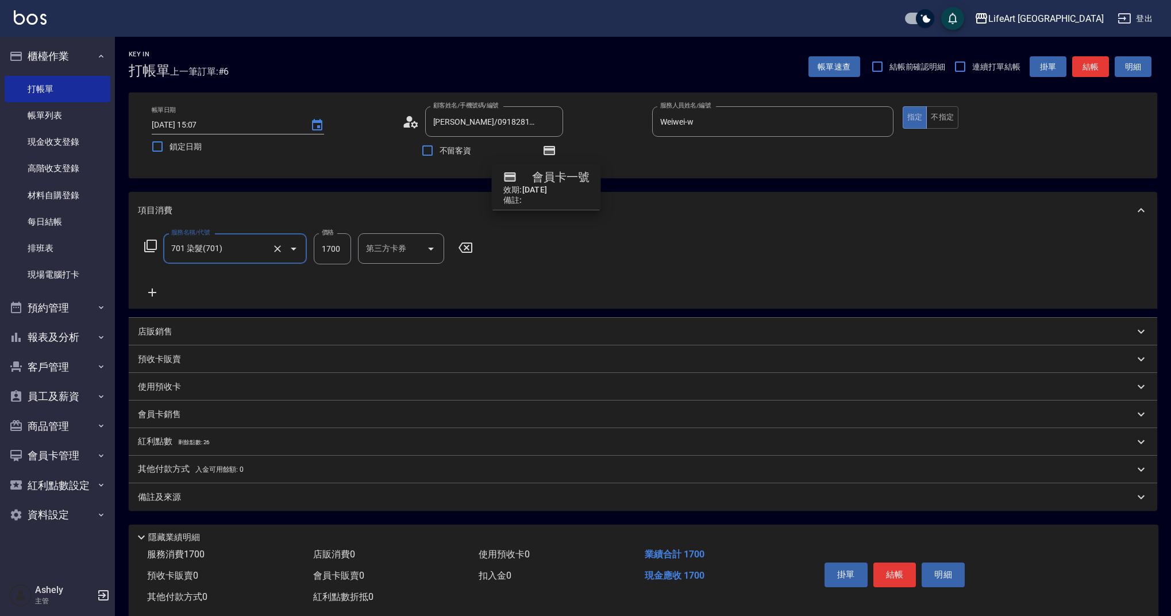
type input "701 染髮(701)"
click at [152, 290] on icon at bounding box center [152, 292] width 8 height 8
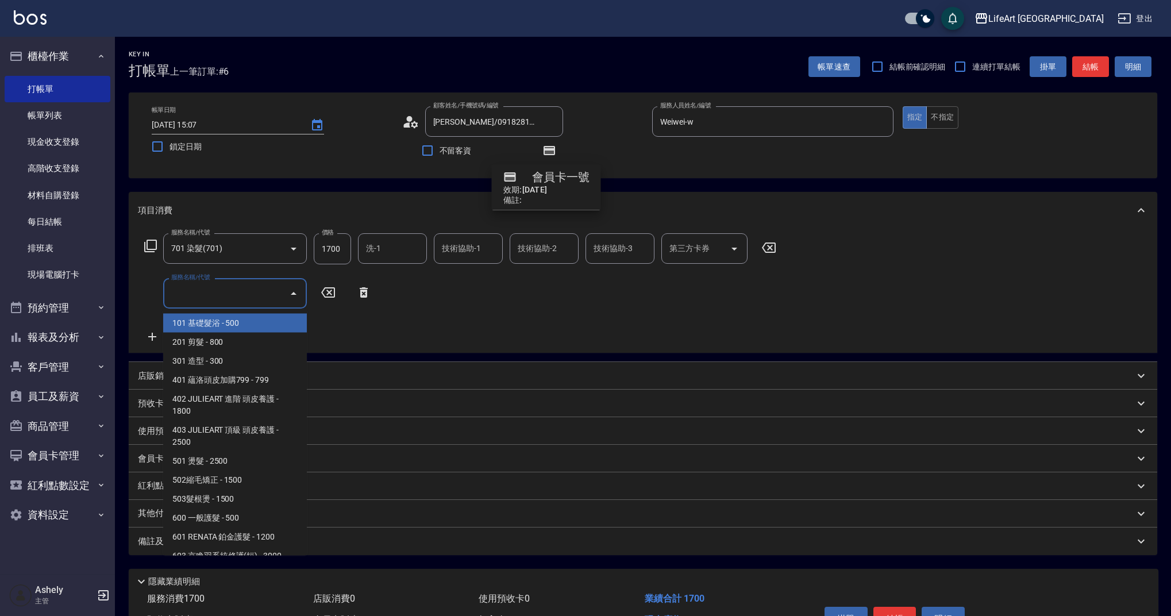
click at [195, 296] on input "服務名稱/代號" at bounding box center [226, 293] width 116 height 20
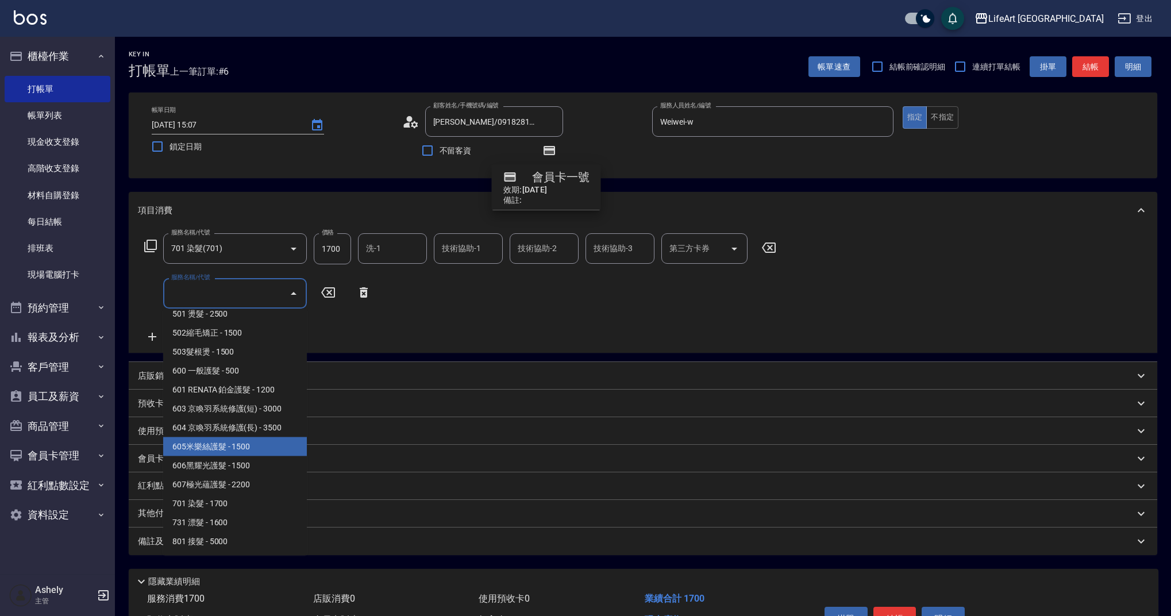
click at [226, 438] on span "605米樂絲護髮 - 1500" at bounding box center [235, 446] width 144 height 19
type input "605米樂絲護髮(605)"
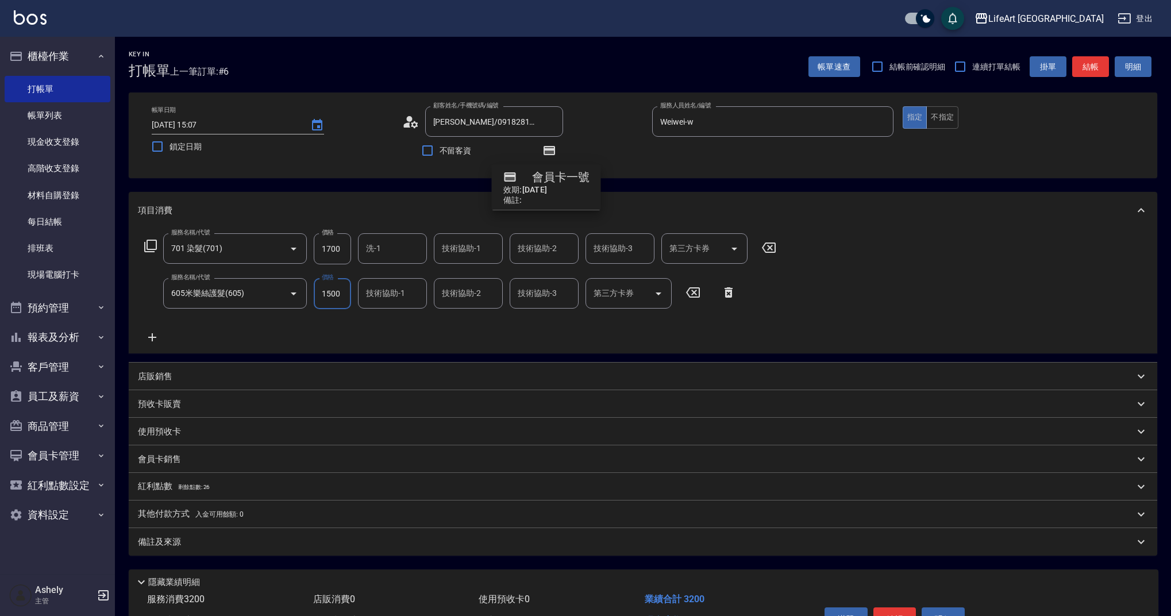
drag, startPoint x: 345, startPoint y: 251, endPoint x: 314, endPoint y: 250, distance: 30.5
click at [314, 250] on input "1700" at bounding box center [332, 248] width 37 height 31
drag, startPoint x: 314, startPoint y: 250, endPoint x: 357, endPoint y: 249, distance: 42.5
click at [357, 249] on div "服務名稱/代號 701 染髮(701) 服務名稱/代號 價格 1700 價格 洗-1 洗-1 技術協助-1 技術協助-1 技術協助-2 技術協助-2 技術協助…" at bounding box center [460, 248] width 645 height 31
type input "2455"
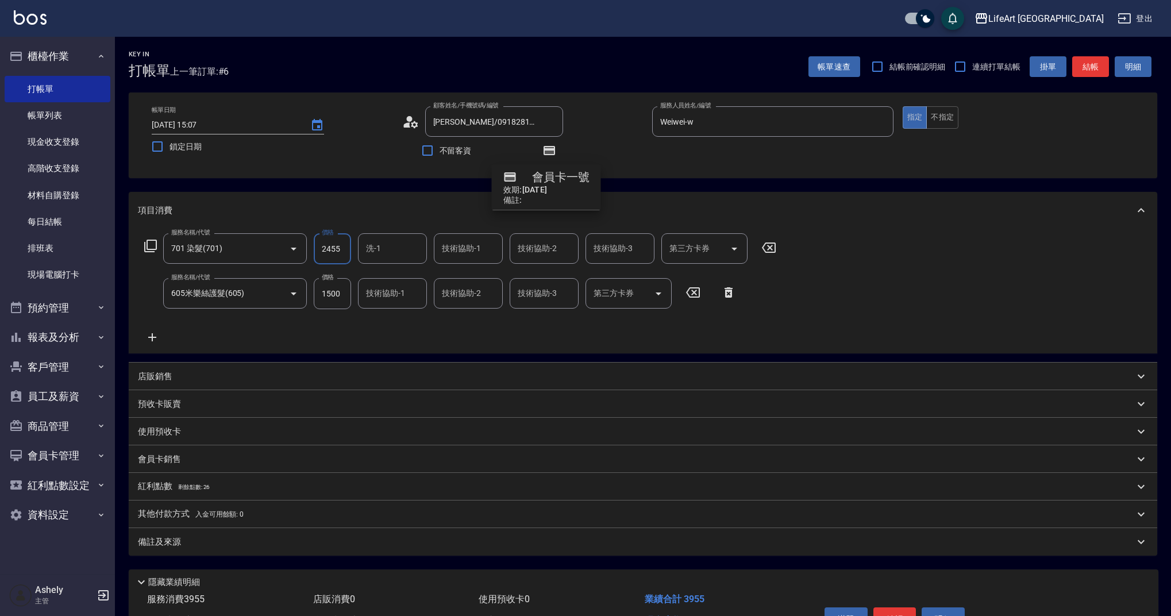
click at [409, 247] on input "洗-1" at bounding box center [392, 248] width 59 height 20
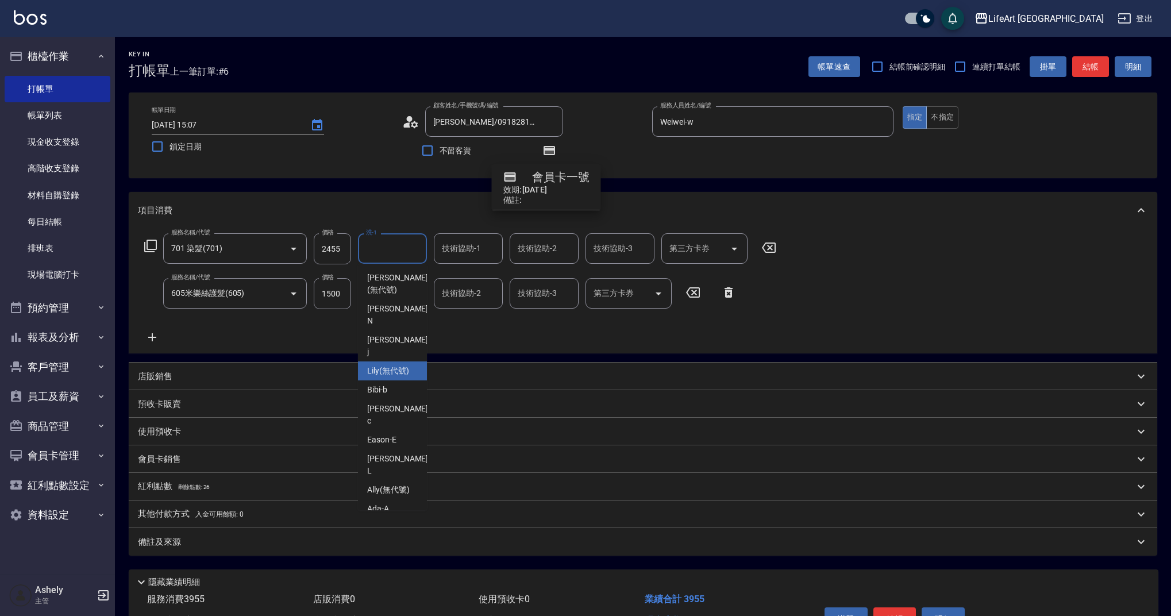
click at [387, 365] on span "Lily (無代號)" at bounding box center [388, 371] width 42 height 12
type input "Lily(無代號)"
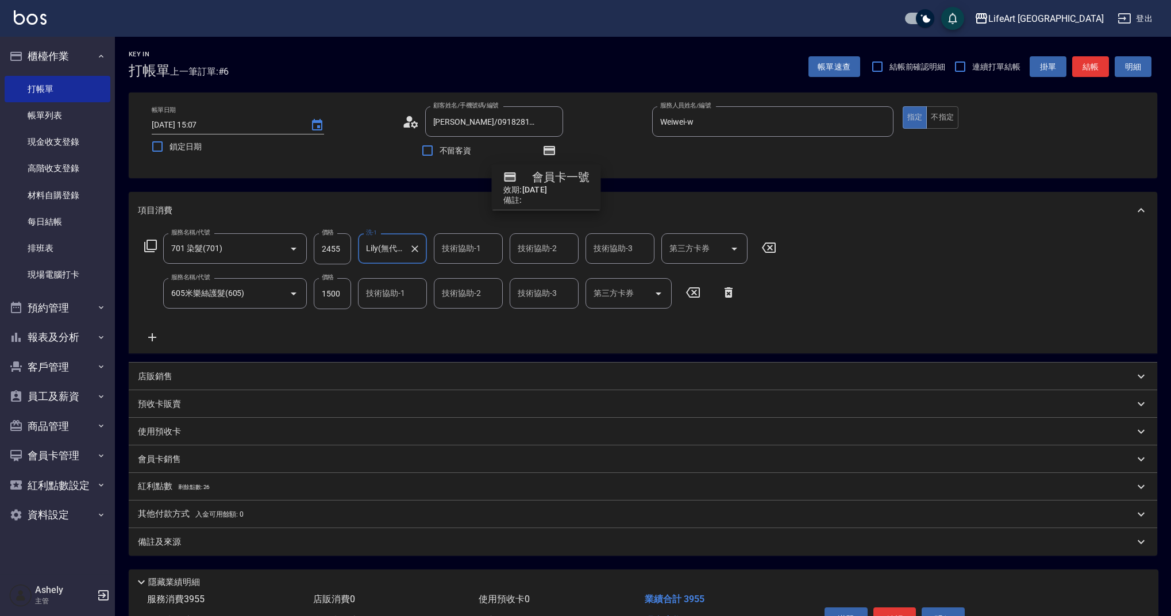
click at [486, 254] on input "技術協助-1" at bounding box center [468, 248] width 59 height 20
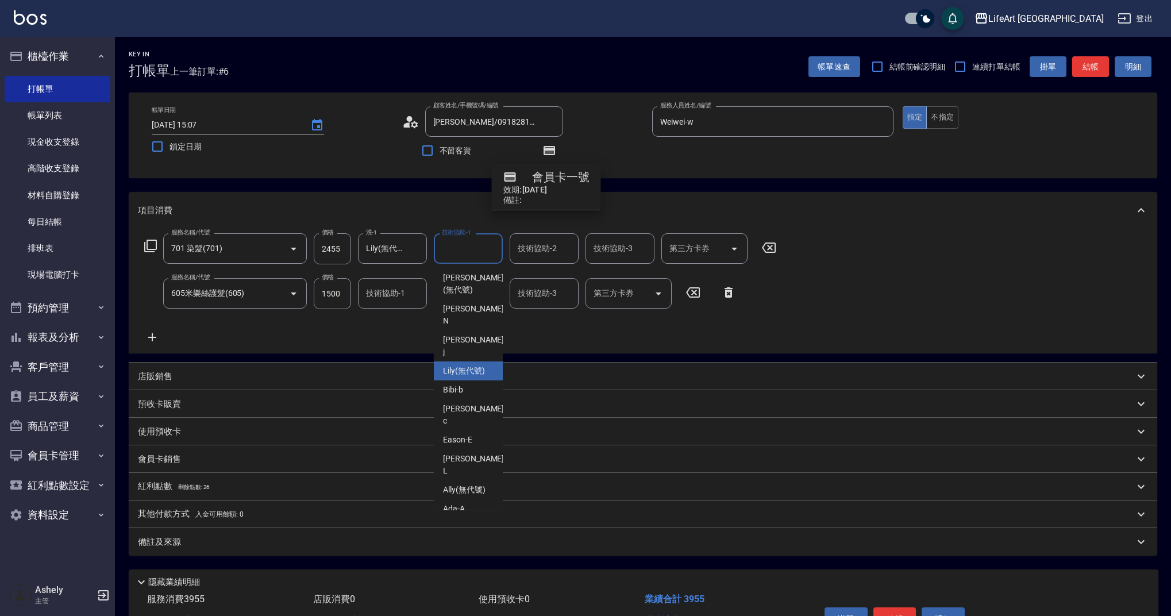
click at [471, 365] on span "Lily (無代號)" at bounding box center [464, 371] width 42 height 12
type input "Lily(無代號)"
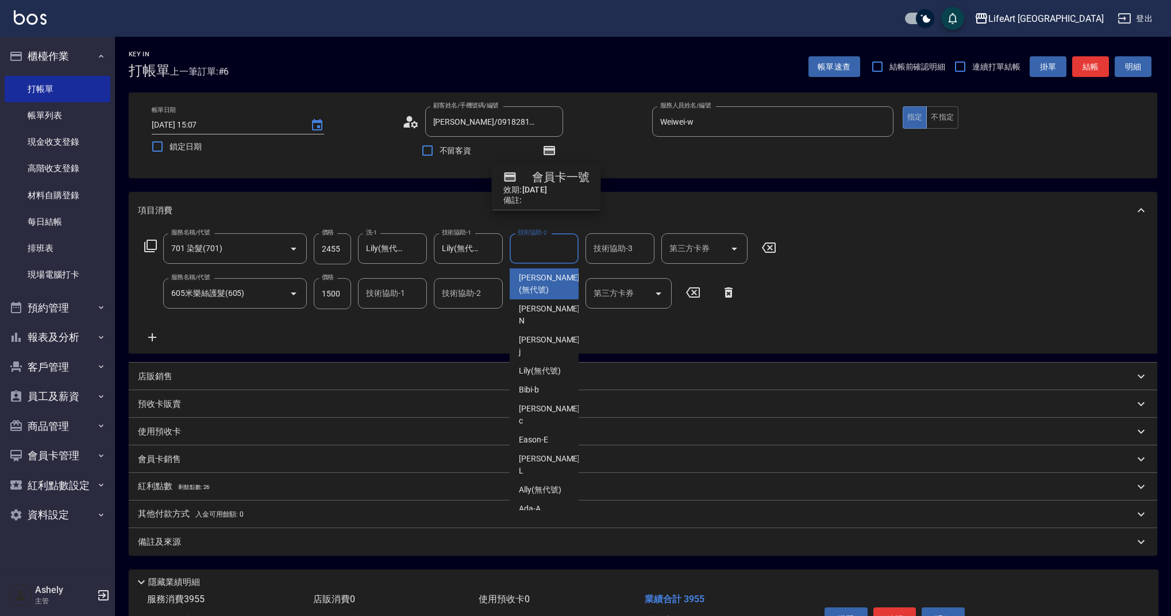
click at [553, 249] on div "技術協助-2 技術協助-2" at bounding box center [544, 248] width 69 height 30
click at [545, 365] on span "Lily (無代號)" at bounding box center [540, 371] width 42 height 12
type input "Lily(無代號)"
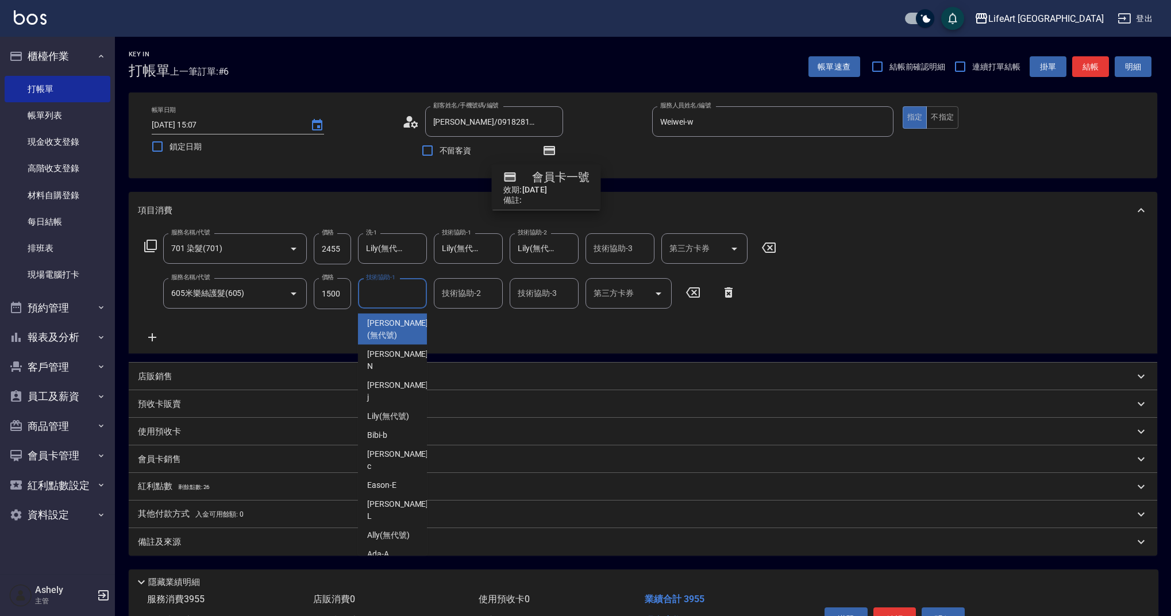
click at [401, 301] on input "技術協助-1" at bounding box center [392, 293] width 59 height 20
click at [403, 410] on span "Lily (無代號)" at bounding box center [388, 416] width 42 height 12
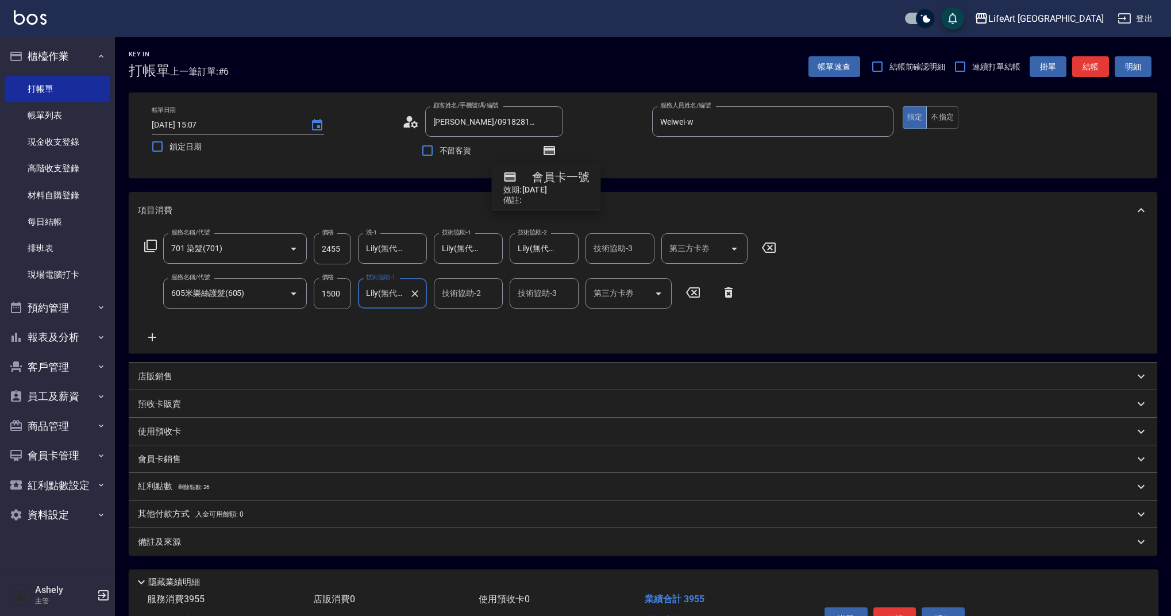
type input "Lily(無代號)"
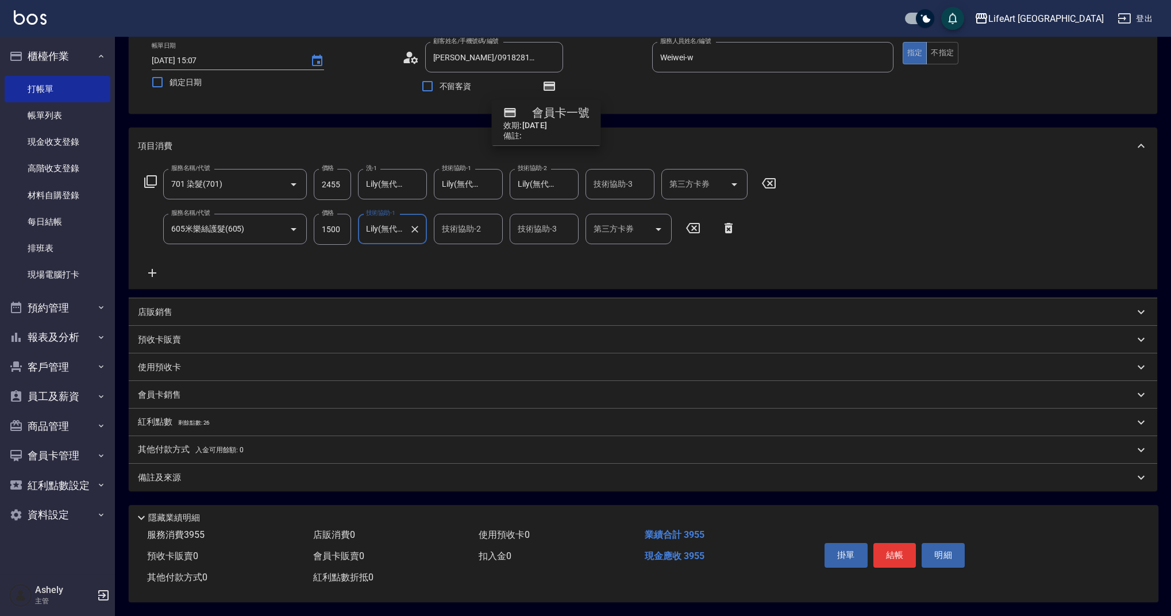
click at [289, 475] on div "備註及來源" at bounding box center [636, 478] width 996 height 12
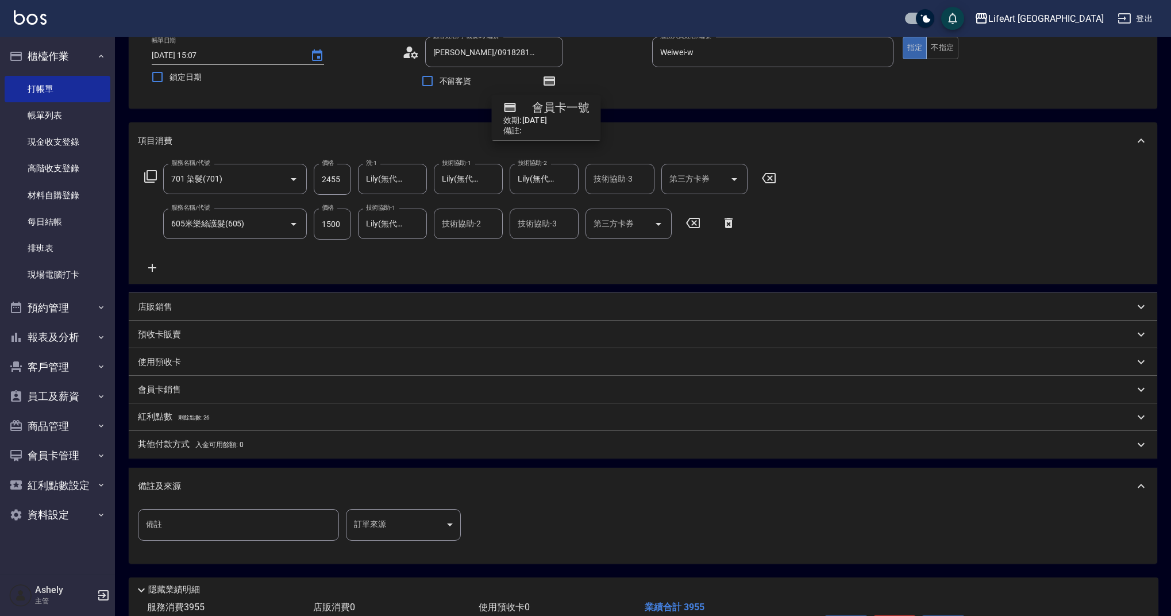
click at [384, 525] on body "LifeArt 蘆洲 登出 櫃檯作業 打帳單 帳單列表 現金收支登錄 高階收支登錄 材料自購登錄 每日結帳 排班表 現場電腦打卡 預約管理 預約管理 單日預約…" at bounding box center [585, 309] width 1171 height 758
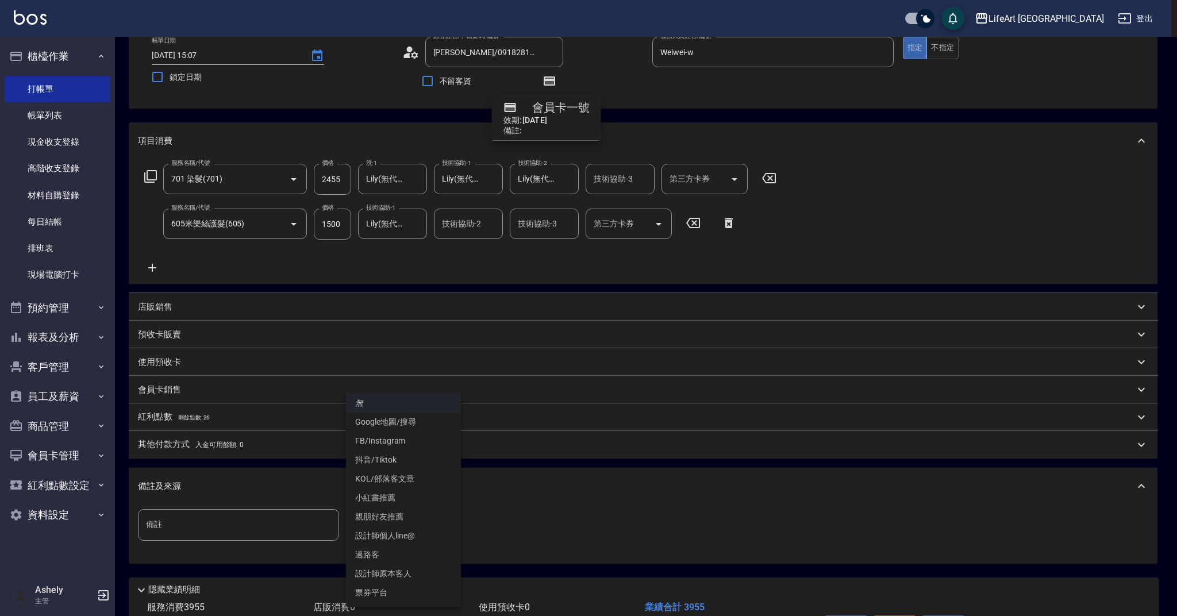
drag, startPoint x: 399, startPoint y: 578, endPoint x: 391, endPoint y: 579, distance: 8.1
click at [399, 578] on li "設計師原本客人" at bounding box center [403, 573] width 115 height 19
type input "設計師原本客人"
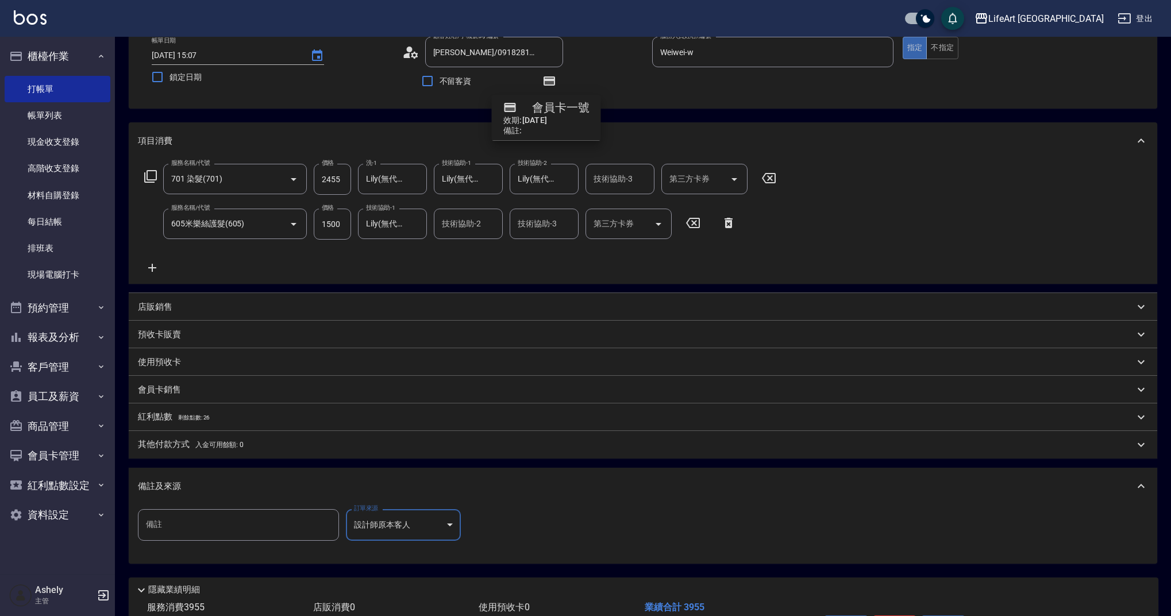
scroll to position [147, 0]
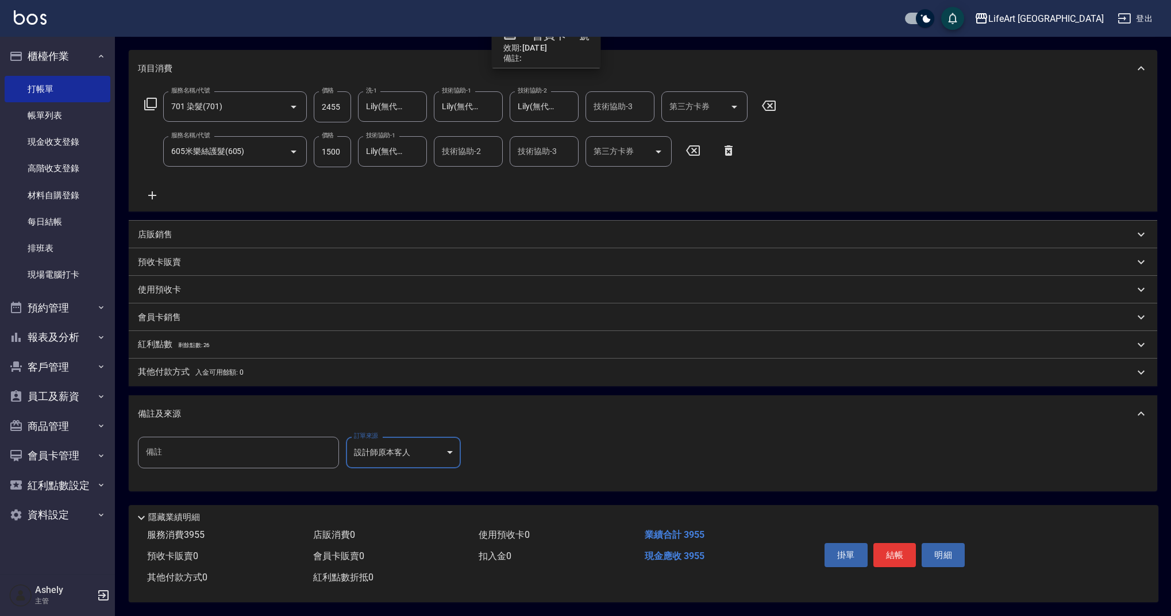
click at [202, 377] on div "其他付款方式 入金可用餘額: 0" at bounding box center [643, 373] width 1029 height 28
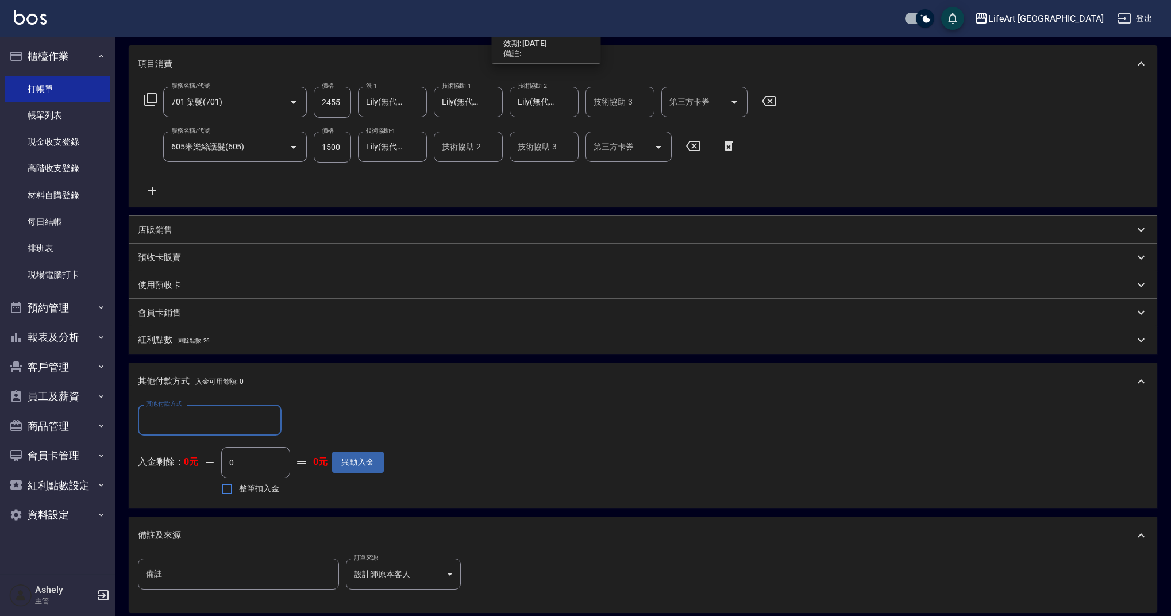
click at [211, 432] on div "其他付款方式" at bounding box center [210, 420] width 144 height 30
click at [178, 476] on span "Linepay" at bounding box center [210, 468] width 144 height 19
type input "Linepay"
drag, startPoint x: 321, startPoint y: 425, endPoint x: 265, endPoint y: 415, distance: 57.1
click at [265, 415] on div "其他付款方式 Linepay 其他付款方式 Linepay金額 0 Linepay金額" at bounding box center [261, 420] width 246 height 31
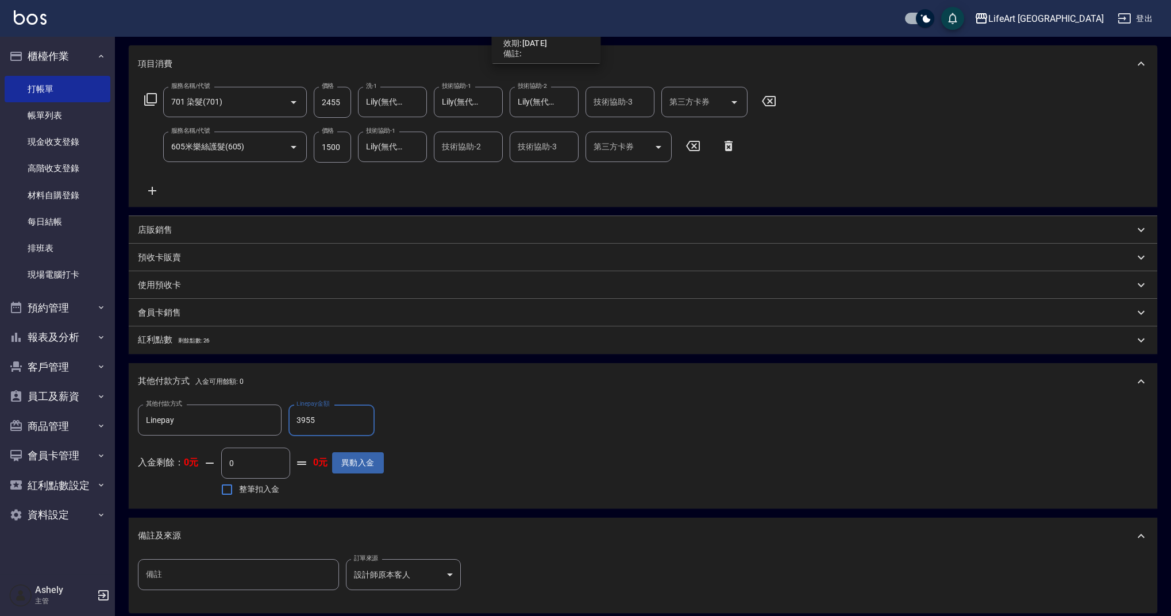
scroll to position [274, 0]
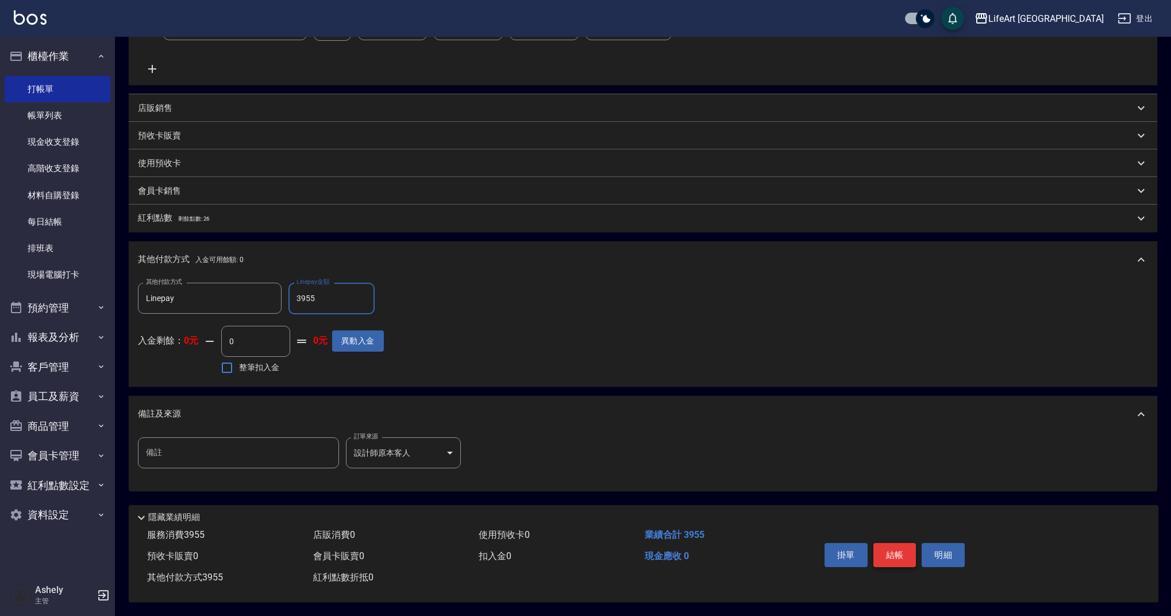
type input "3955"
click at [905, 544] on button "結帳" at bounding box center [895, 555] width 43 height 24
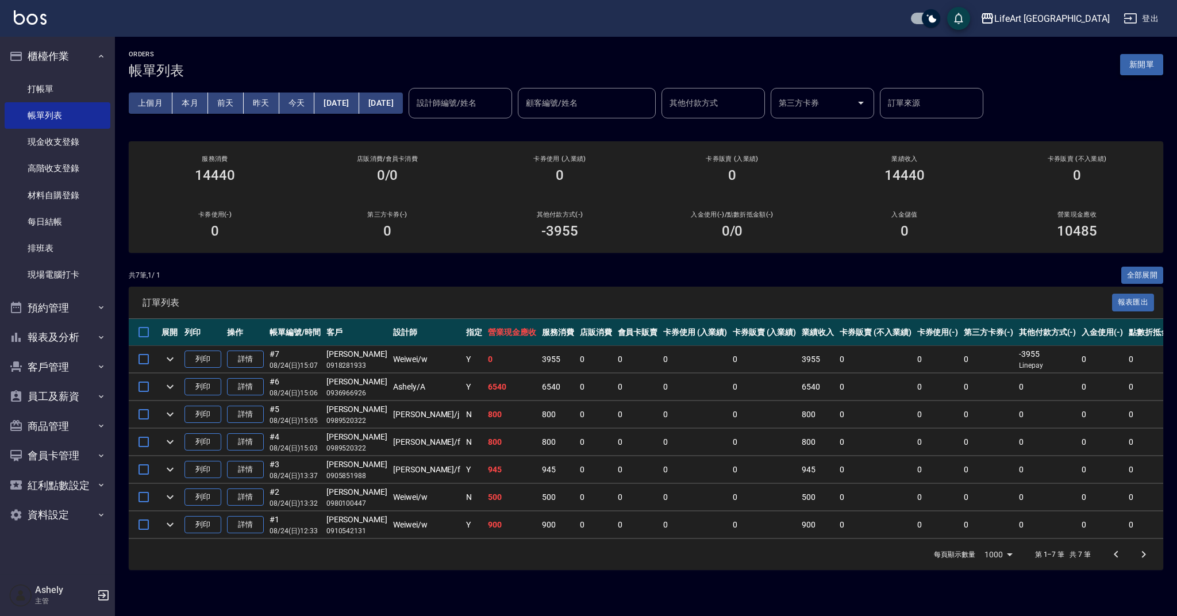
click at [1146, 66] on button "新開單" at bounding box center [1141, 64] width 43 height 21
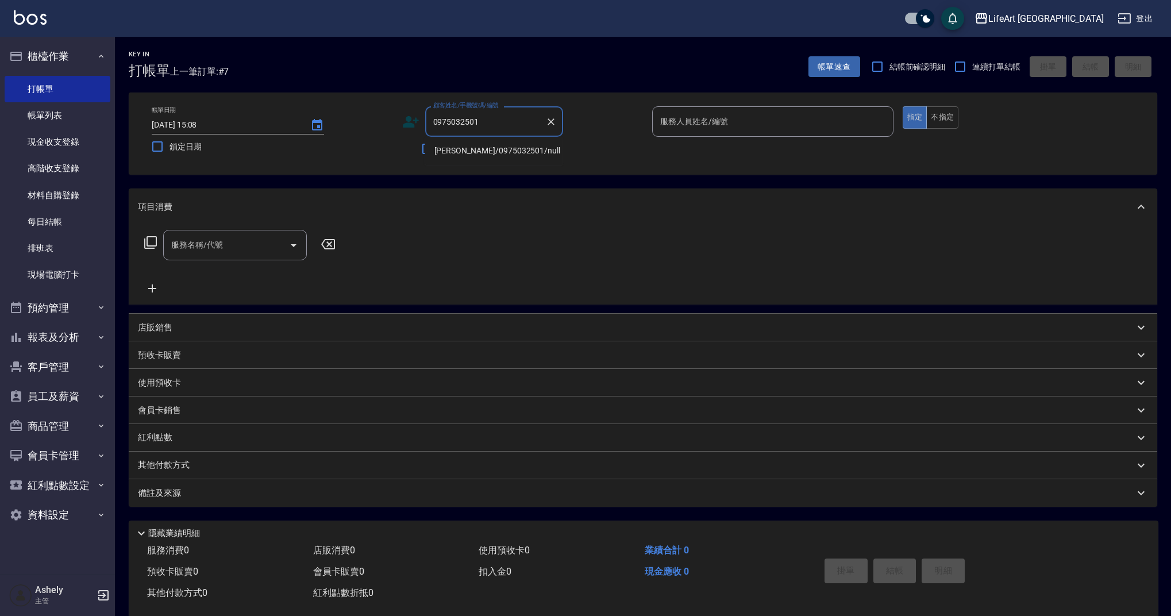
click at [484, 151] on li "[PERSON_NAME]/0975032501/null" at bounding box center [494, 150] width 138 height 19
type input "[PERSON_NAME]/0975032501/null"
click at [749, 118] on input "服務人員姓名/編號" at bounding box center [772, 121] width 231 height 20
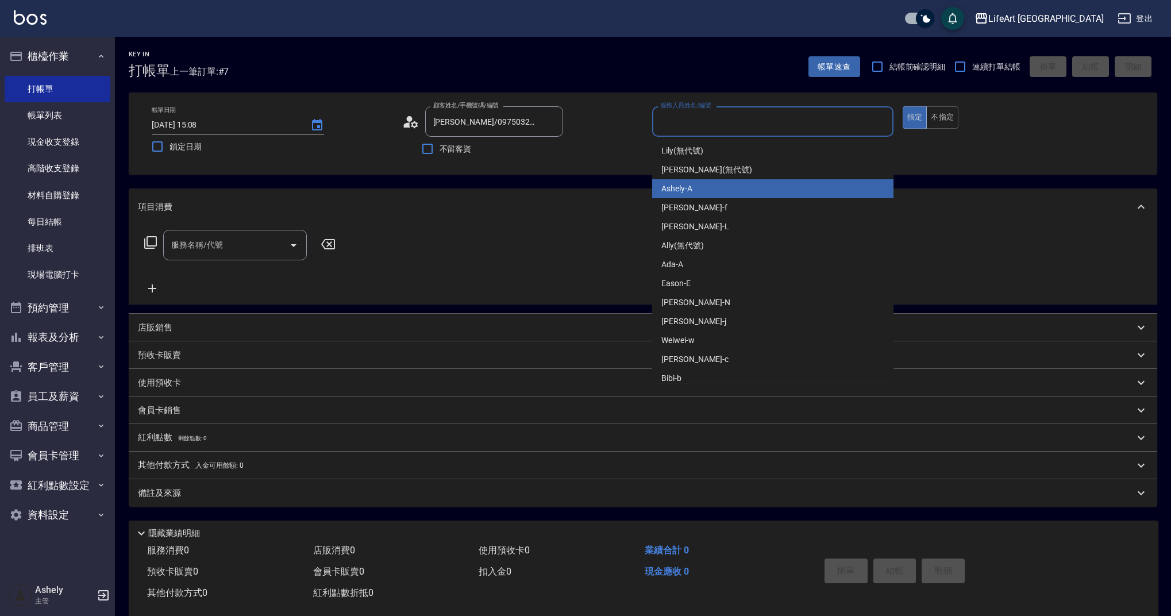
click at [714, 193] on div "Ashely -A" at bounding box center [772, 188] width 241 height 19
type input "Ashely-A"
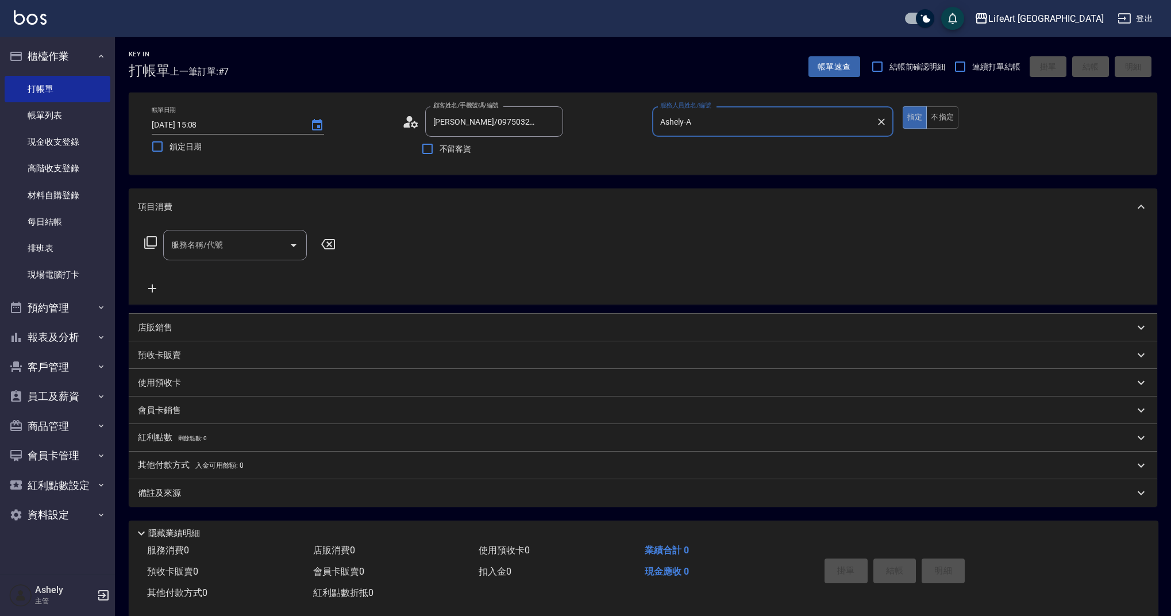
click at [247, 245] on input "服務名稱/代號" at bounding box center [226, 245] width 116 height 20
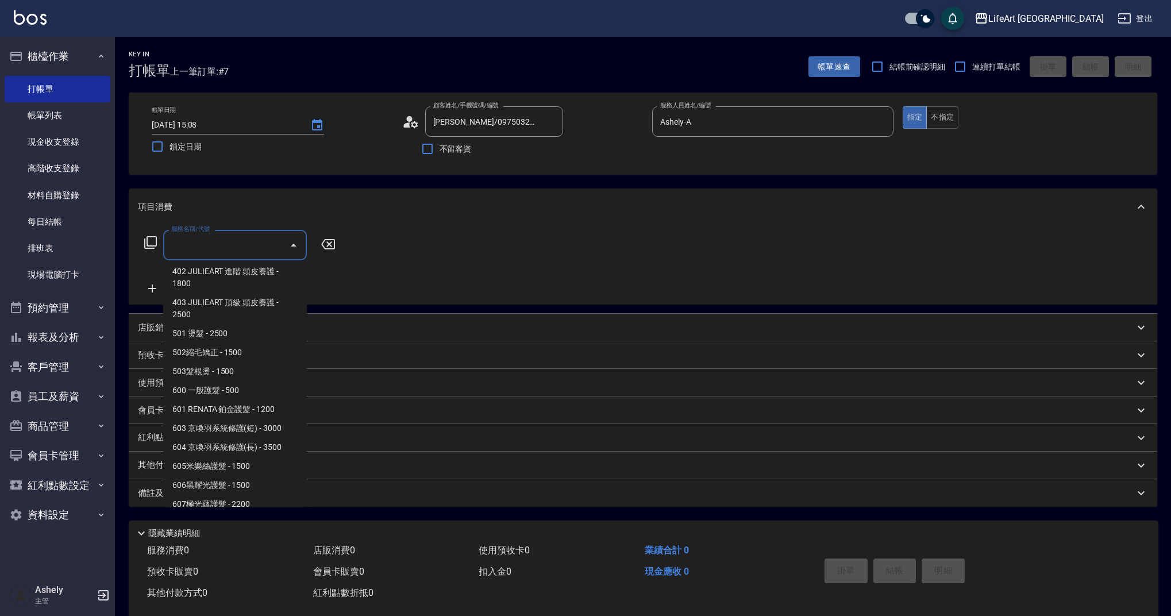
scroll to position [147, 0]
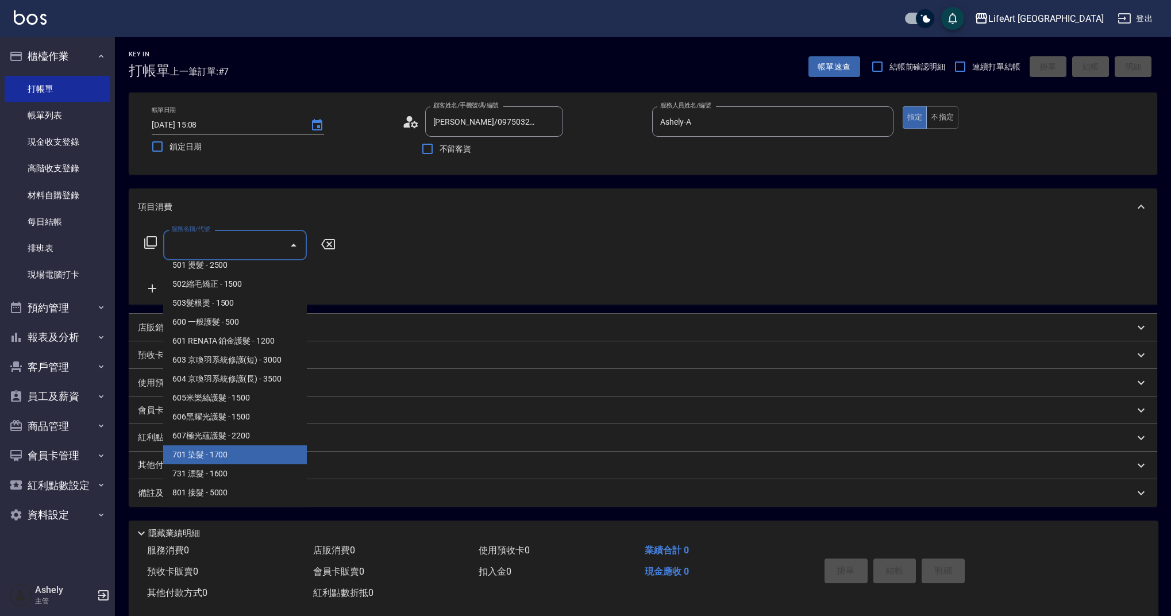
click at [245, 451] on span "701 染髮 - 1700" at bounding box center [235, 454] width 144 height 19
type input "701 染髮(701)"
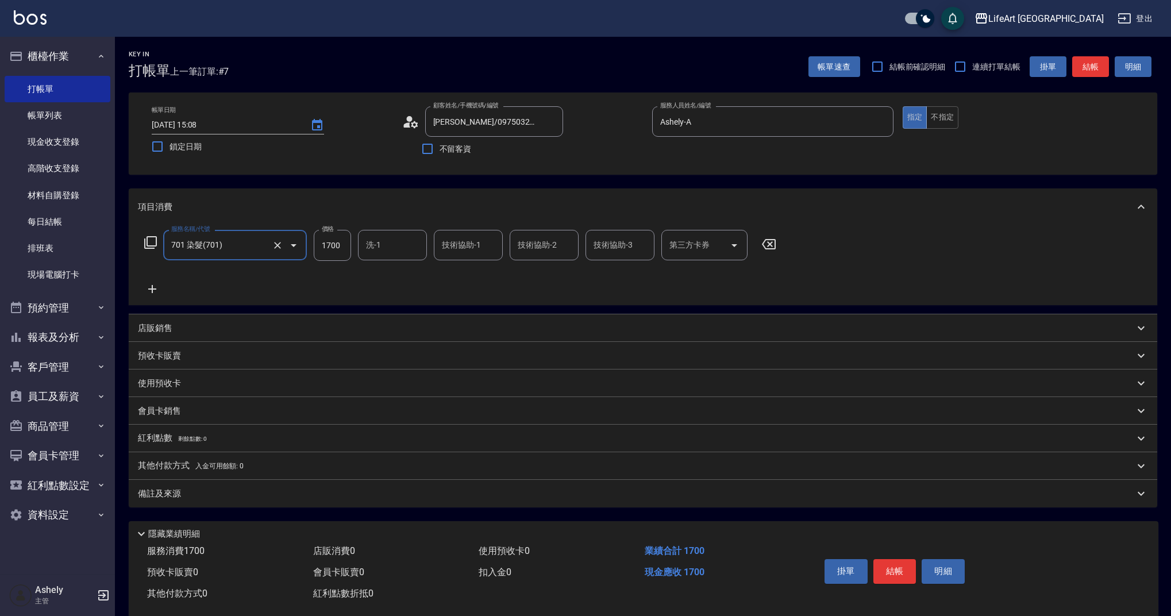
click at [148, 288] on icon at bounding box center [152, 289] width 8 height 8
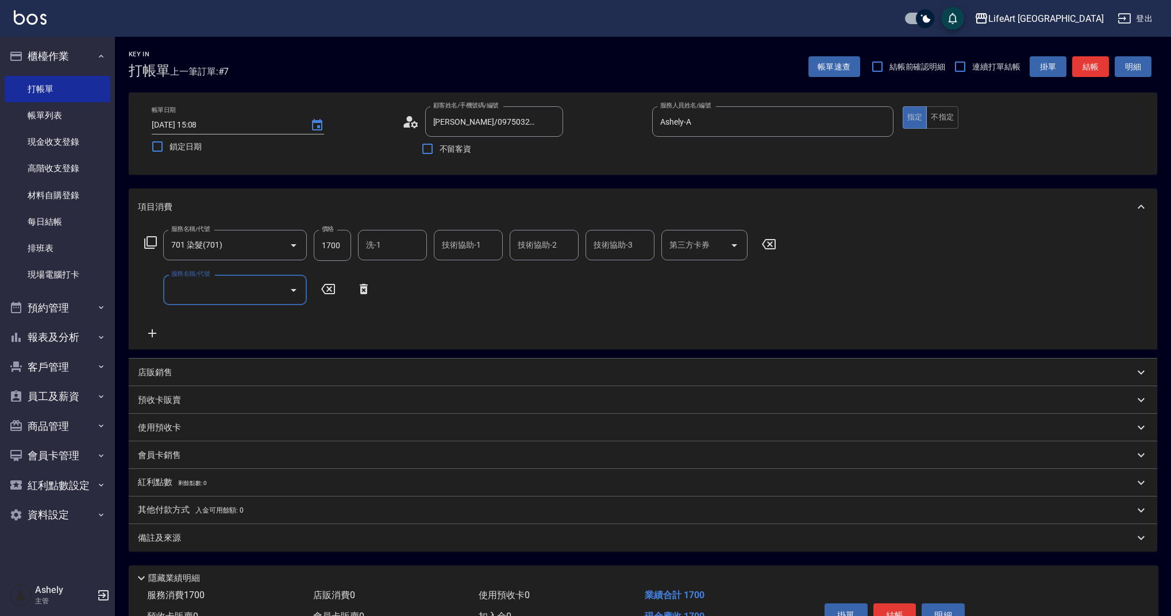
click at [233, 282] on input "服務名稱/代號" at bounding box center [226, 290] width 116 height 20
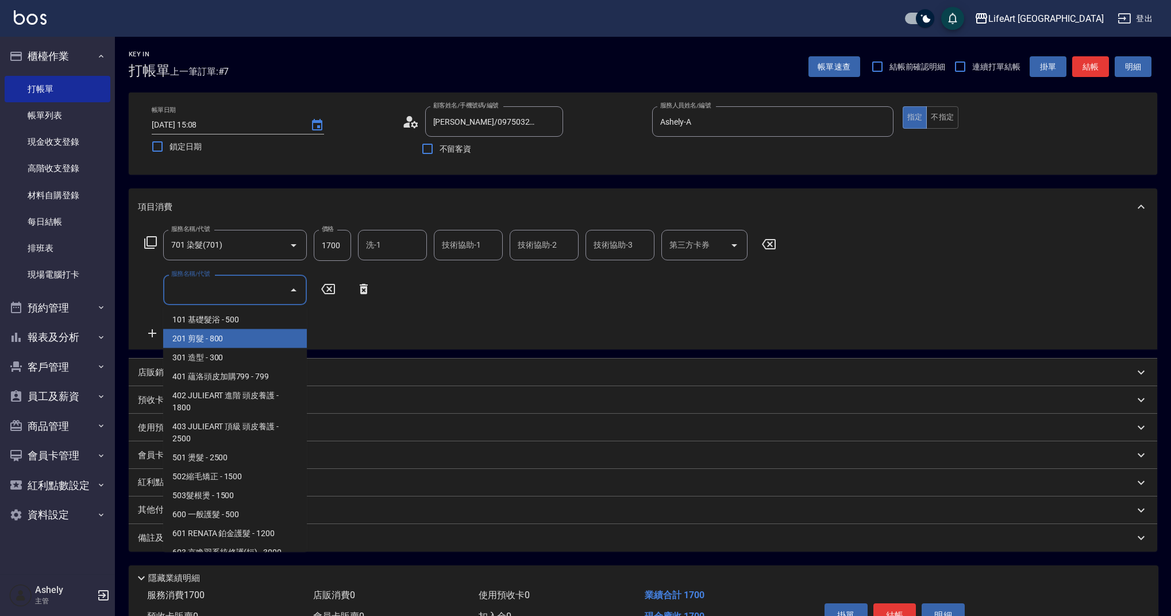
click at [221, 339] on span "201 剪髮 - 800" at bounding box center [235, 338] width 144 height 19
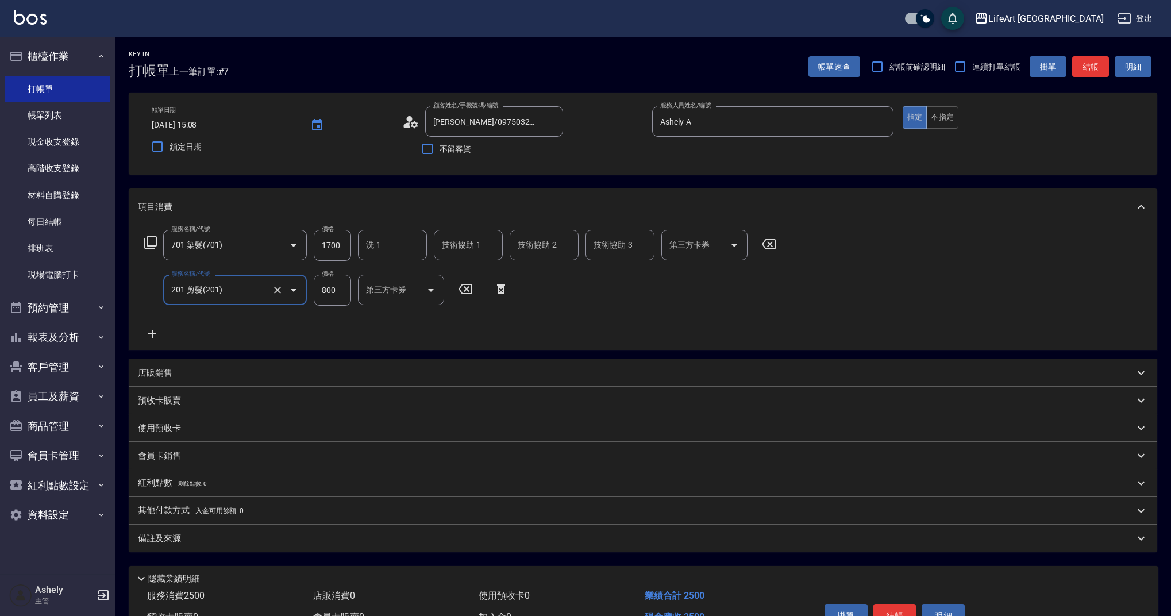
type input "201 剪髮(201)"
drag, startPoint x: 350, startPoint y: 288, endPoint x: 294, endPoint y: 291, distance: 56.4
click at [294, 291] on div "服務名稱/代號 201 剪髮(201) 服務名稱/代號 價格 800 價格 洗-1 洗-1 第三方卡券 第三方卡券" at bounding box center [364, 290] width 453 height 31
type input "1000"
drag, startPoint x: 347, startPoint y: 244, endPoint x: 304, endPoint y: 244, distance: 43.1
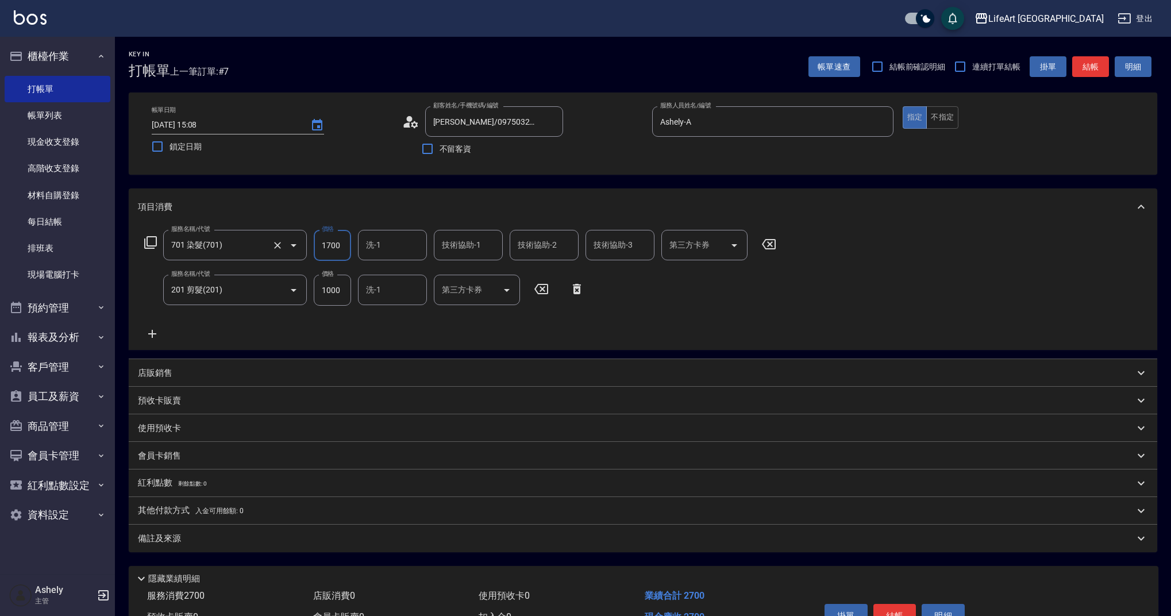
click at [304, 244] on div "服務名稱/代號 701 染髮(701) 服務名稱/代號 價格 1700 價格 洗-1 洗-1 技術協助-1 技術協助-1 技術協助-2 技術協助-2 技術協助…" at bounding box center [460, 245] width 645 height 31
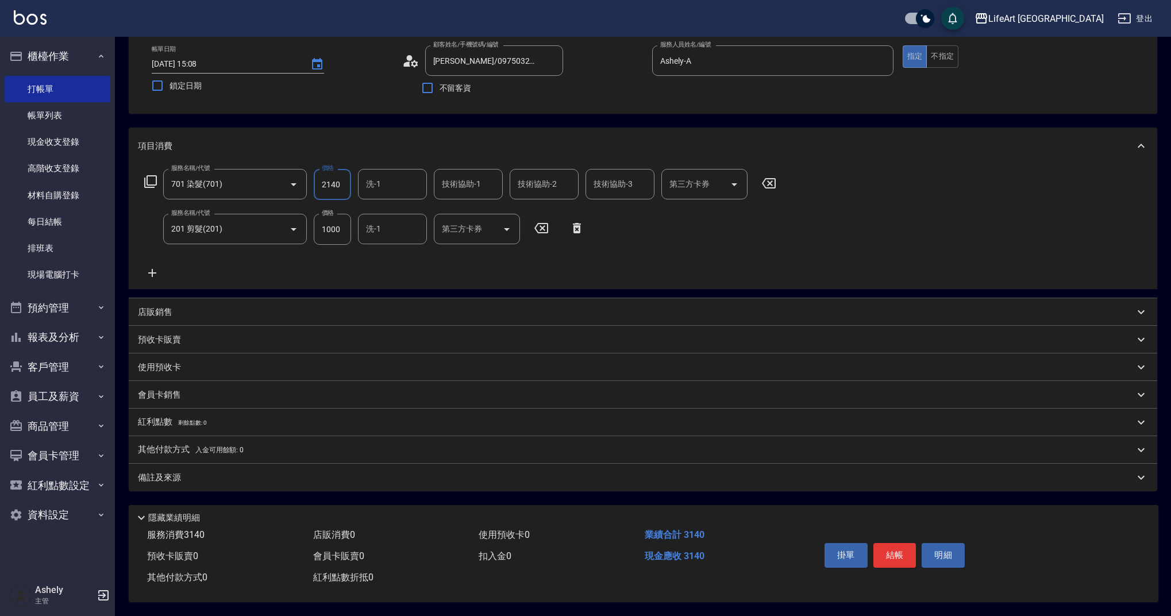
type input "2140"
click at [185, 475] on div "備註及來源" at bounding box center [636, 478] width 996 height 12
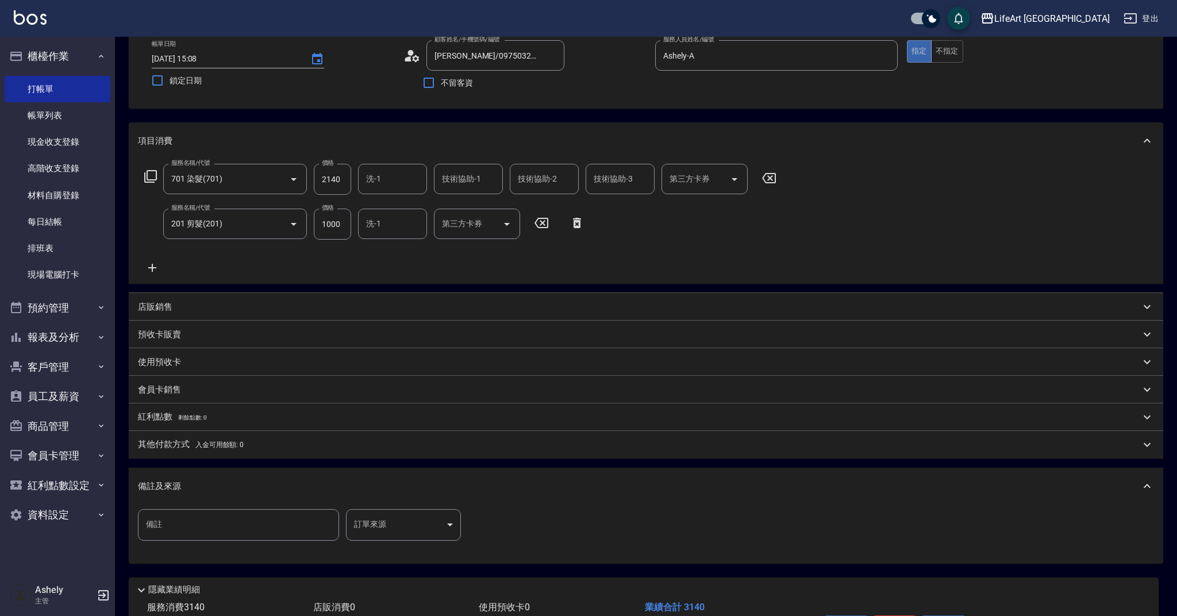
click at [390, 525] on body "LifeArt 蘆洲 登出 櫃檯作業 打帳單 帳單列表 現金收支登錄 高階收支登錄 材料自購登錄 每日結帳 排班表 現場電腦打卡 預約管理 預約管理 單日預約…" at bounding box center [588, 311] width 1177 height 755
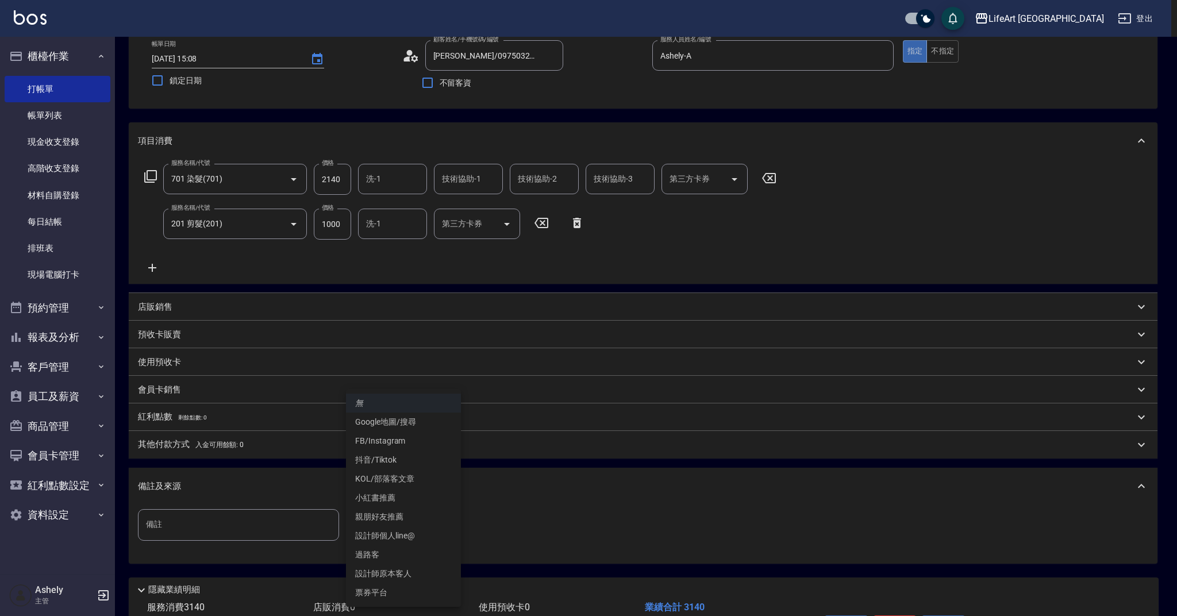
click at [390, 567] on li "設計師原本客人" at bounding box center [403, 573] width 115 height 19
type input "設計師原本客人"
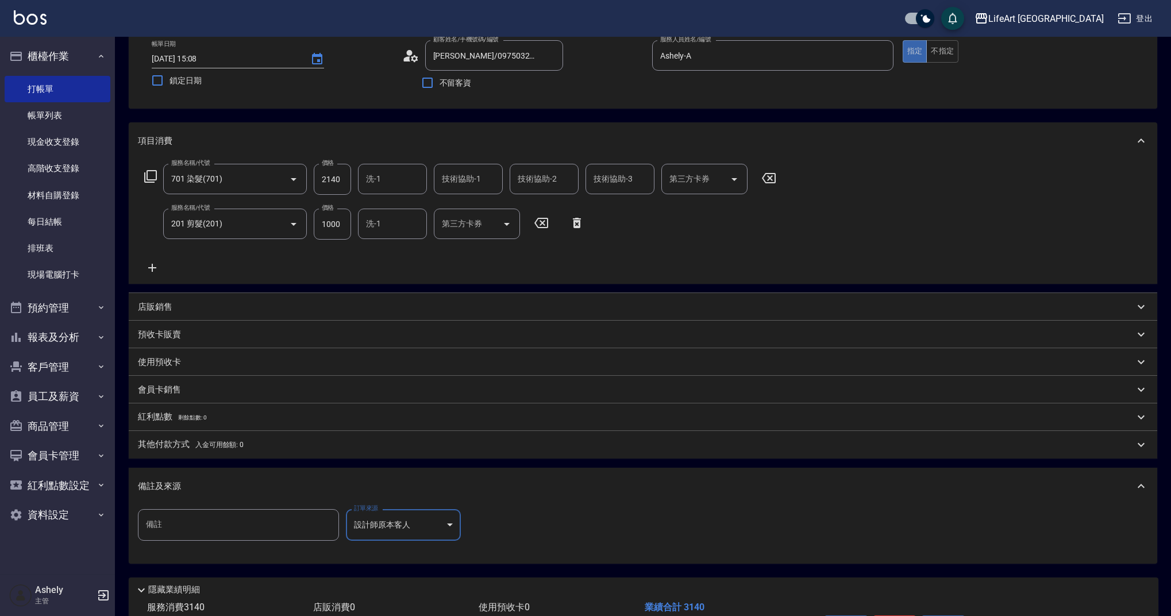
scroll to position [143, 0]
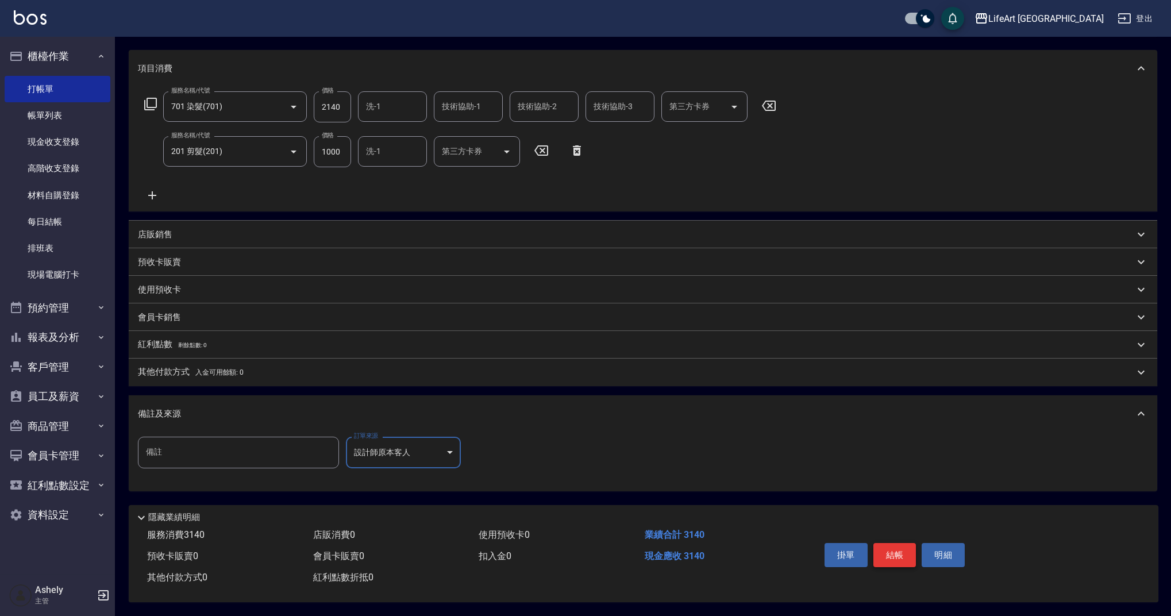
click at [896, 550] on button "結帳" at bounding box center [895, 555] width 43 height 24
